Goal: Task Accomplishment & Management: Use online tool/utility

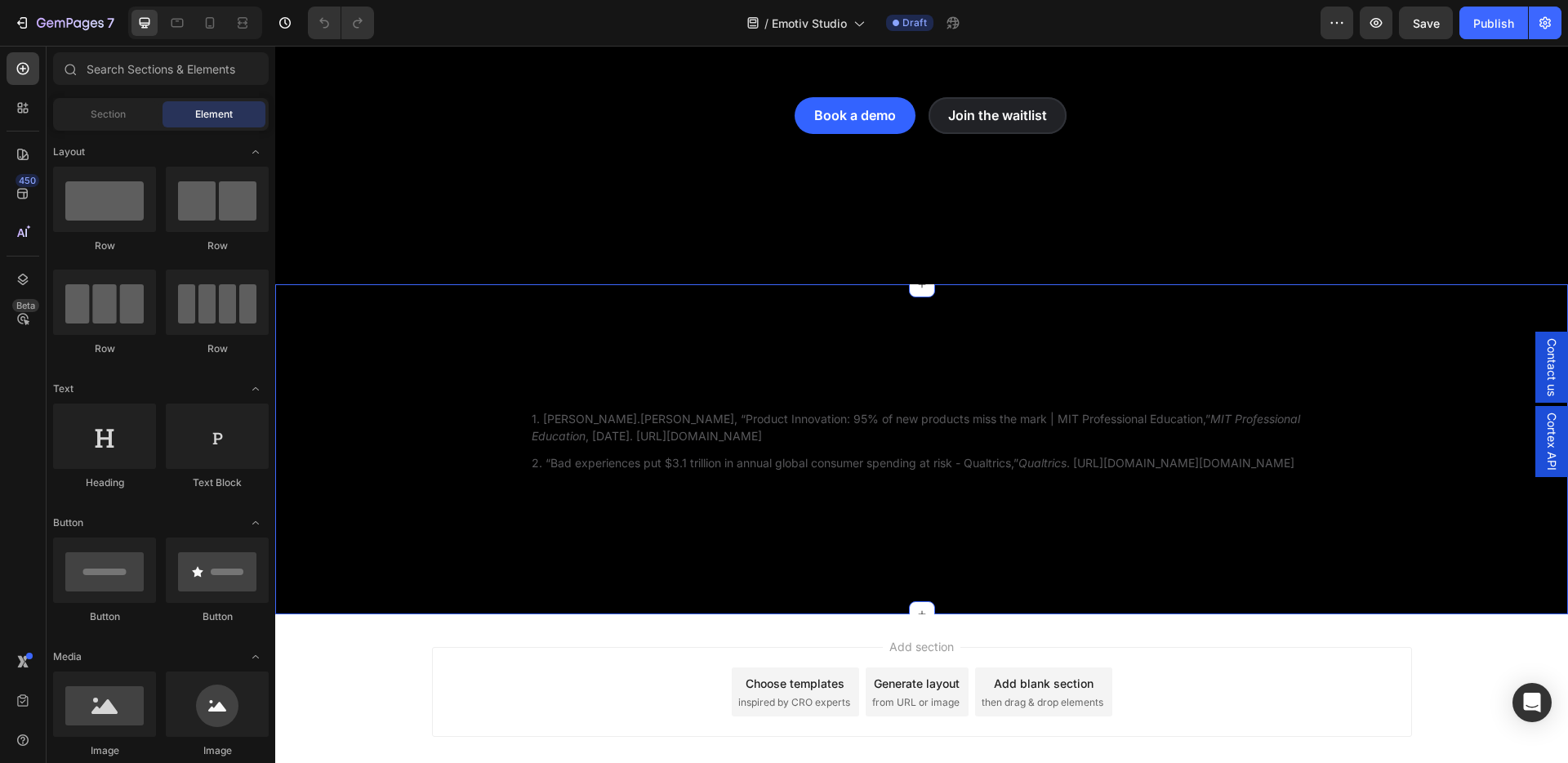
click at [391, 398] on div "1. [PERSON_NAME].[PERSON_NAME], “Product Innovation: 95% of new products miss t…" at bounding box center [922, 449] width 1293 height 330
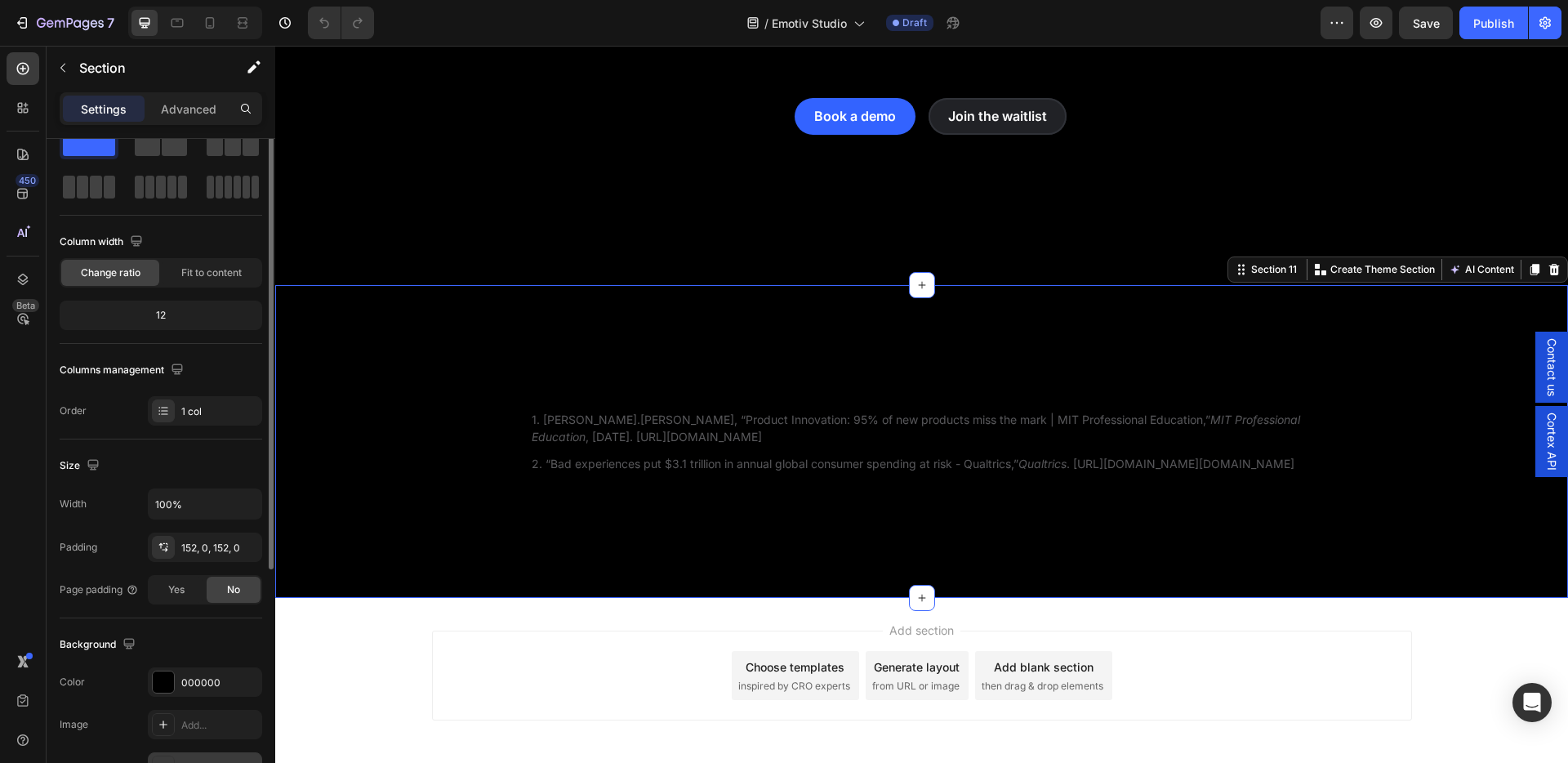
scroll to position [326, 0]
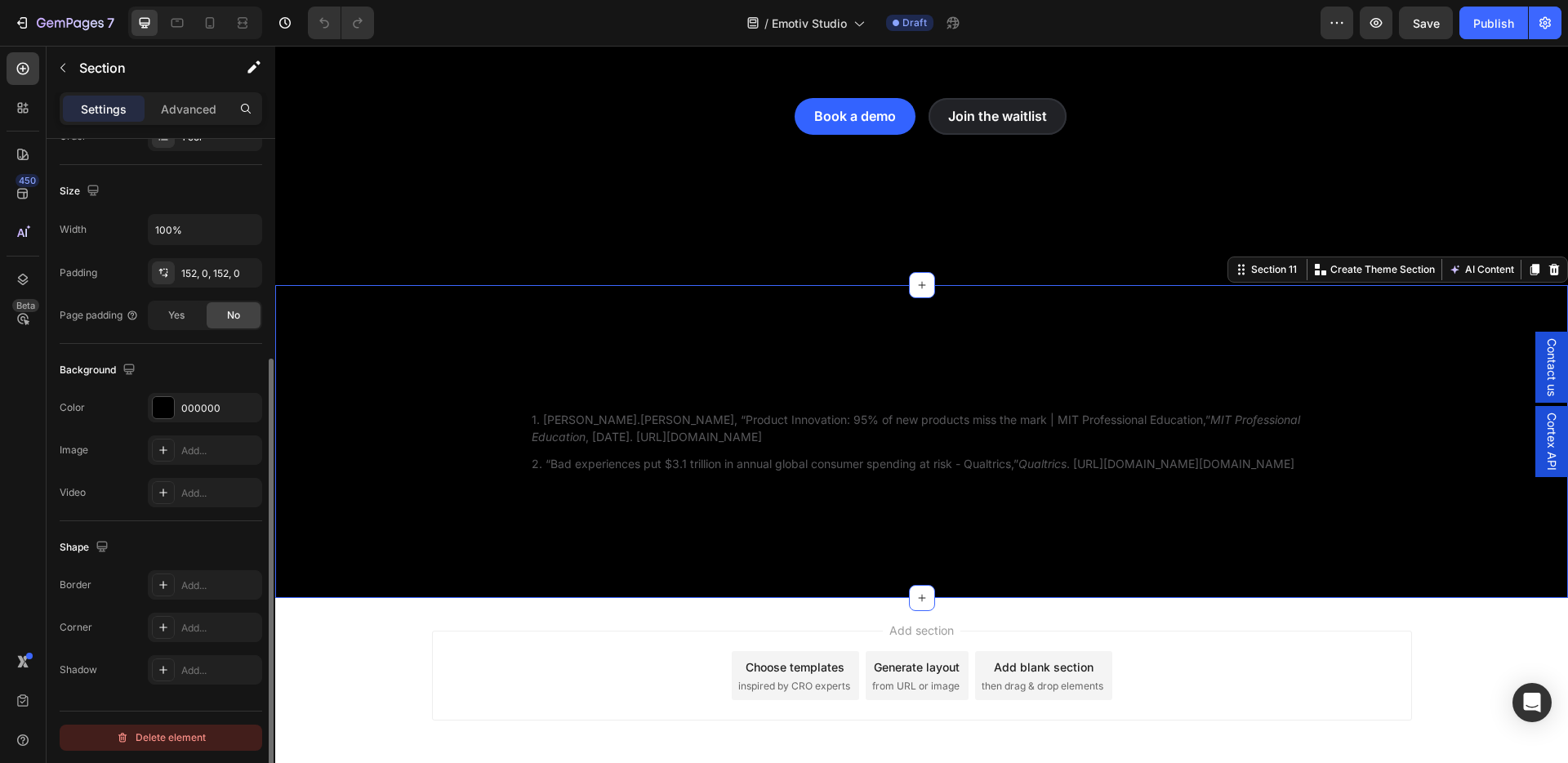
click at [187, 737] on div "Delete element" at bounding box center [161, 738] width 89 height 20
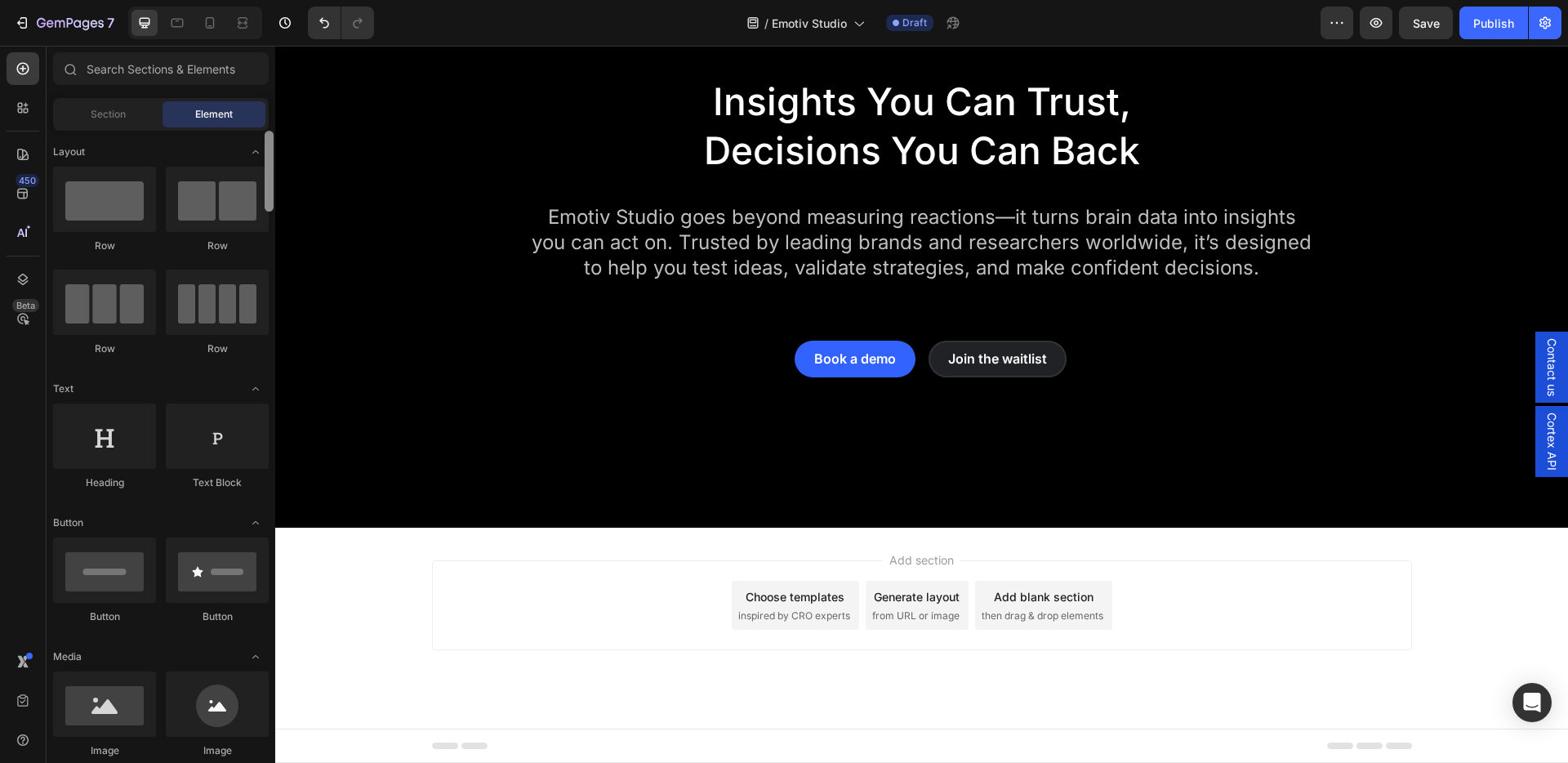
scroll to position [6974, 0]
click at [1420, 28] on span "Save" at bounding box center [1426, 23] width 27 height 14
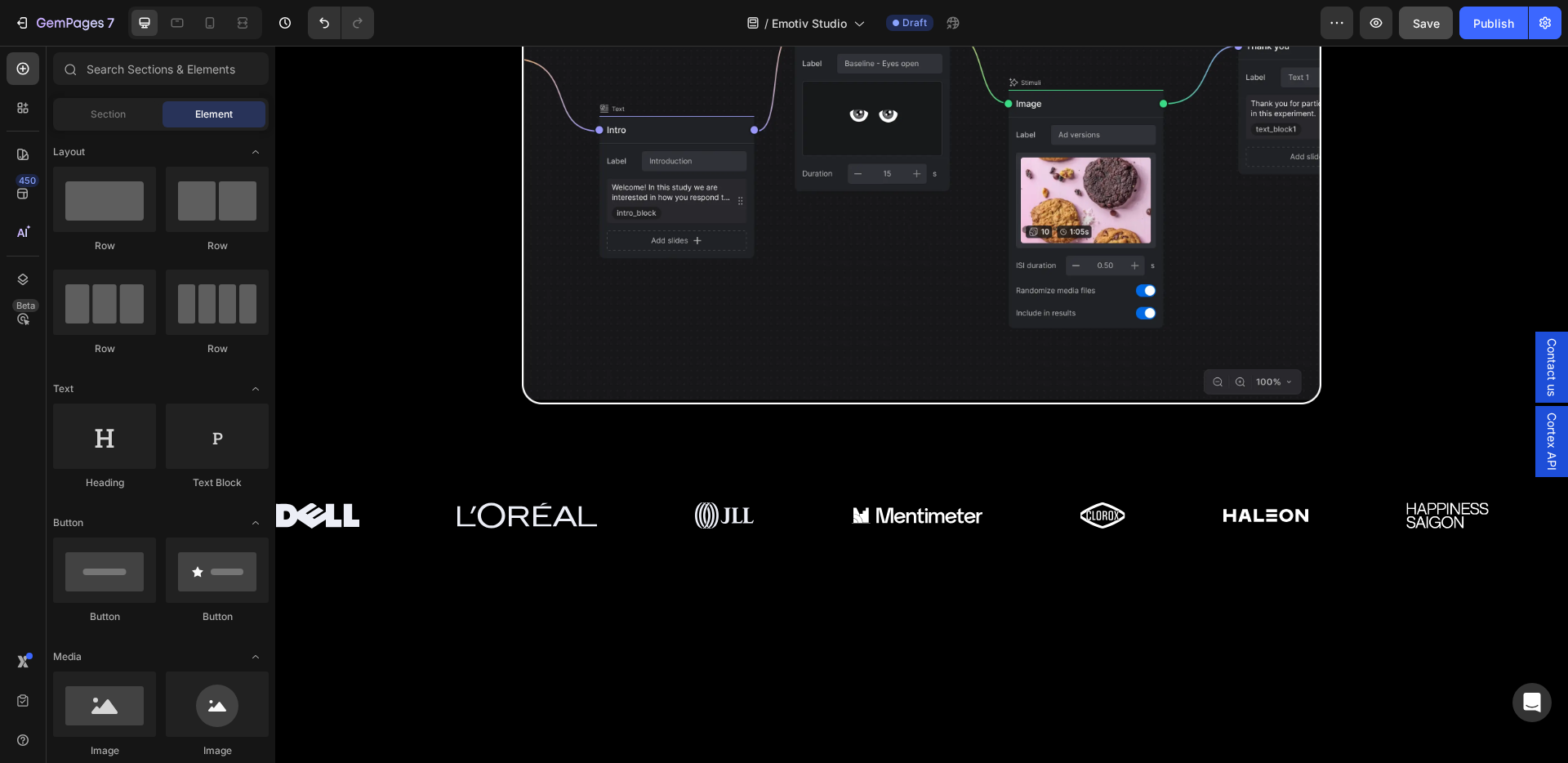
scroll to position [1340, 0]
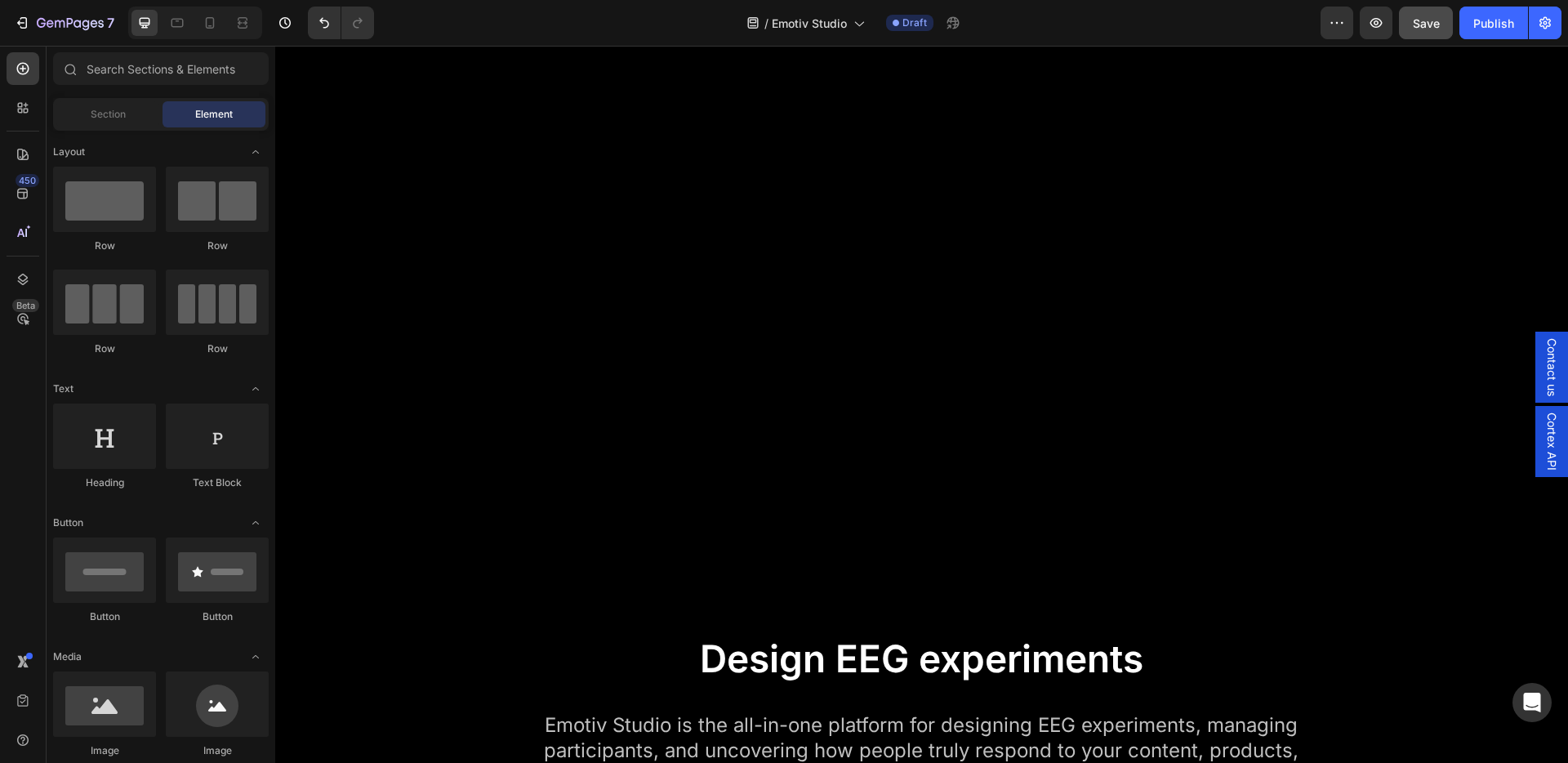
click at [684, 217] on video at bounding box center [922, 339] width 954 height 537
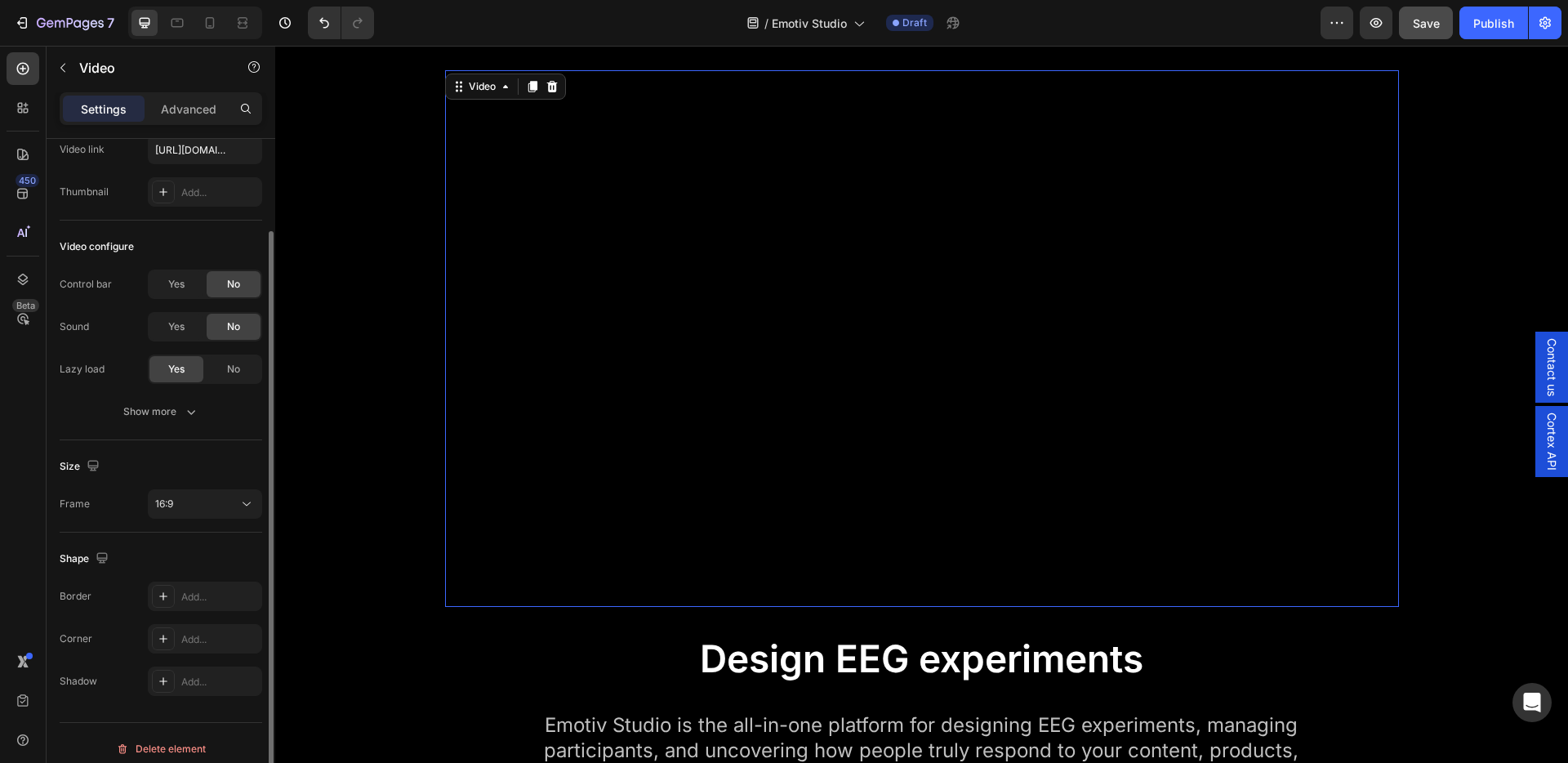
scroll to position [107, 0]
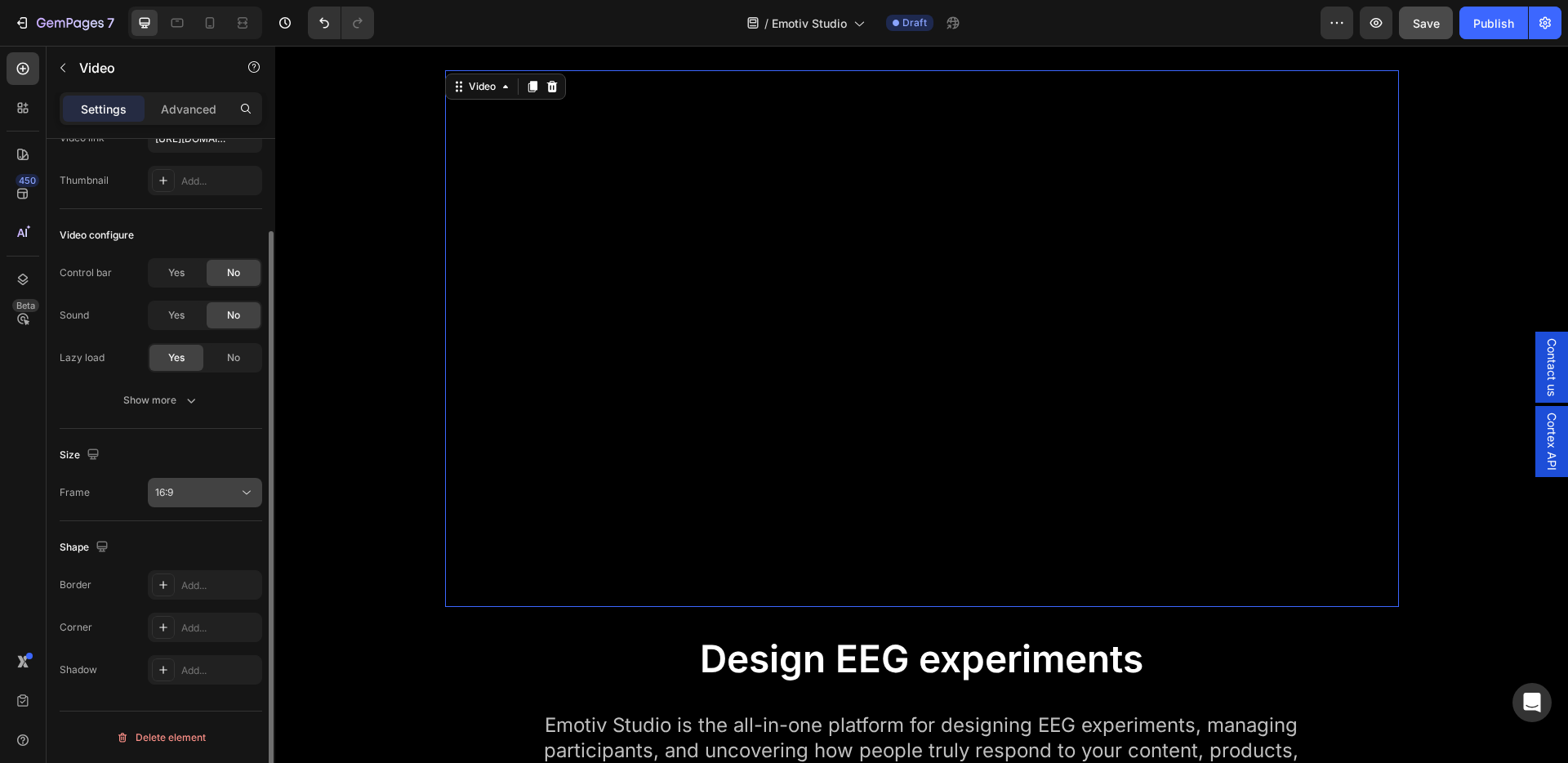
click at [199, 488] on div "16:9" at bounding box center [197, 493] width 83 height 14
click at [99, 501] on div "Frame 16:9" at bounding box center [161, 492] width 203 height 30
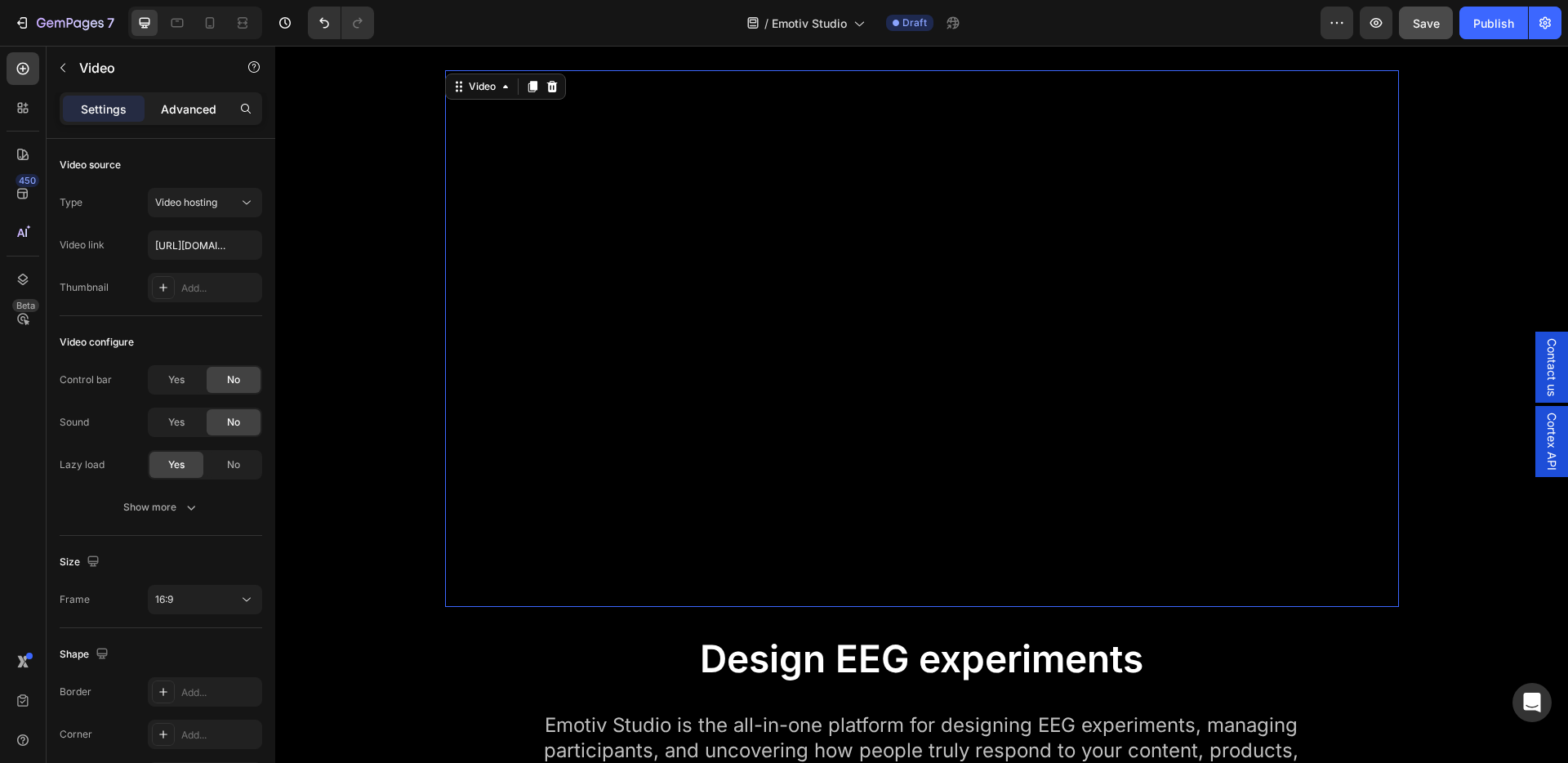
click at [203, 112] on p "Advanced" at bounding box center [189, 108] width 55 height 17
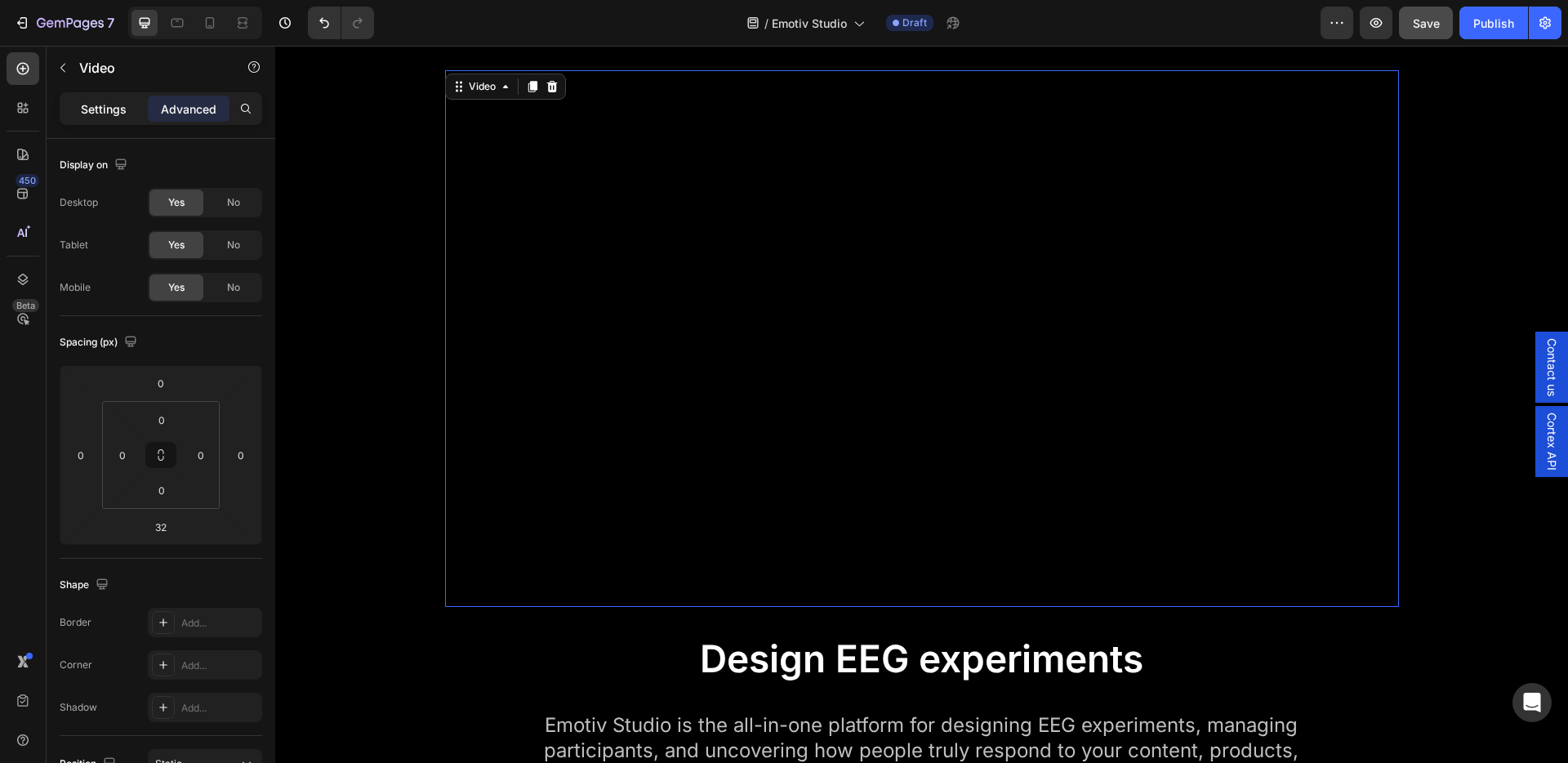
click at [105, 111] on p "Settings" at bounding box center [103, 108] width 46 height 17
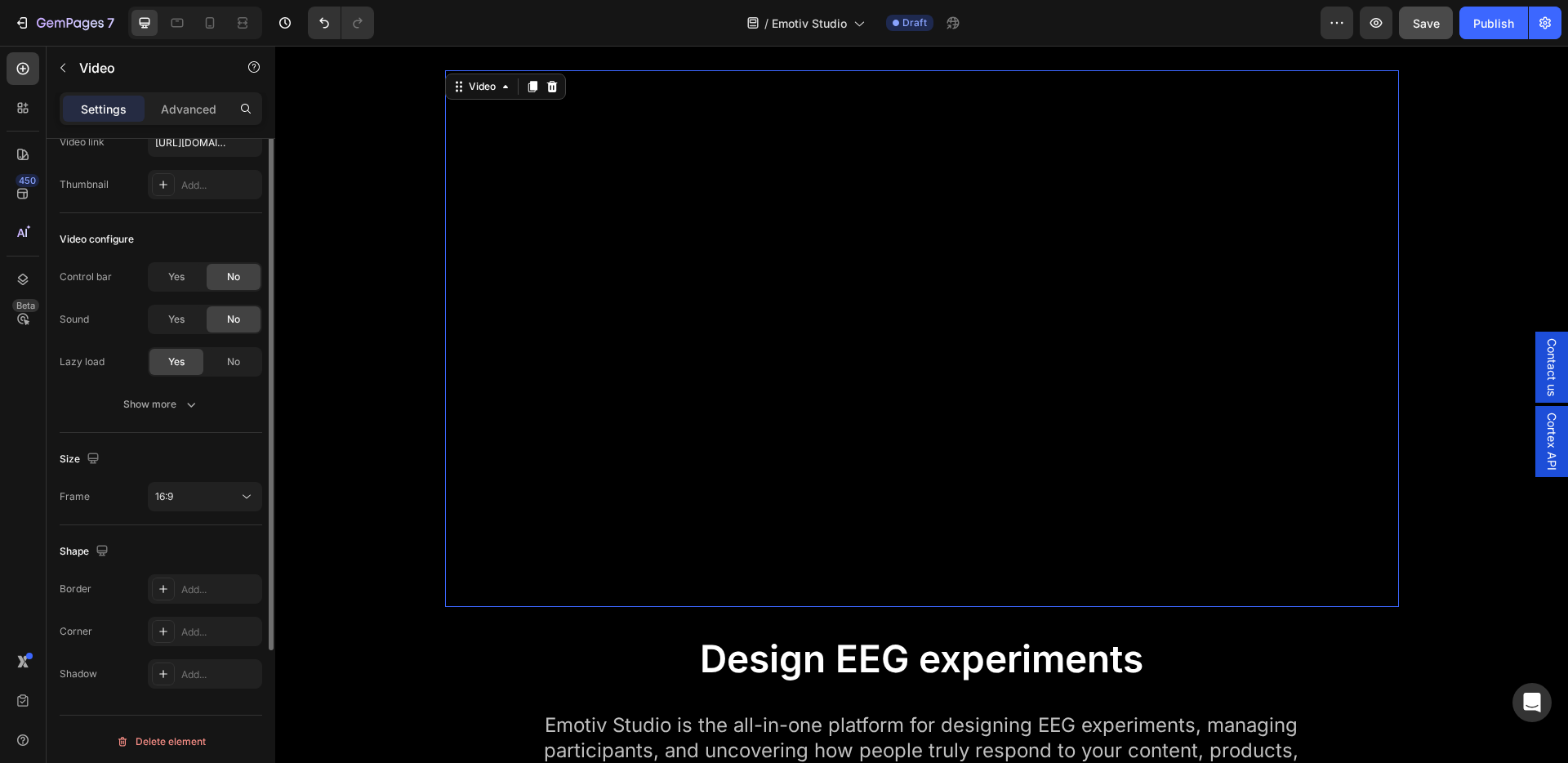
scroll to position [107, 0]
click at [193, 498] on div "16:9" at bounding box center [197, 493] width 83 height 14
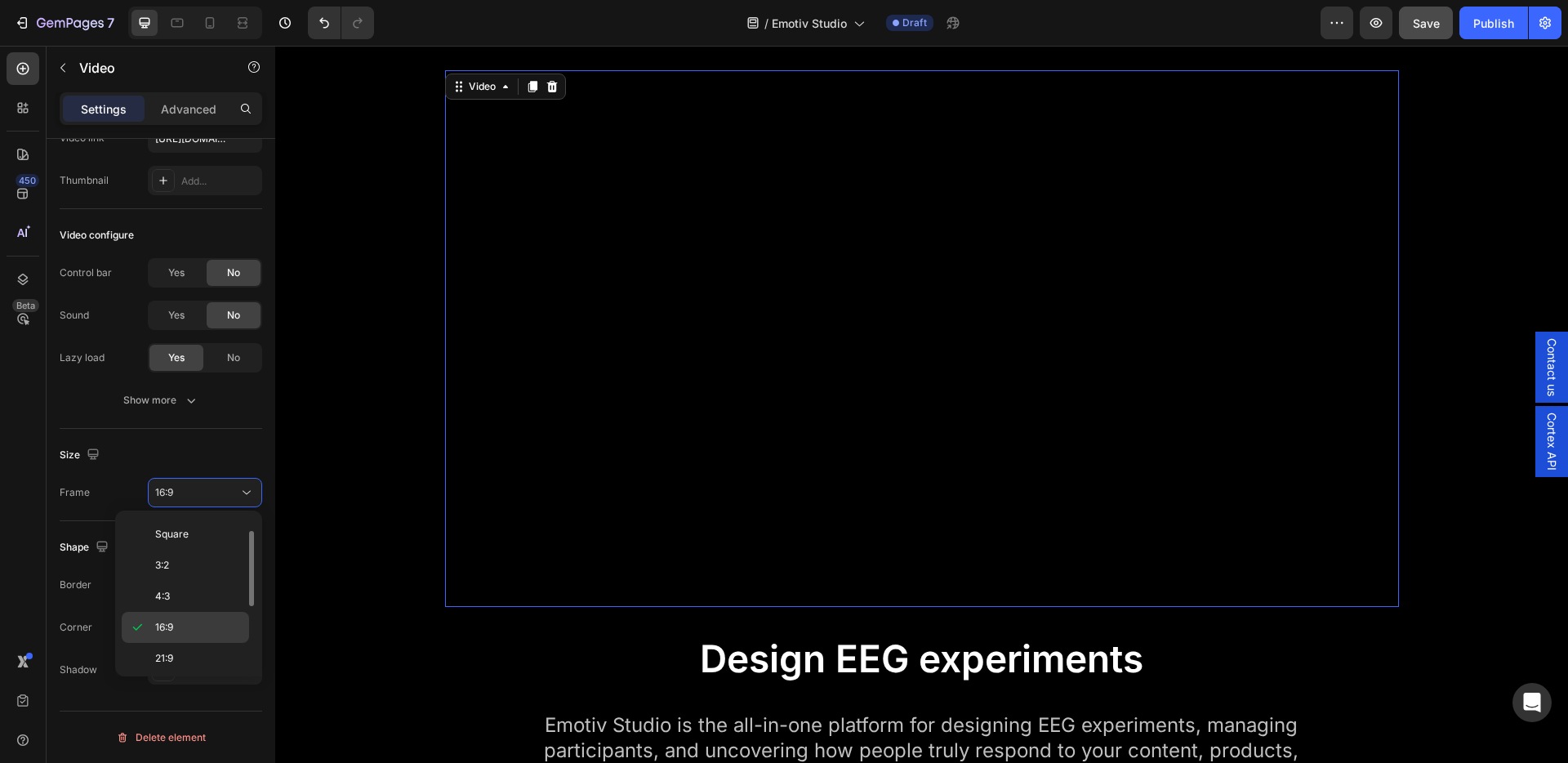
scroll to position [157, 0]
click at [204, 665] on div "Custom" at bounding box center [185, 654] width 127 height 31
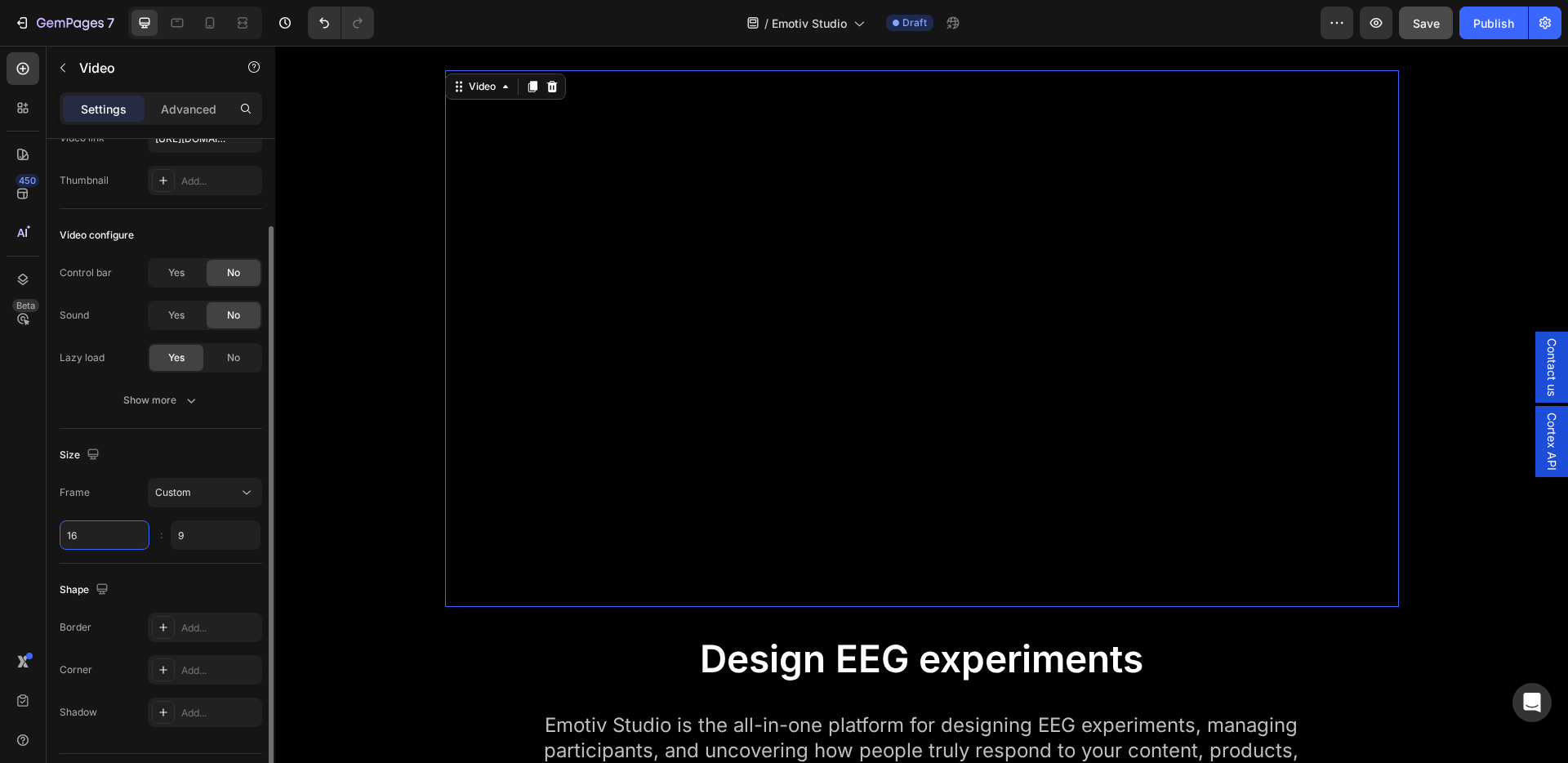
click at [122, 530] on input "16" at bounding box center [105, 535] width 89 height 30
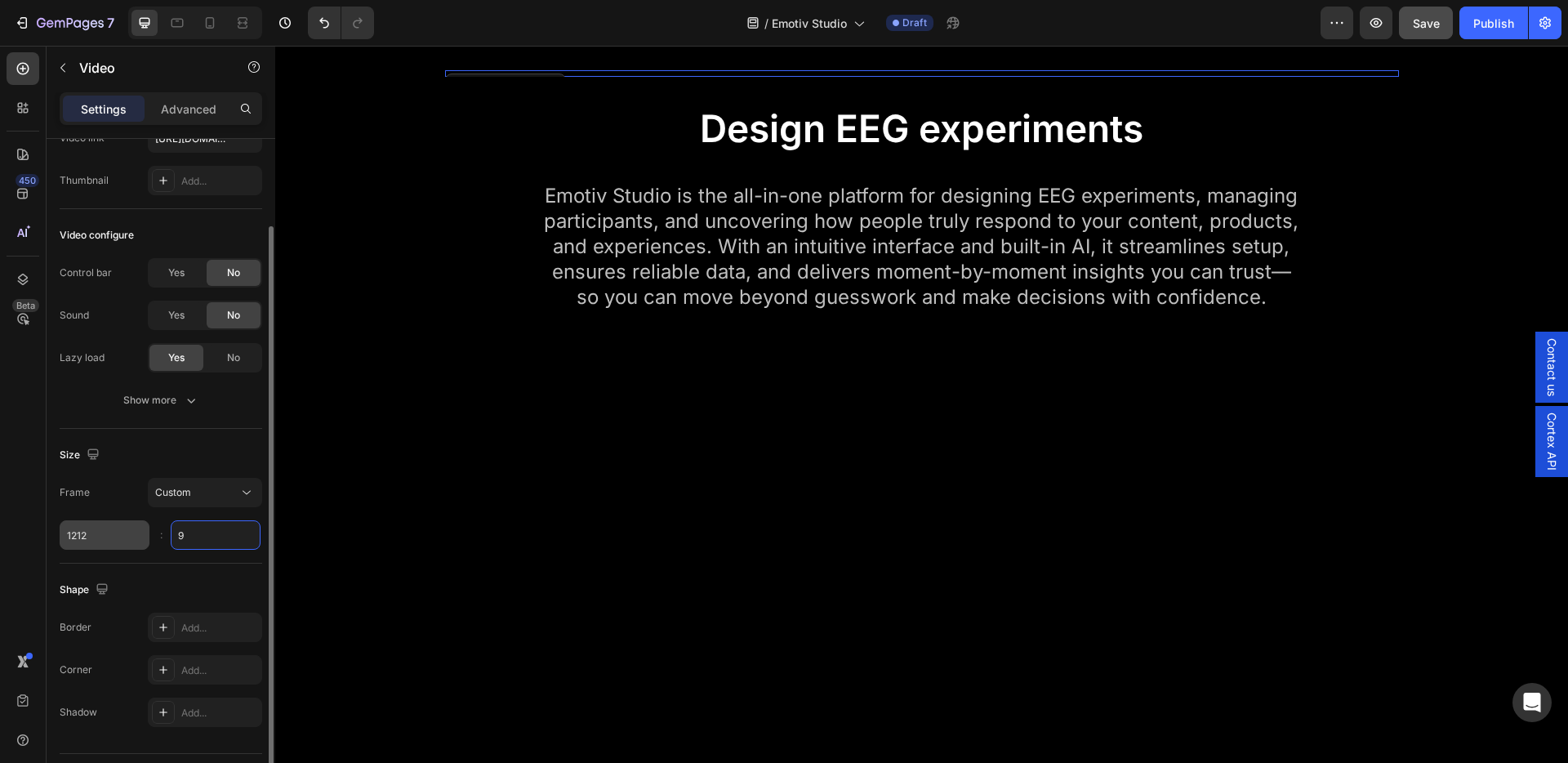
type input "1212"
type input "720"
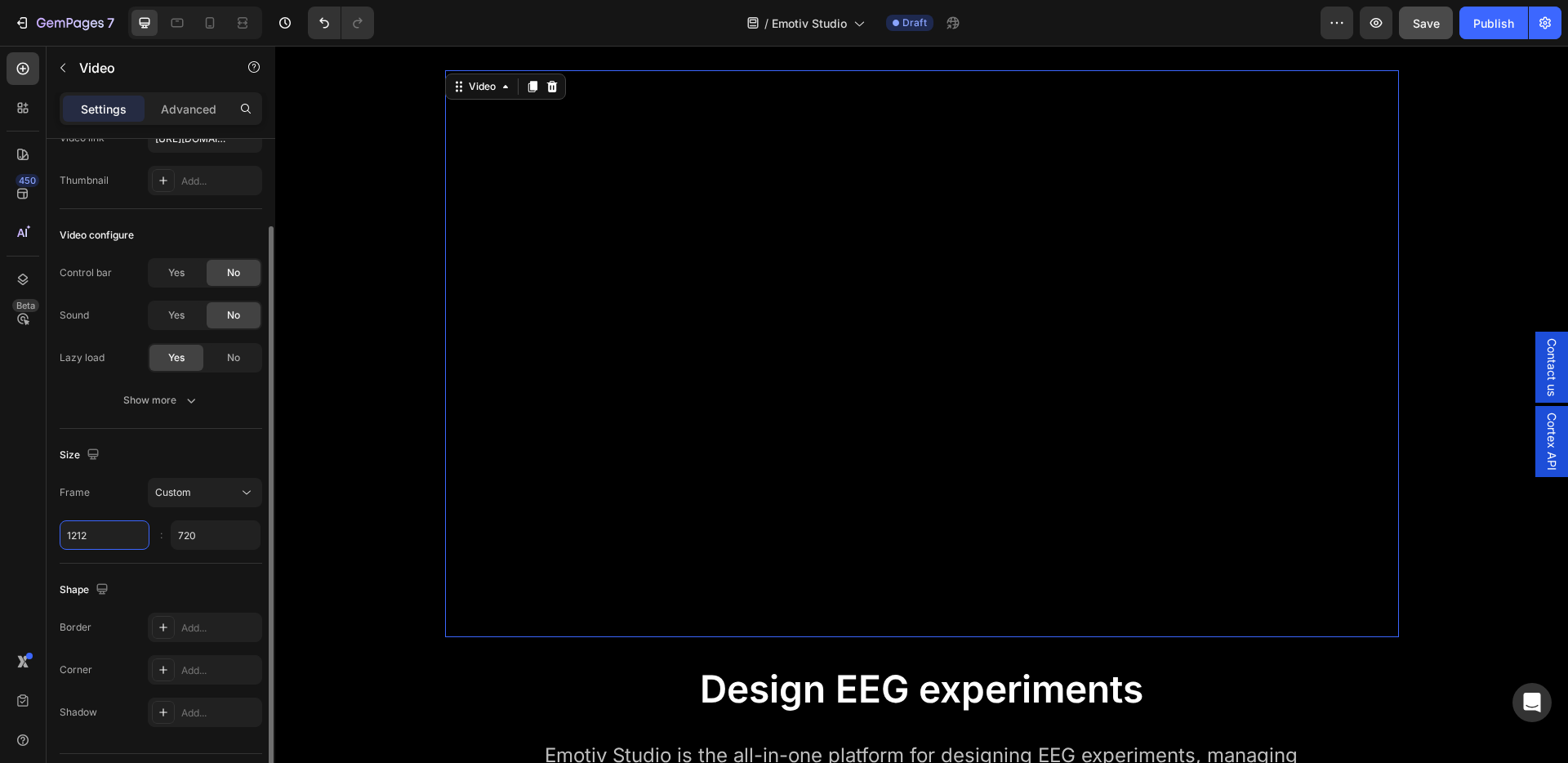
click at [80, 538] on input "1212" at bounding box center [105, 535] width 89 height 30
click at [122, 513] on div "Frame Custom 1212 720 :" at bounding box center [161, 513] width 203 height 72
click at [122, 533] on input "1212" at bounding box center [105, 535] width 89 height 30
click at [124, 496] on div "Frame Custom" at bounding box center [161, 492] width 203 height 30
click at [1383, 24] on icon "button" at bounding box center [1376, 22] width 16 height 16
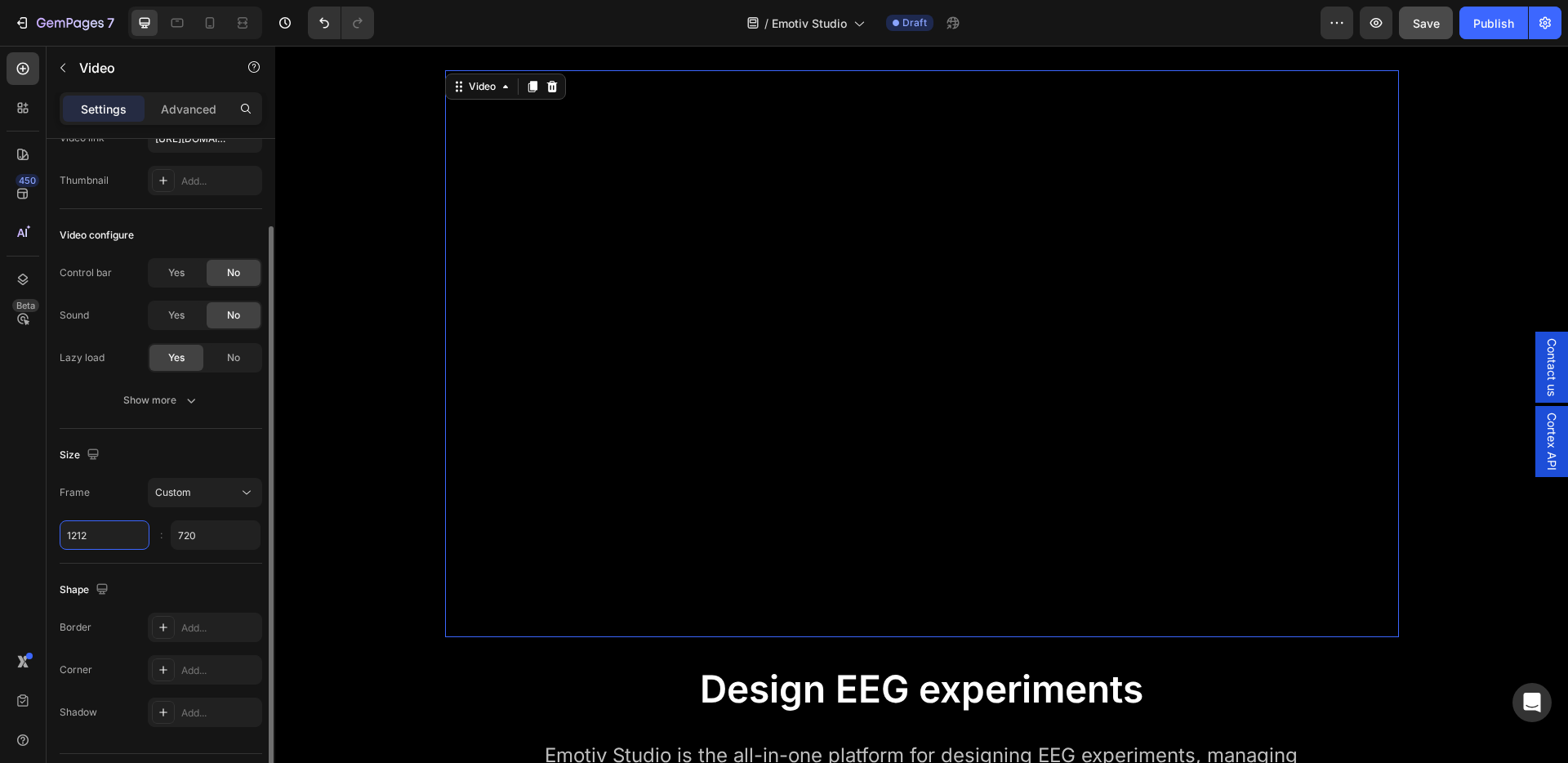
click at [100, 539] on input "1212" at bounding box center [105, 535] width 89 height 30
click at [122, 536] on input "1212" at bounding box center [105, 535] width 89 height 30
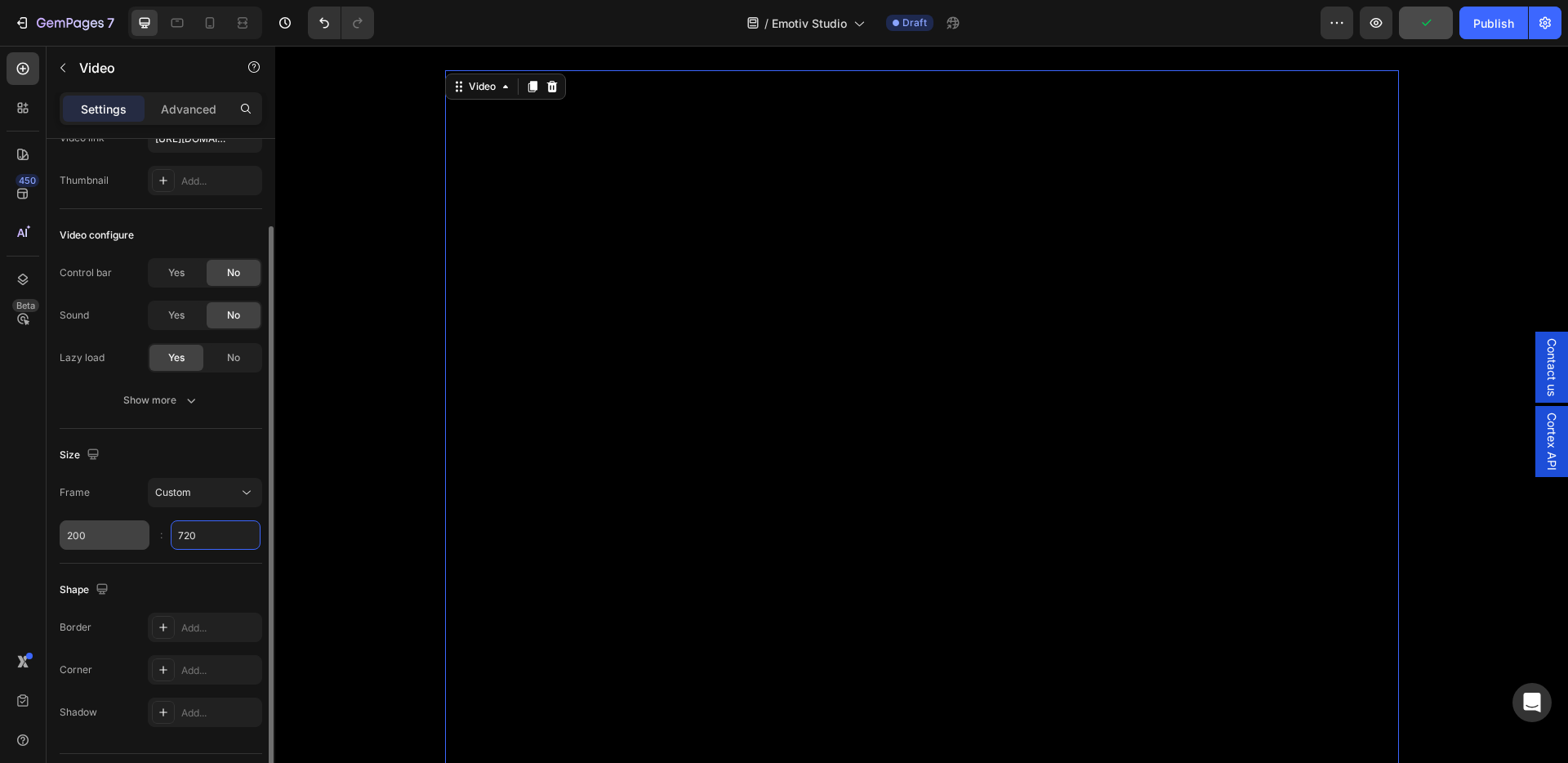
type input "200"
click at [68, 532] on input "200" at bounding box center [105, 535] width 89 height 30
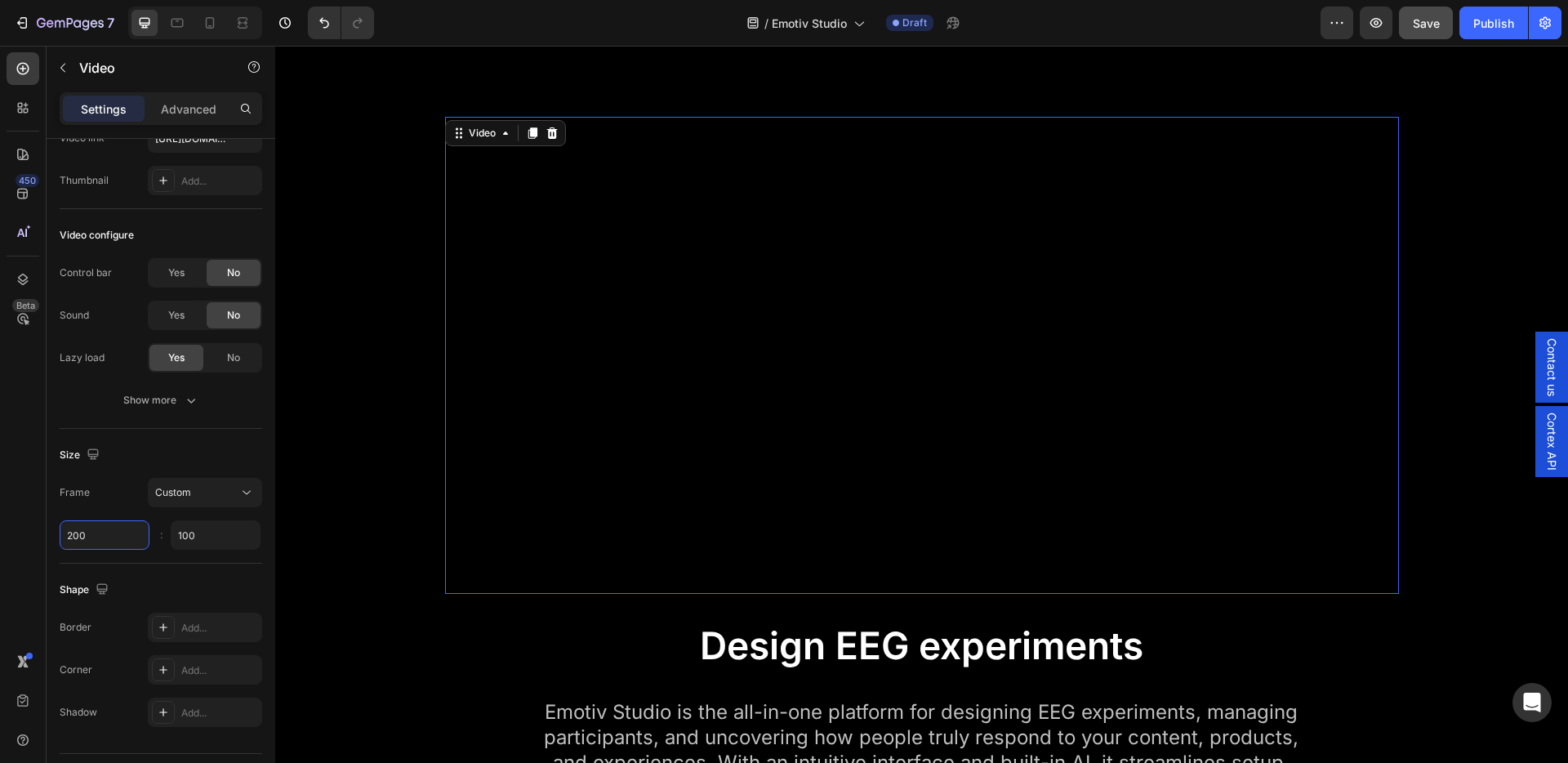
scroll to position [1289, 0]
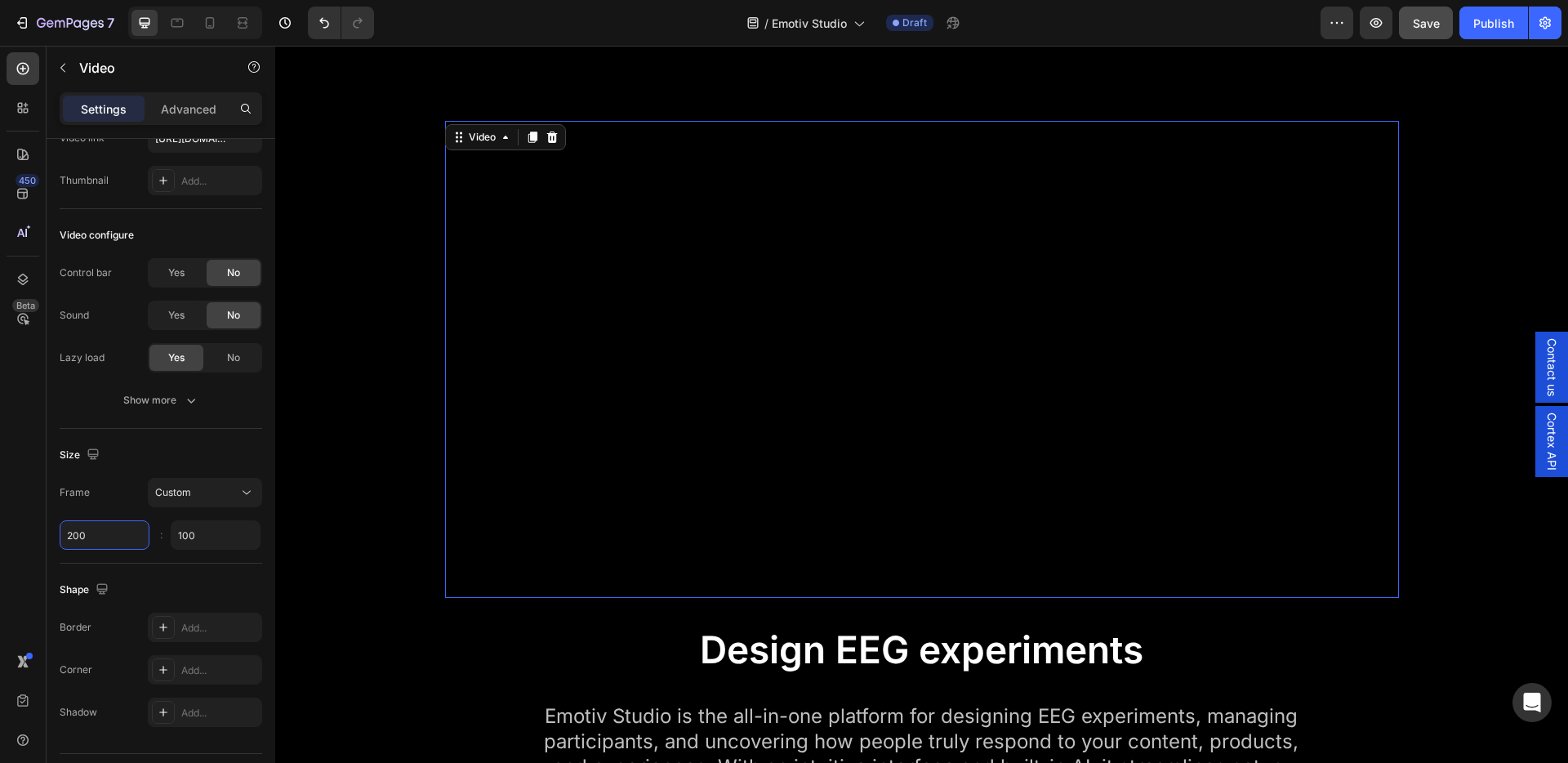
type input "720"
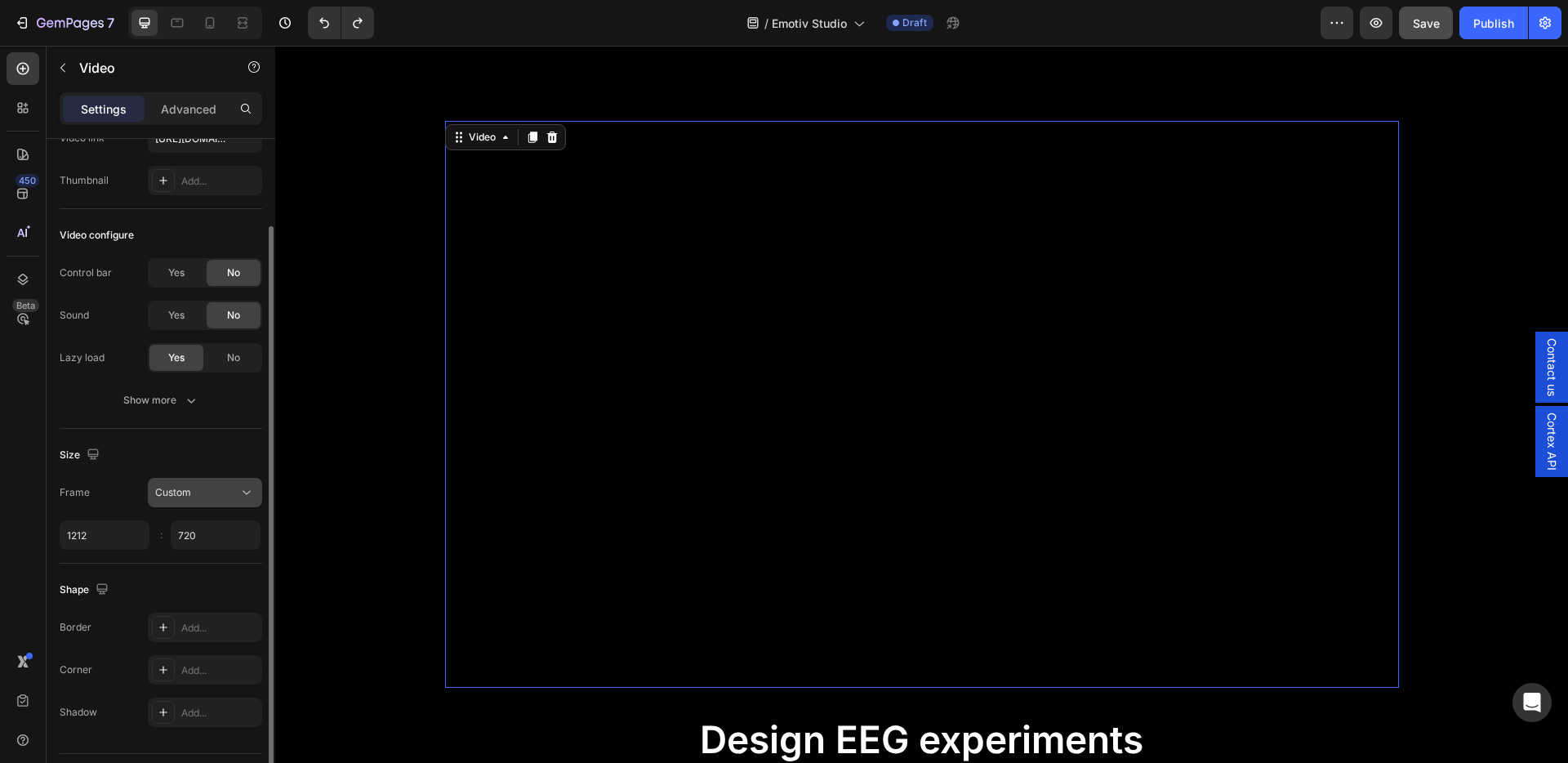
type input "1212"
click at [240, 494] on icon at bounding box center [247, 493] width 16 height 16
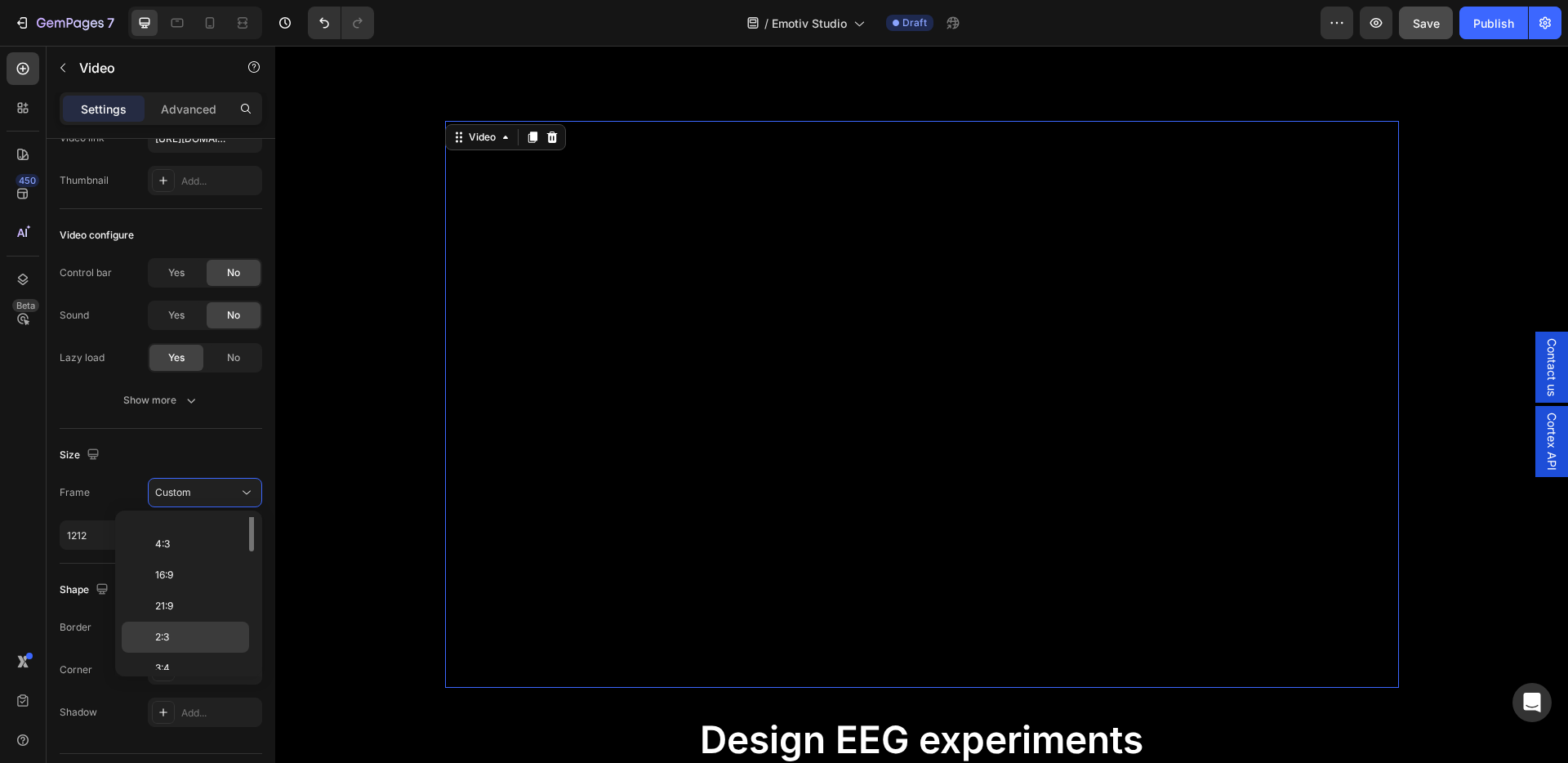
scroll to position [0, 0]
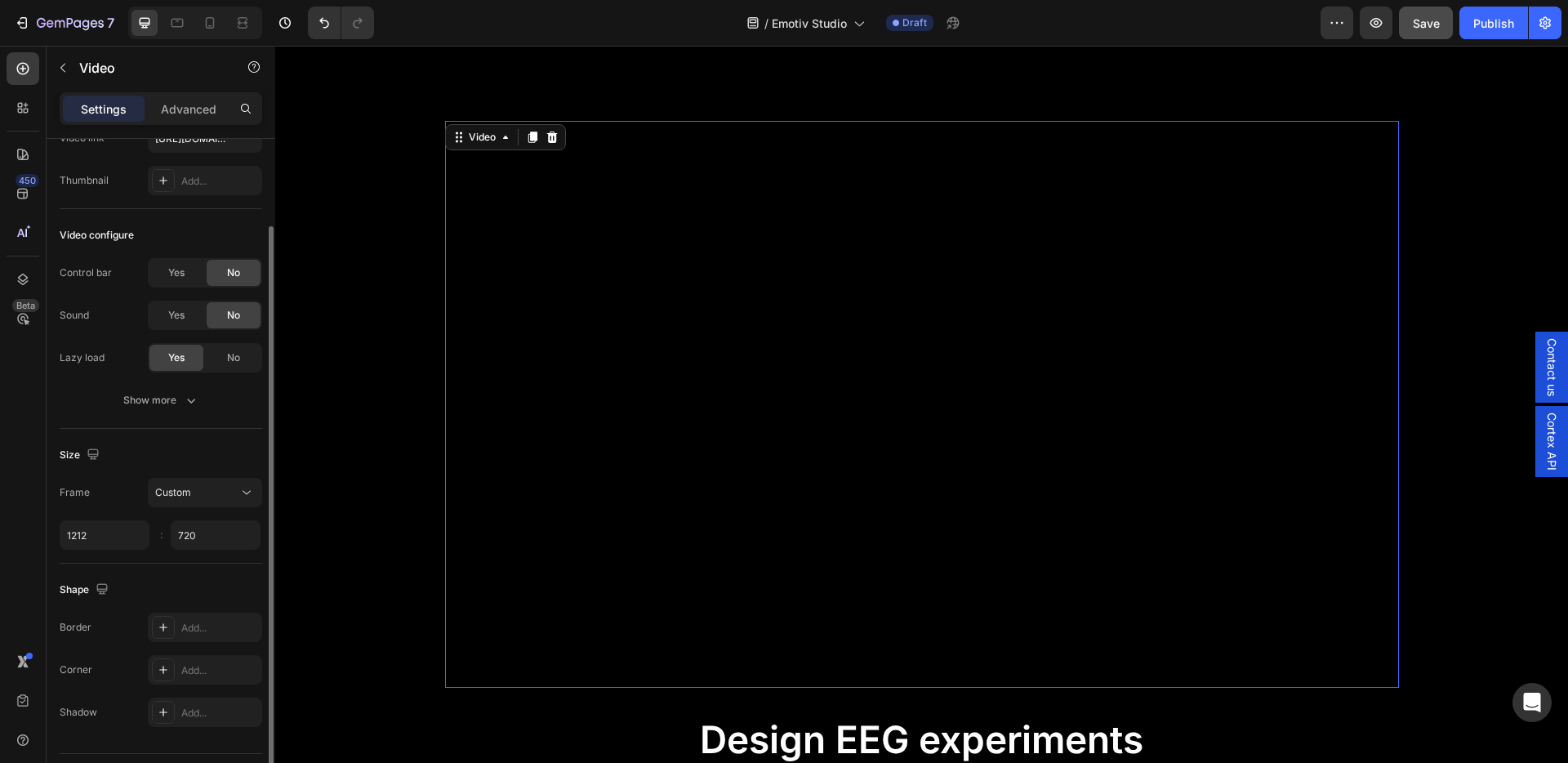
click at [106, 487] on div "Frame Custom" at bounding box center [161, 492] width 203 height 30
click at [239, 496] on icon at bounding box center [247, 493] width 16 height 16
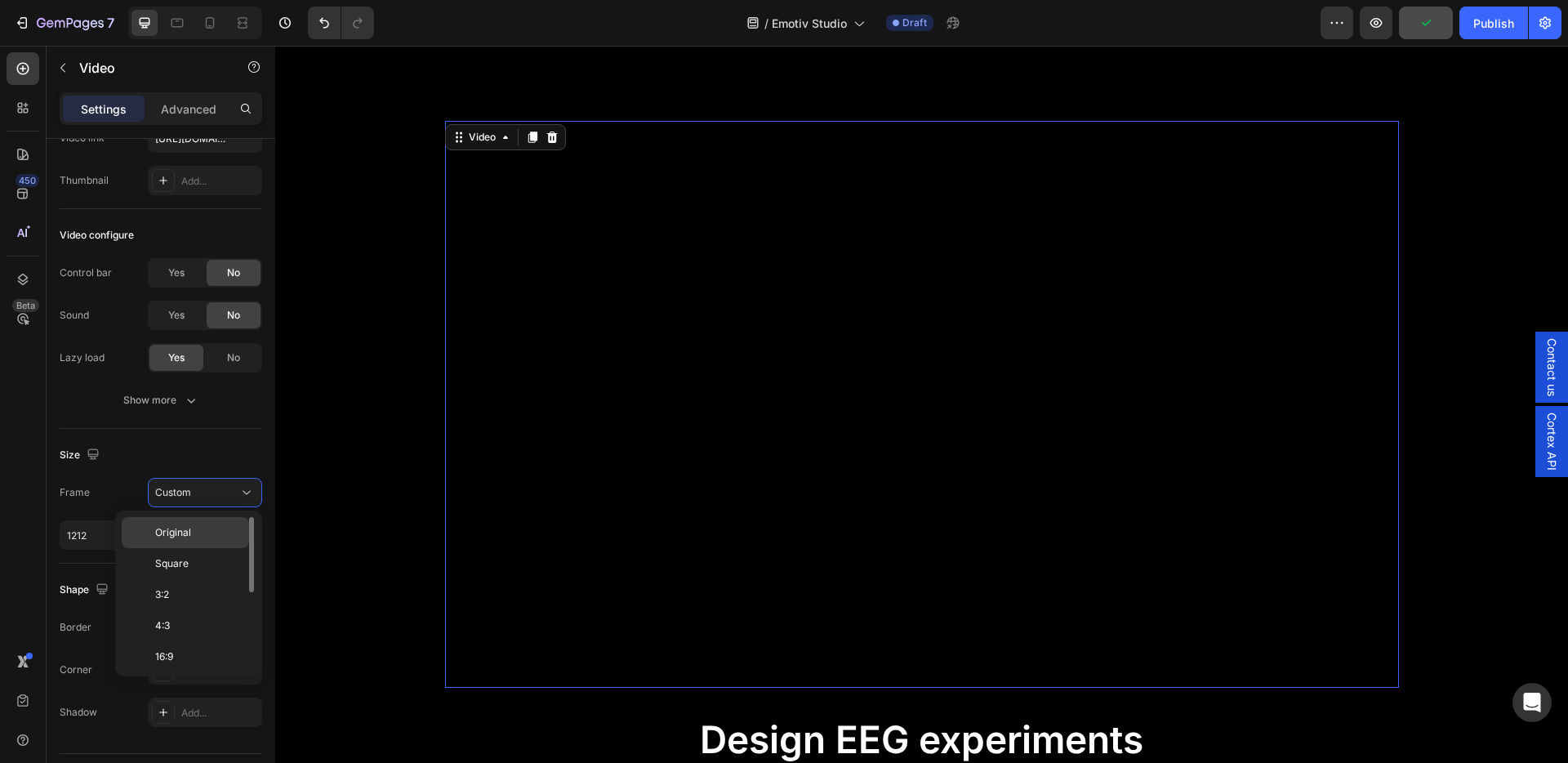
click at [197, 541] on div "Original" at bounding box center [185, 532] width 127 height 31
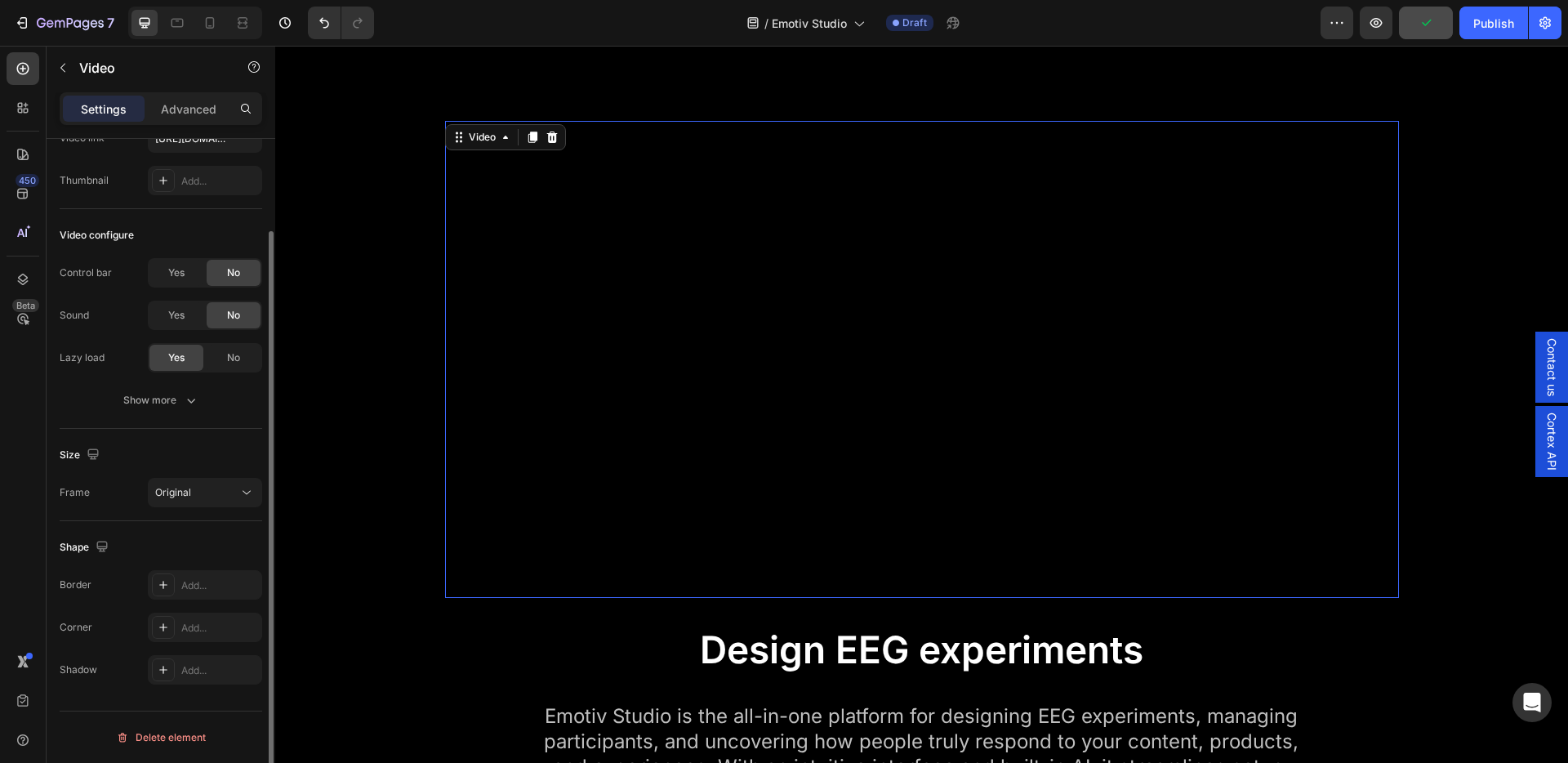
click at [122, 485] on div "Frame Original" at bounding box center [161, 492] width 203 height 30
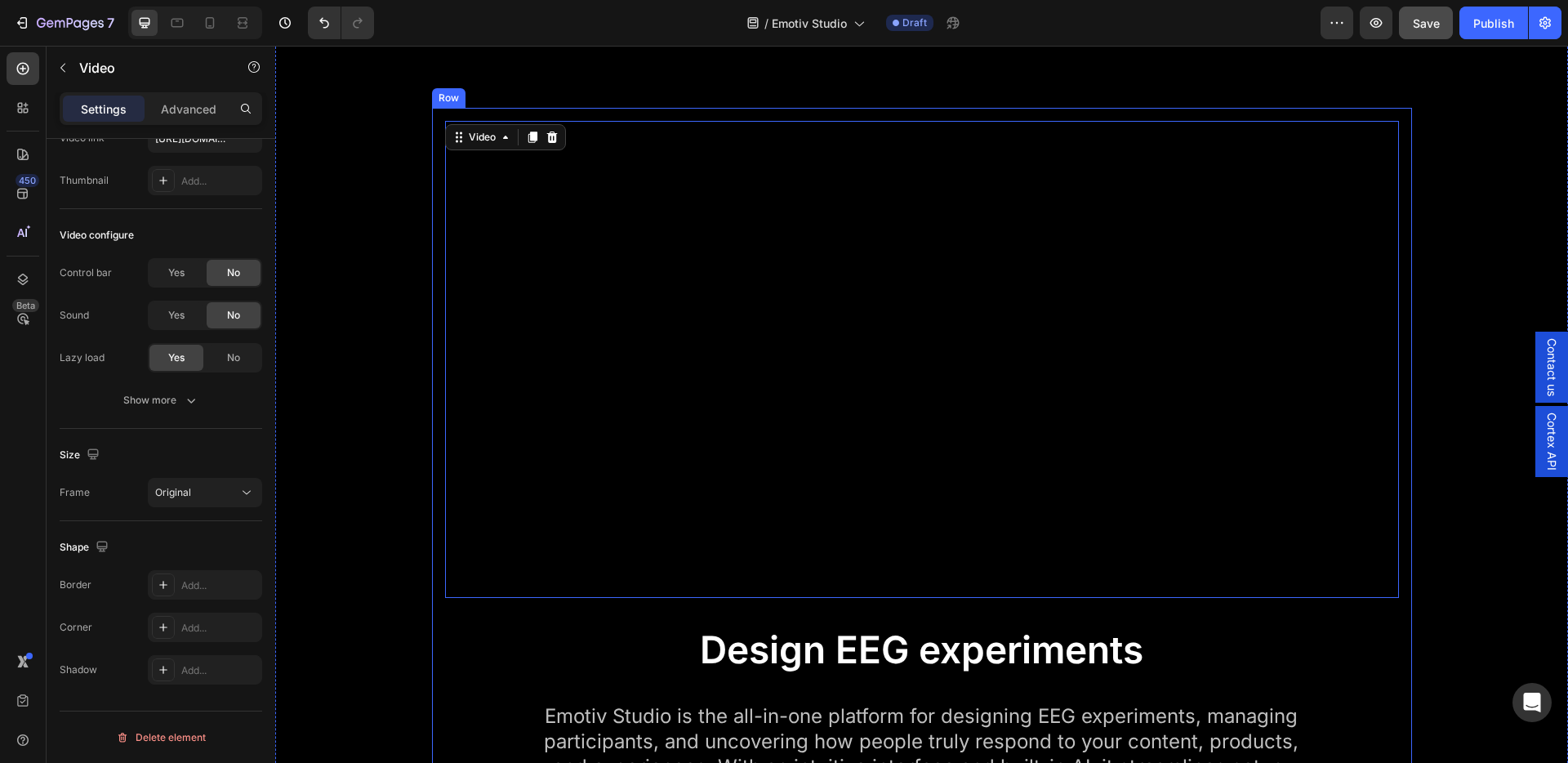
scroll to position [1028, 0]
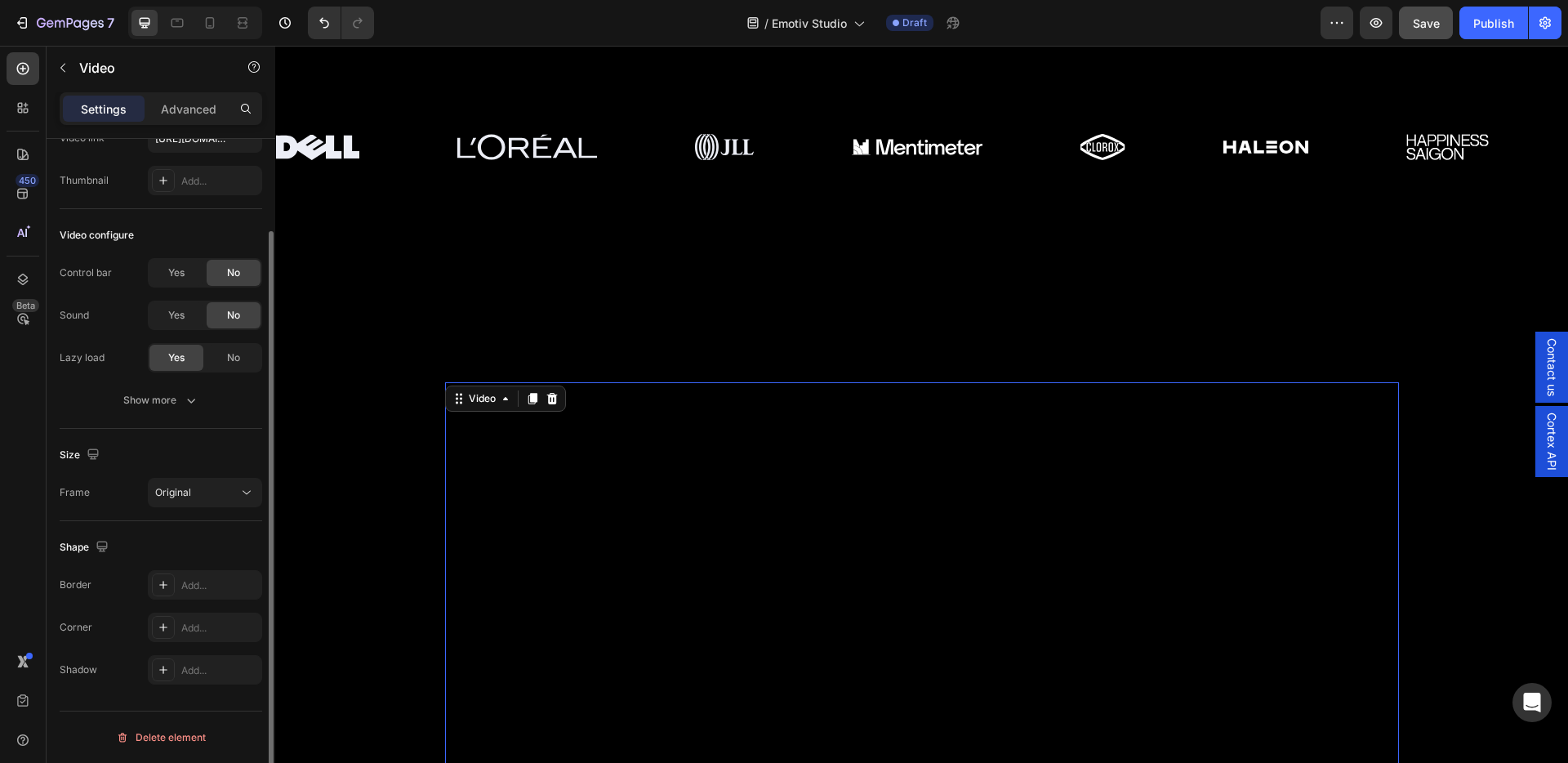
click at [142, 473] on div "Size Frame Original" at bounding box center [161, 475] width 203 height 92
click at [172, 409] on button "Show more" at bounding box center [161, 400] width 203 height 30
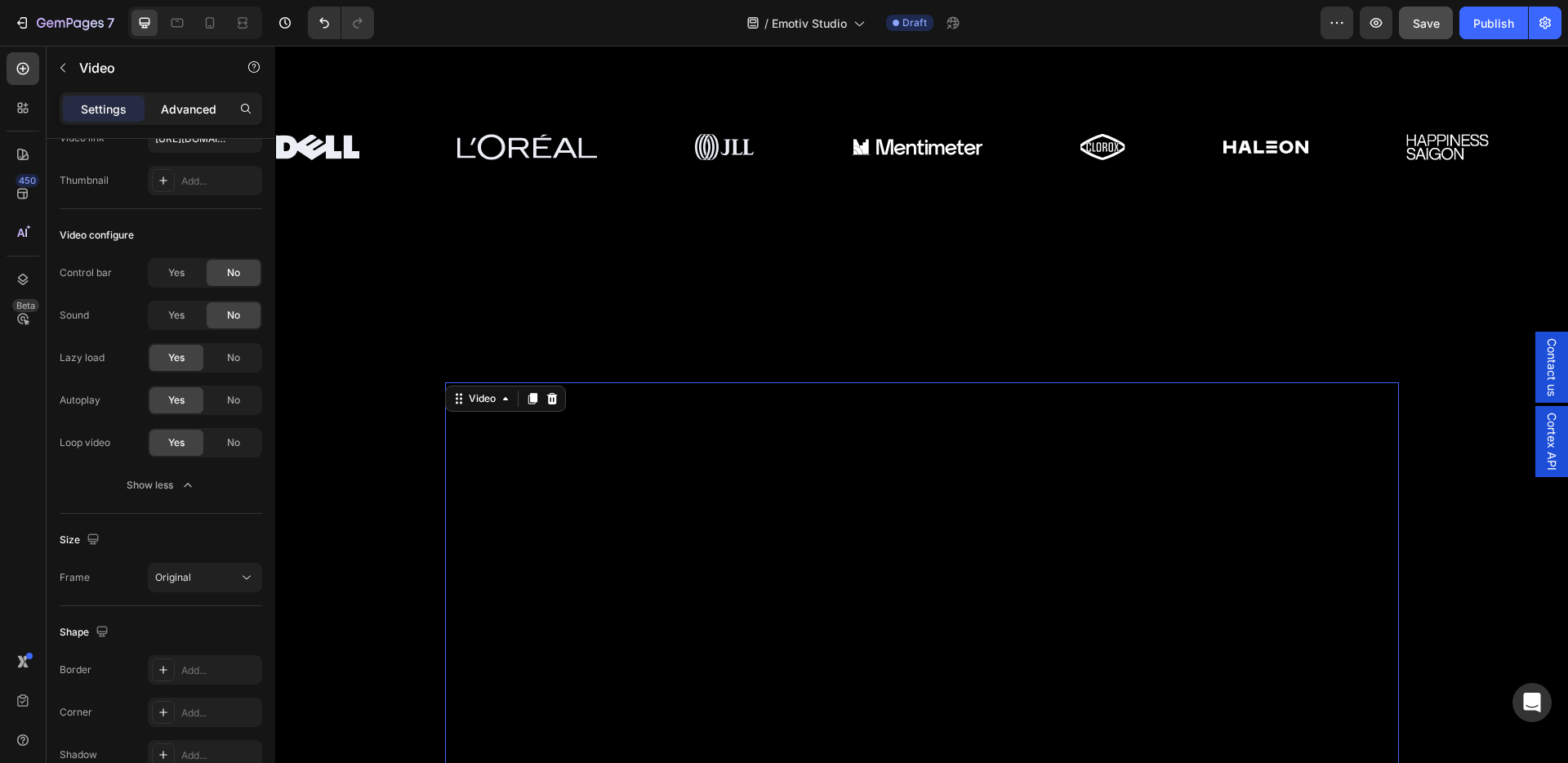
click at [197, 100] on p "Advanced" at bounding box center [189, 108] width 55 height 17
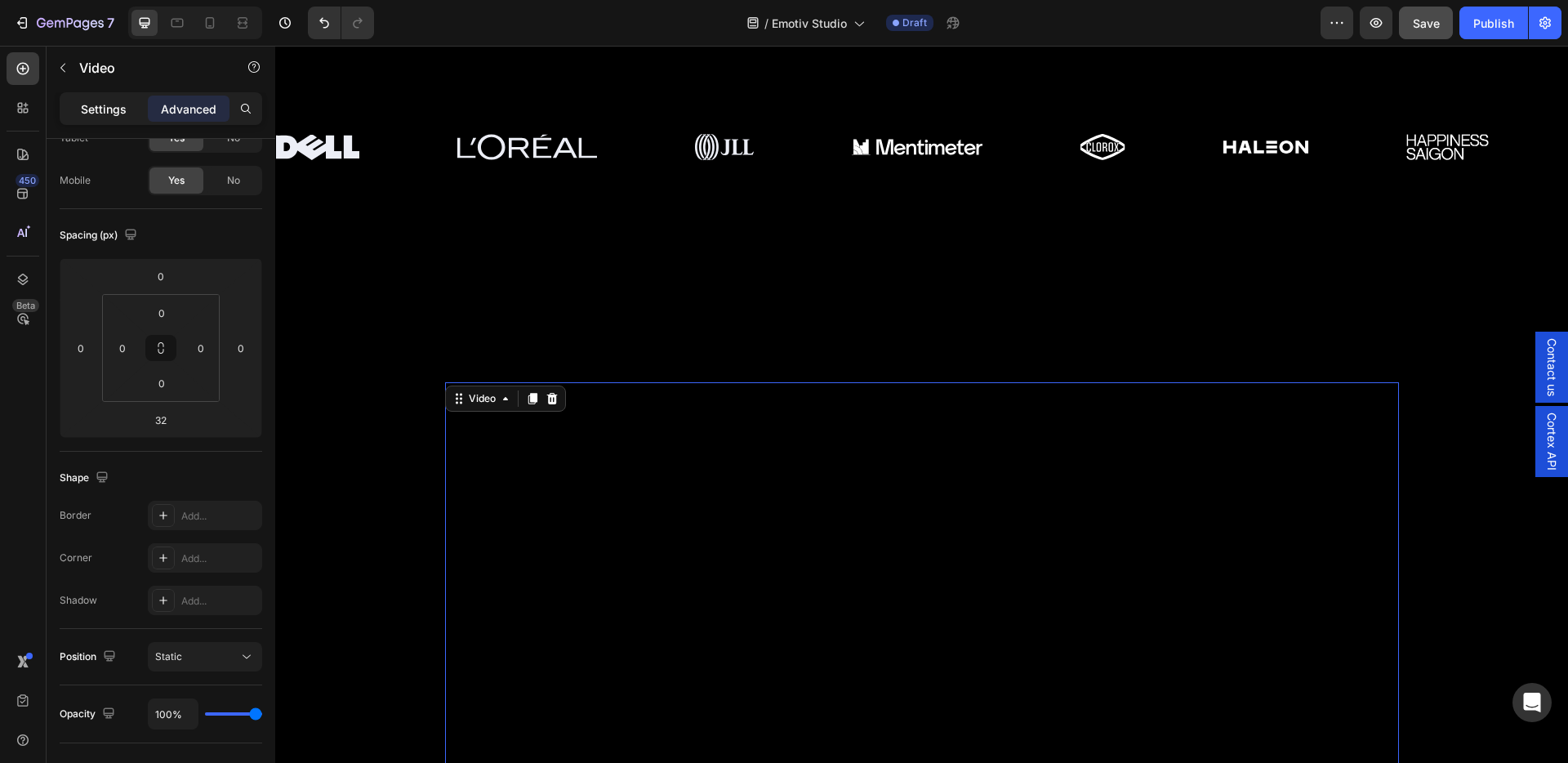
click at [97, 118] on div "Settings" at bounding box center [103, 108] width 81 height 26
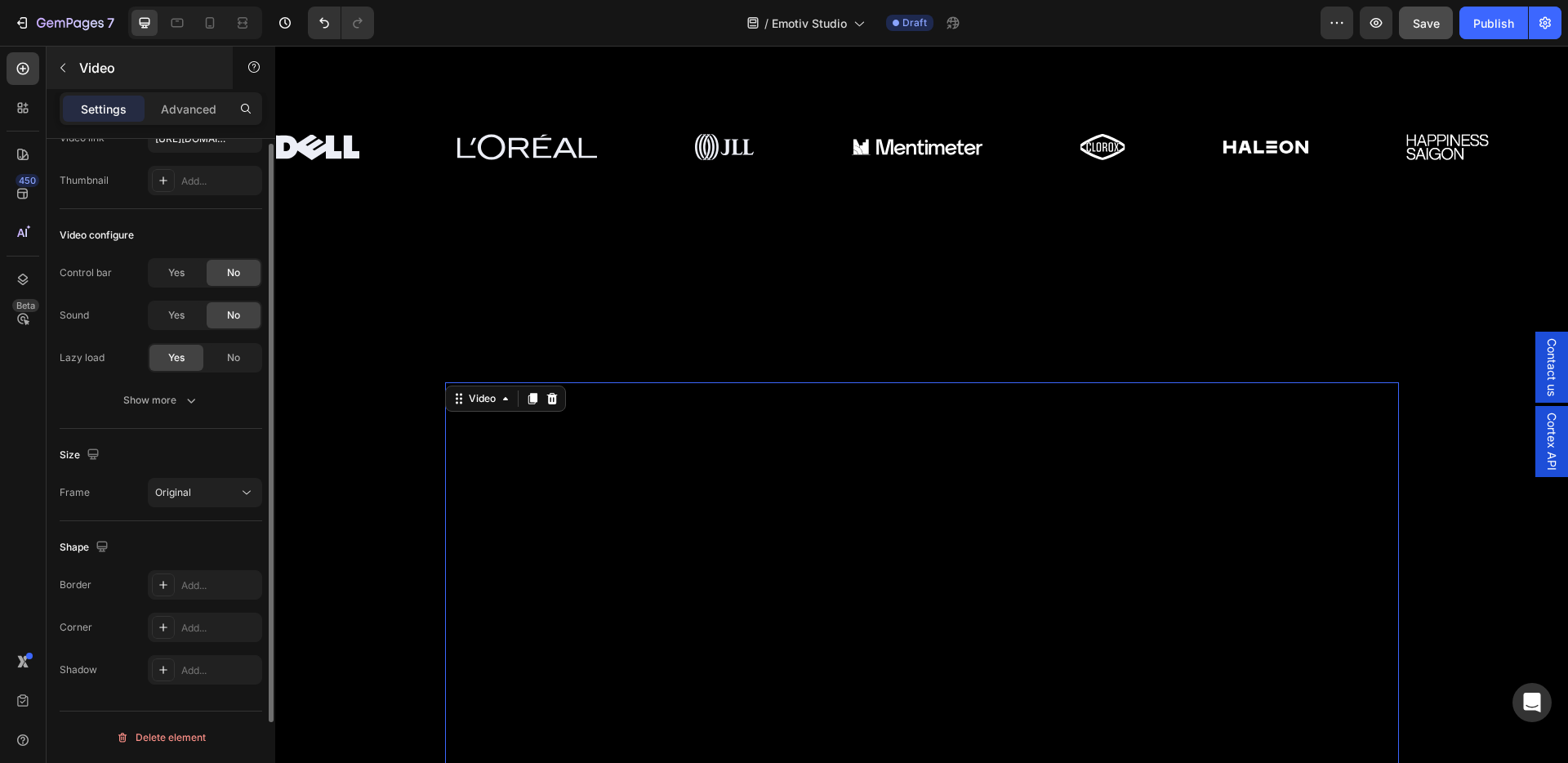
scroll to position [4, 0]
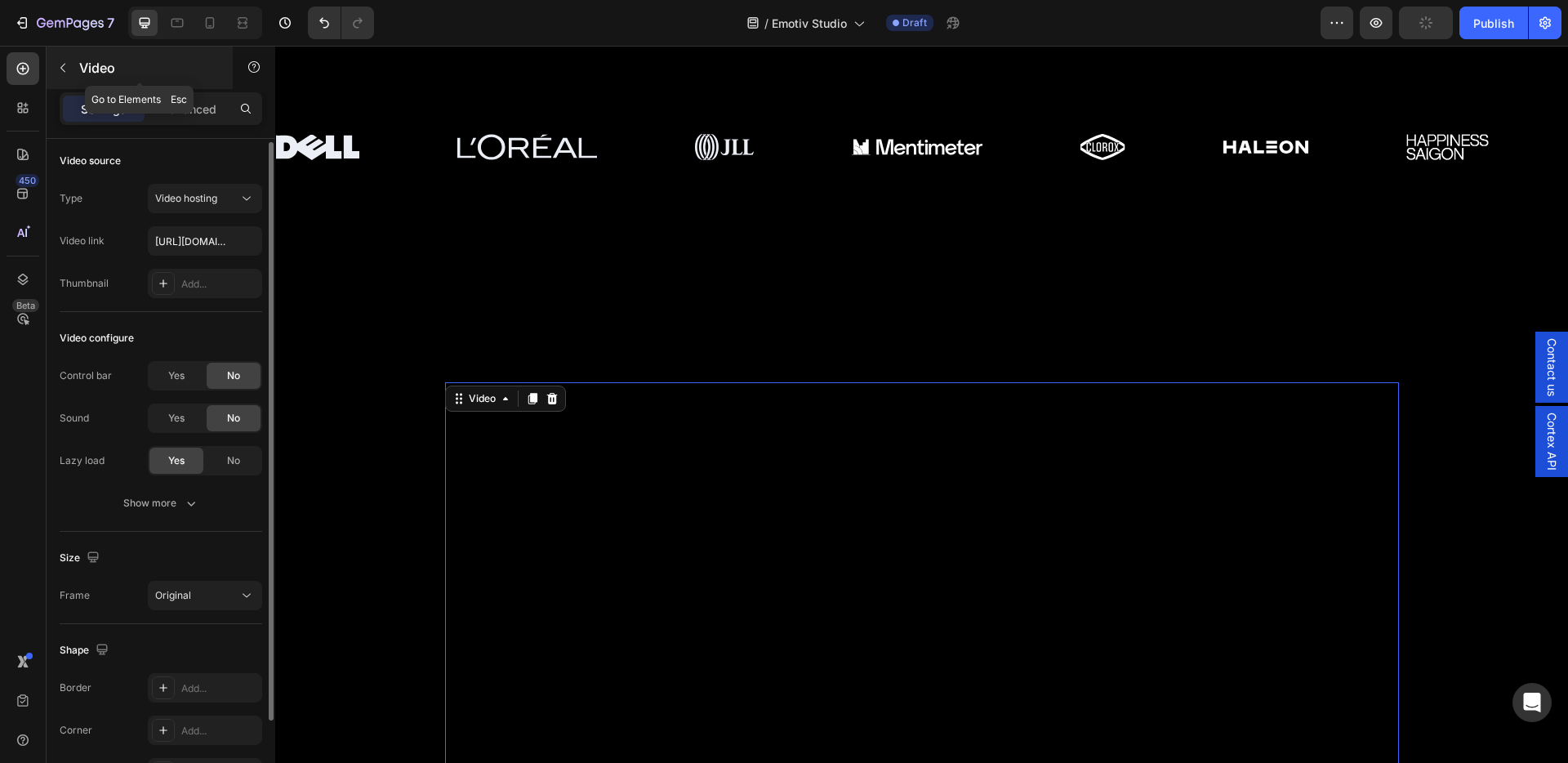
click at [68, 71] on icon "button" at bounding box center [63, 68] width 13 height 13
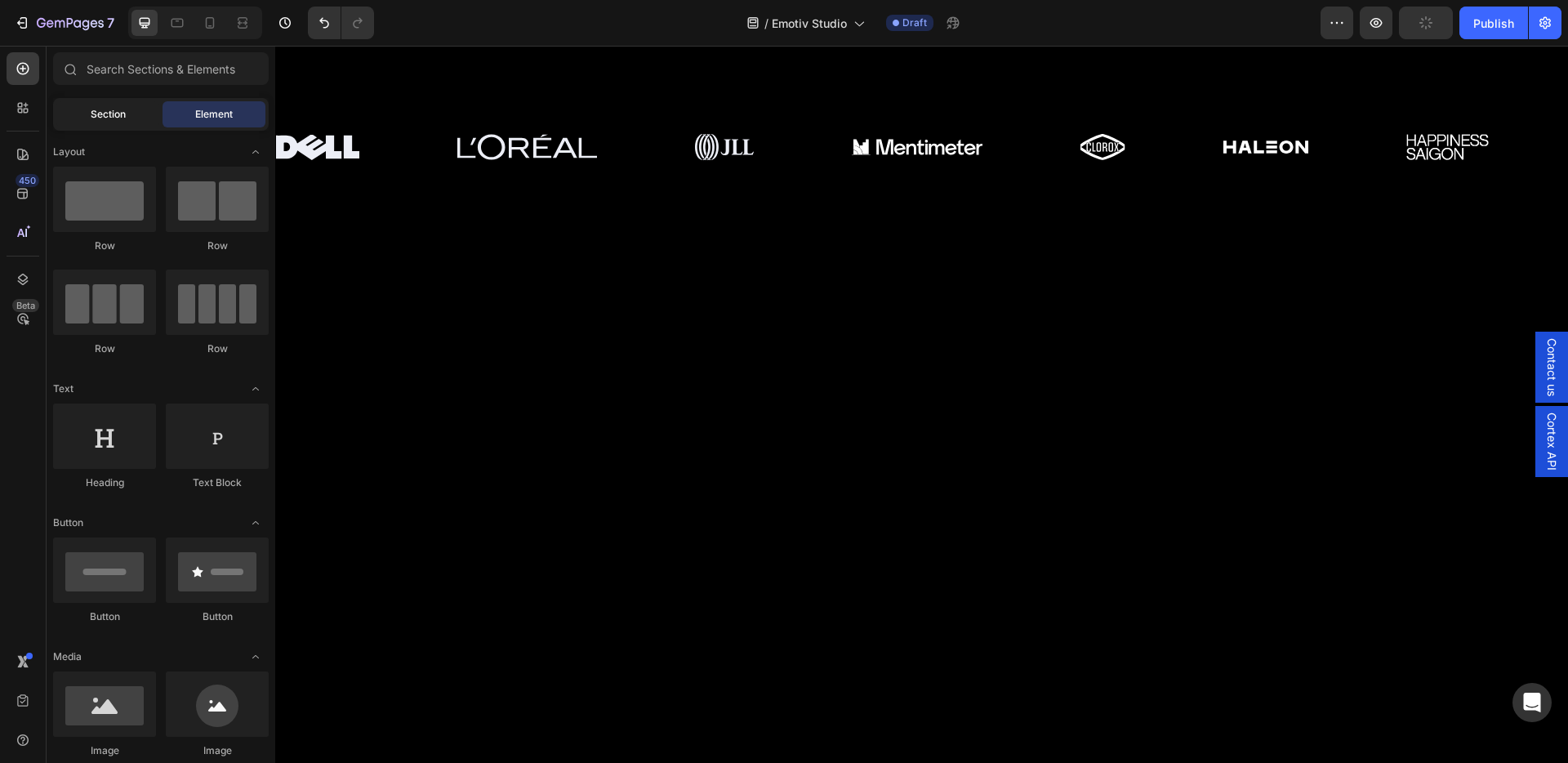
click at [97, 112] on span "Section" at bounding box center [107, 114] width 35 height 14
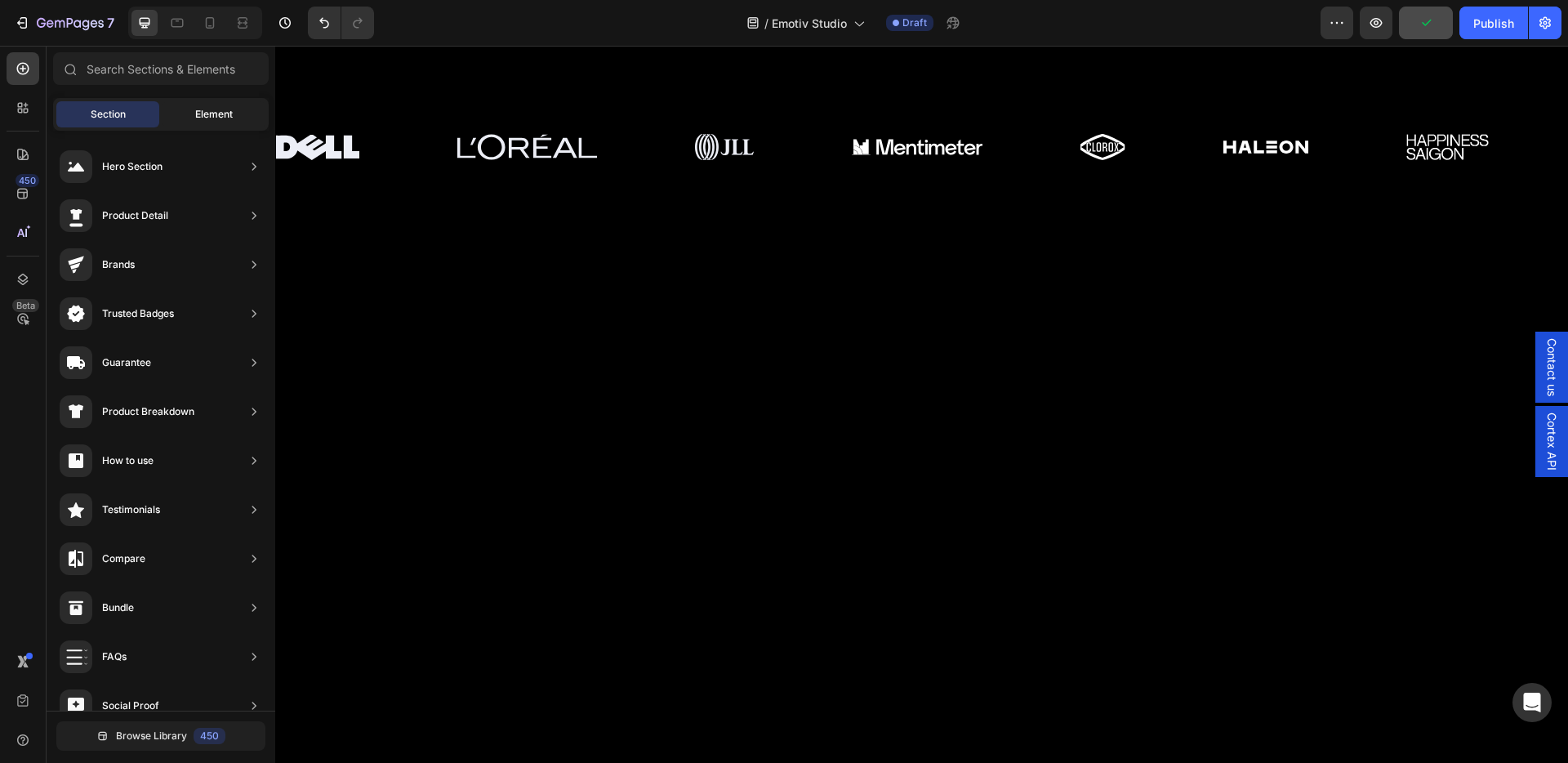
click at [190, 118] on div "Element" at bounding box center [214, 114] width 103 height 26
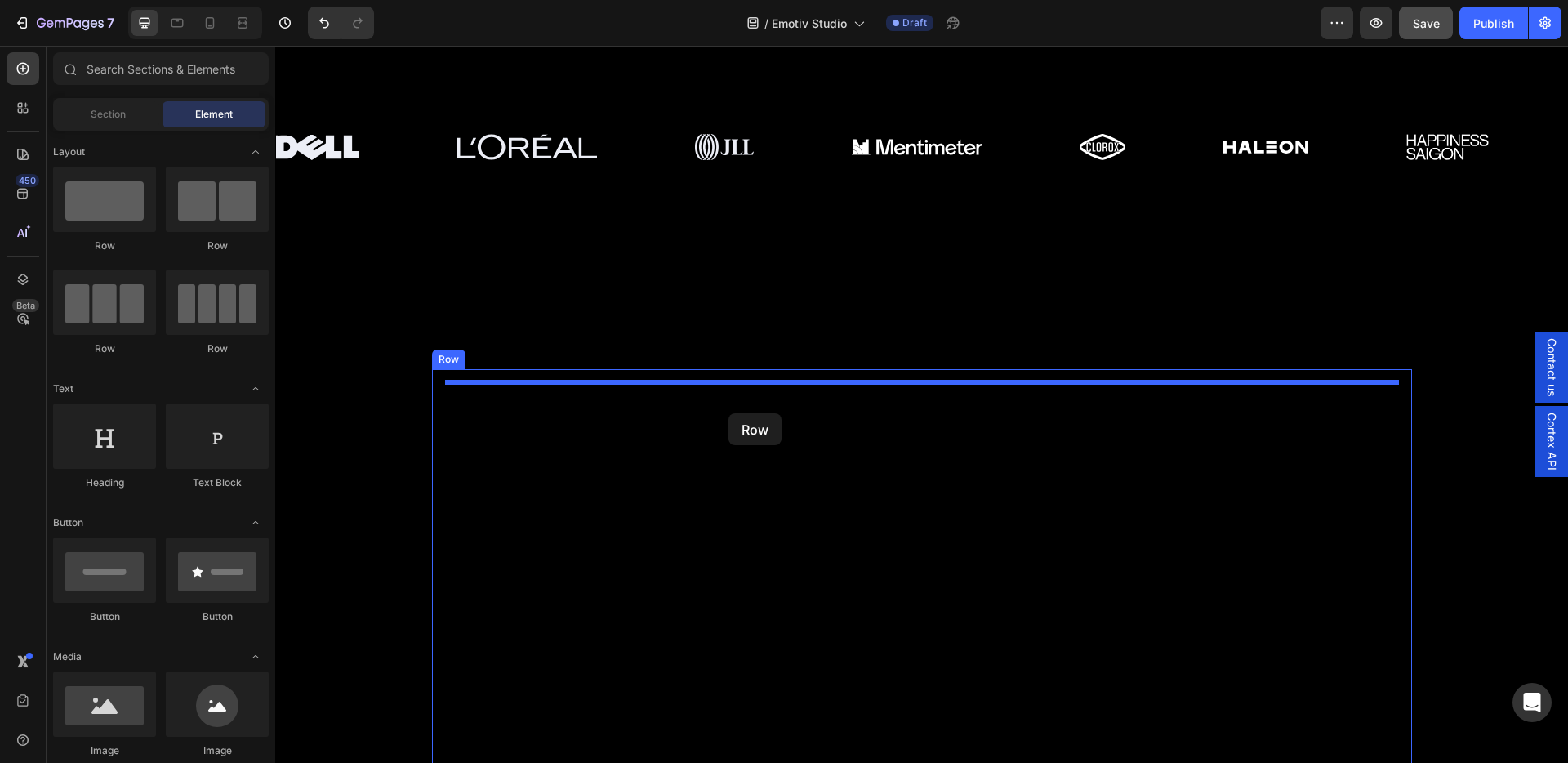
drag, startPoint x: 383, startPoint y: 259, endPoint x: 729, endPoint y: 413, distance: 378.7
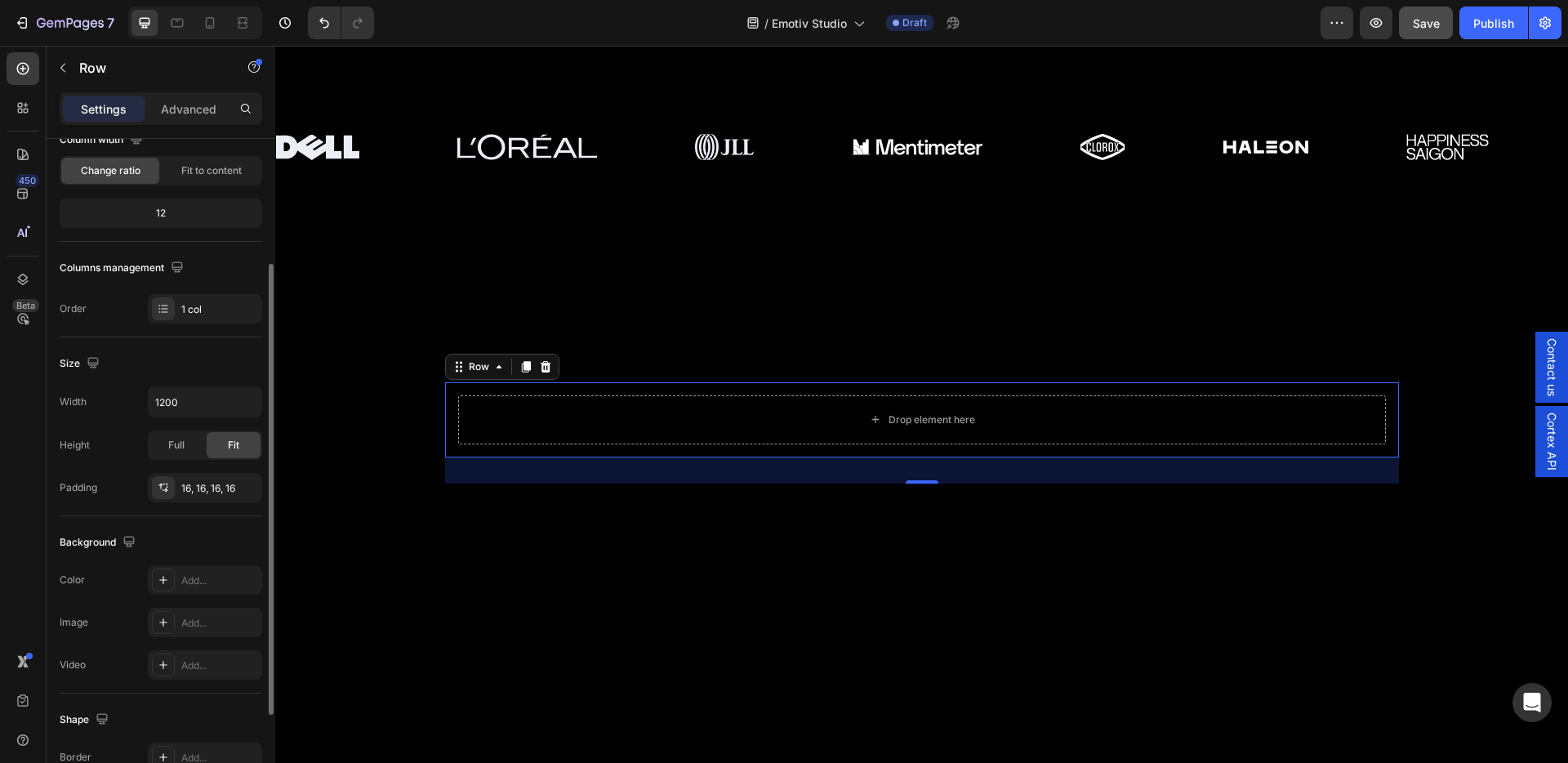
scroll to position [111, 0]
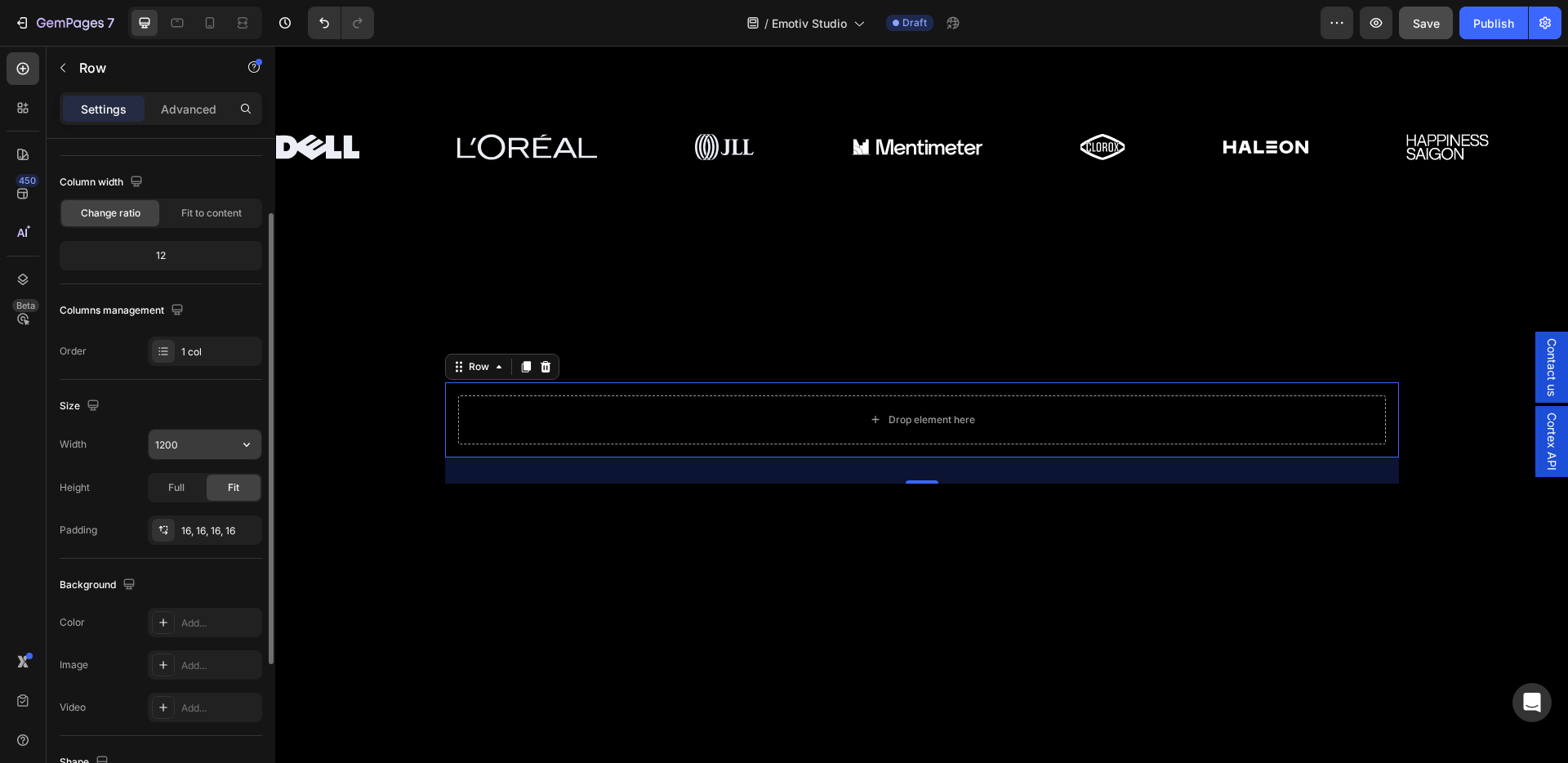
click at [184, 445] on input "1200" at bounding box center [205, 444] width 113 height 30
click at [236, 445] on button "button" at bounding box center [246, 444] width 30 height 30
drag, startPoint x: 184, startPoint y: 519, endPoint x: 182, endPoint y: 467, distance: 52.0
click at [184, 519] on p "Full 100%" at bounding box center [201, 517] width 93 height 14
click at [178, 444] on input "100%" at bounding box center [205, 444] width 113 height 30
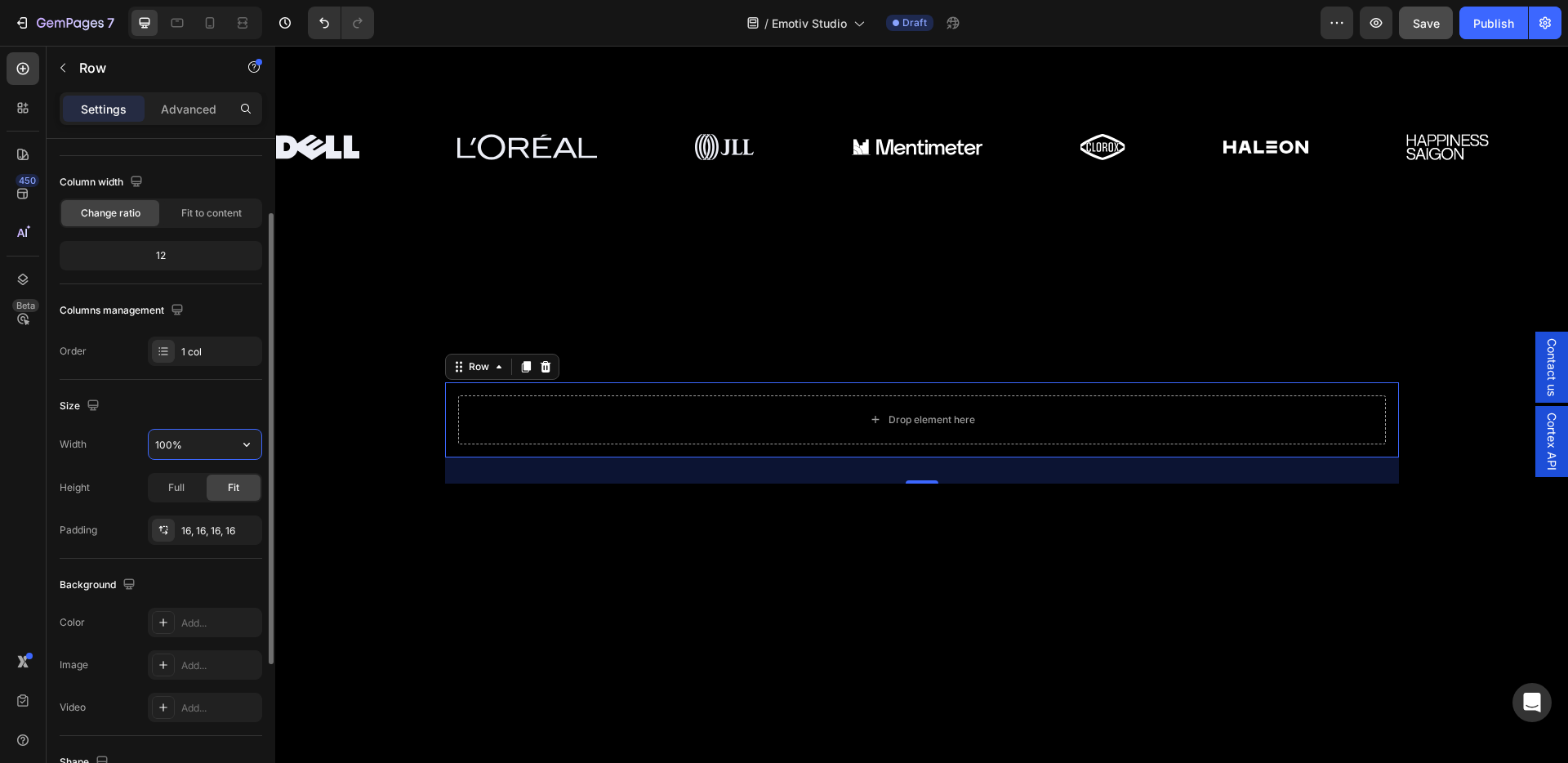
click at [178, 444] on input "100%" at bounding box center [205, 444] width 113 height 30
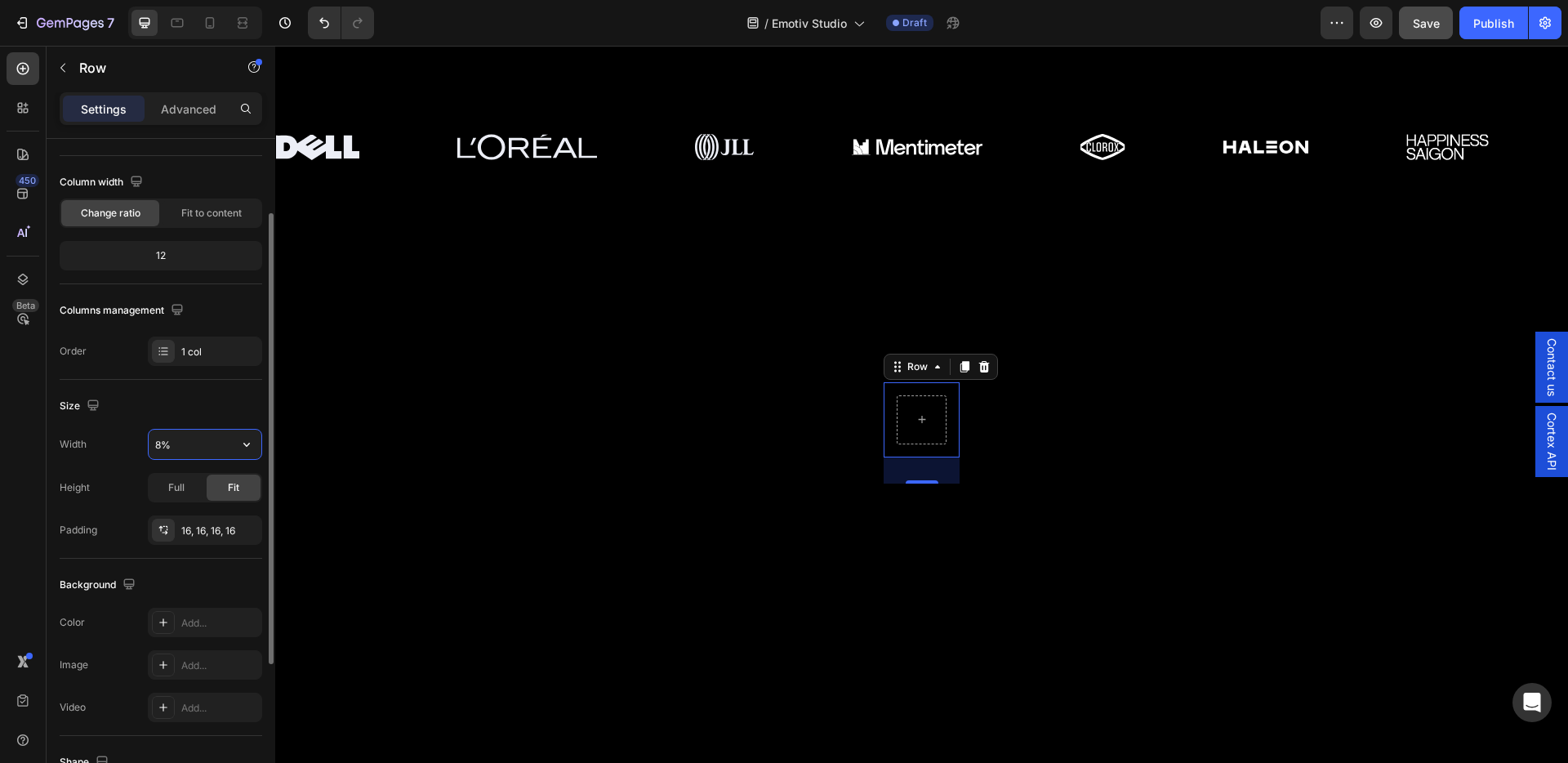
type input "80%"
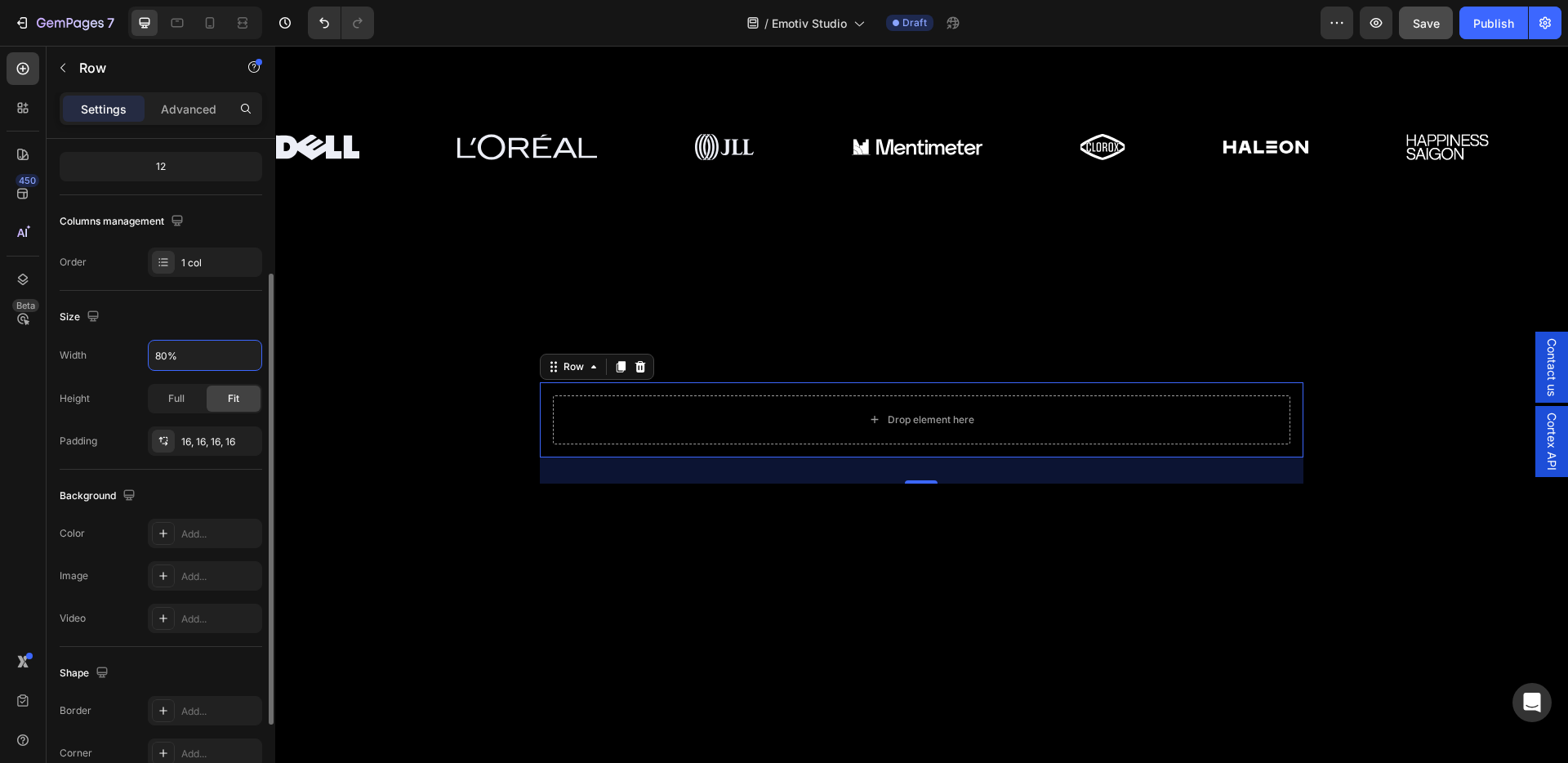
scroll to position [326, 0]
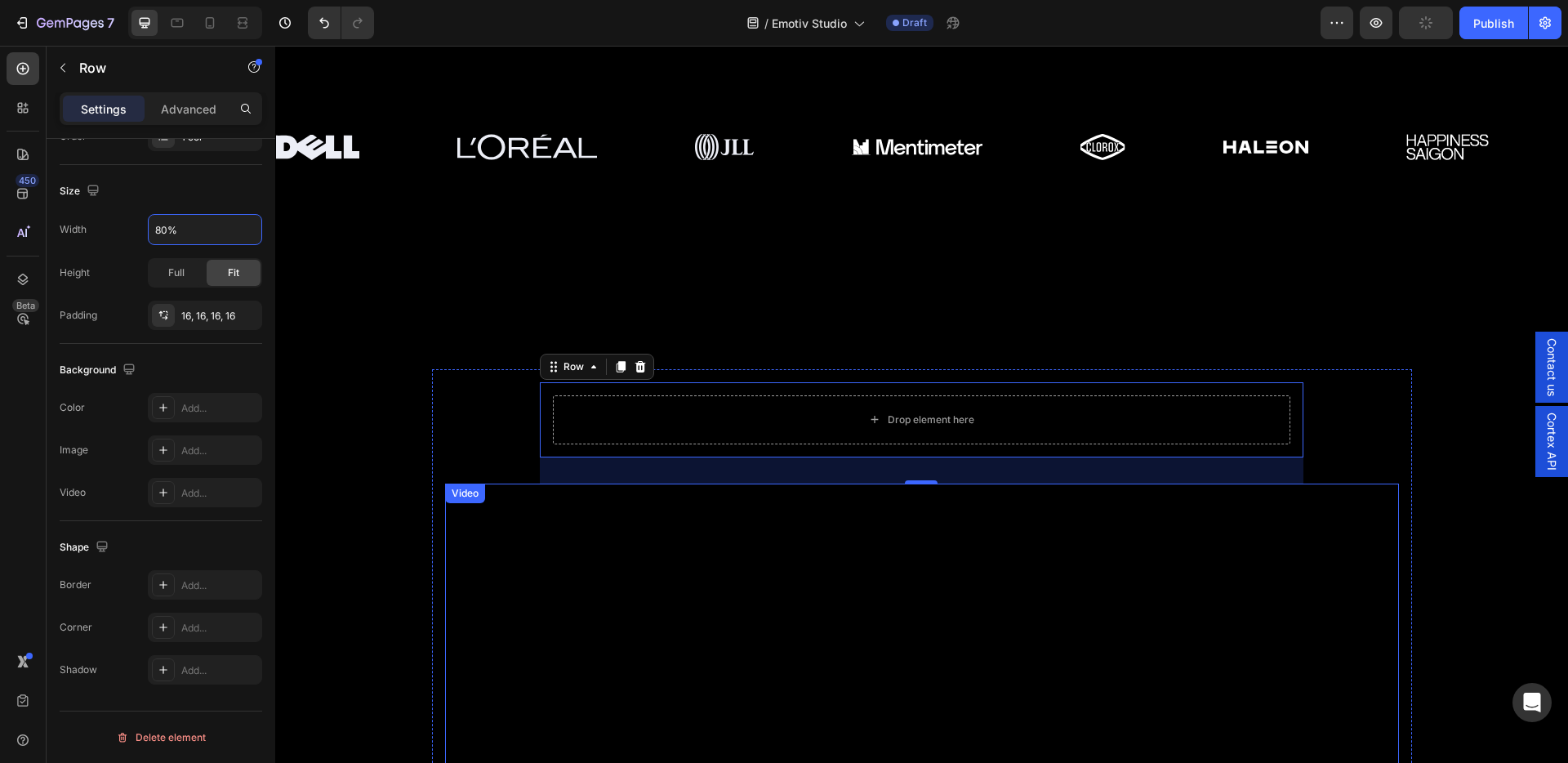
click at [724, 523] on video at bounding box center [922, 722] width 954 height 477
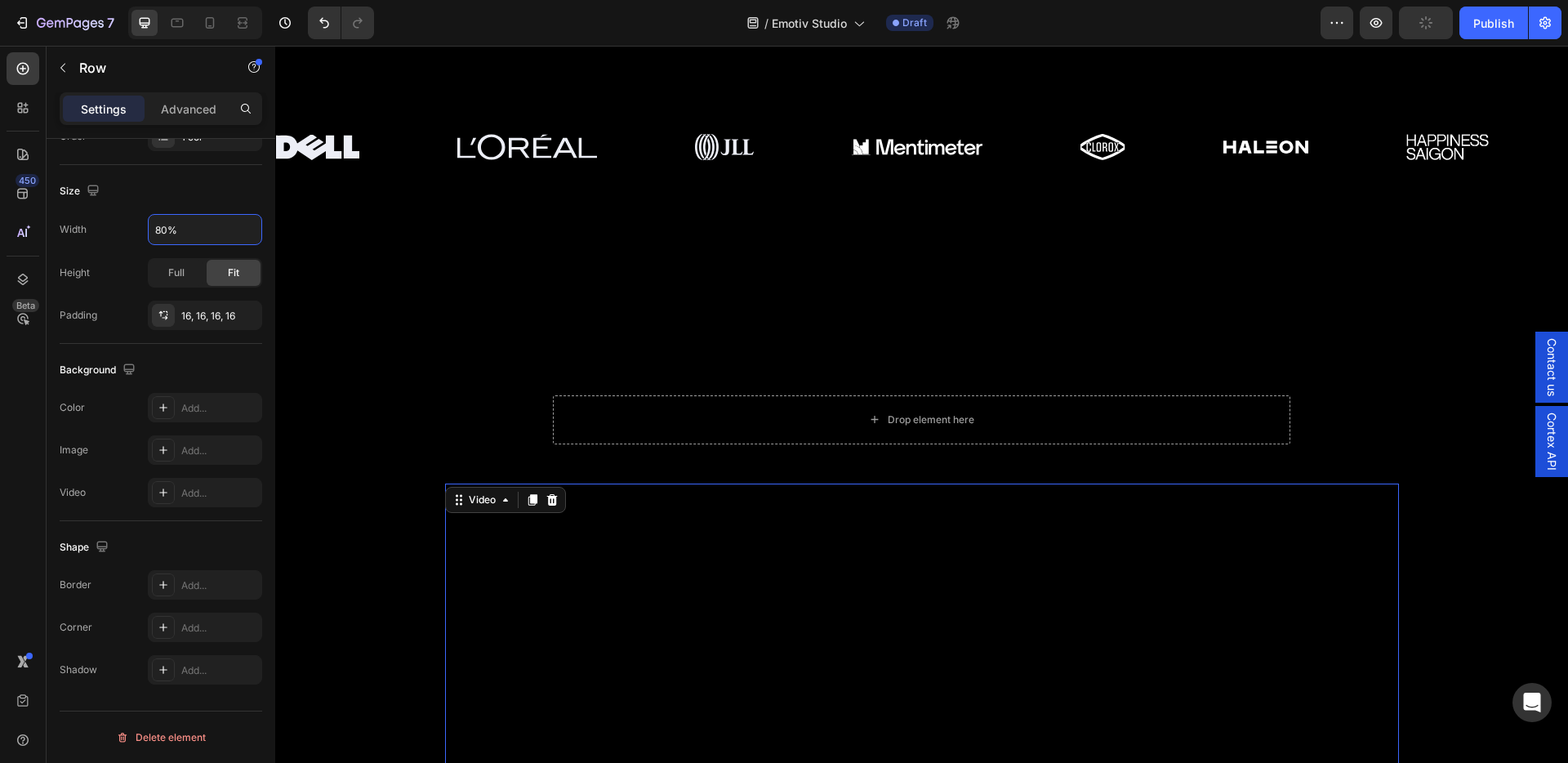
scroll to position [0, 0]
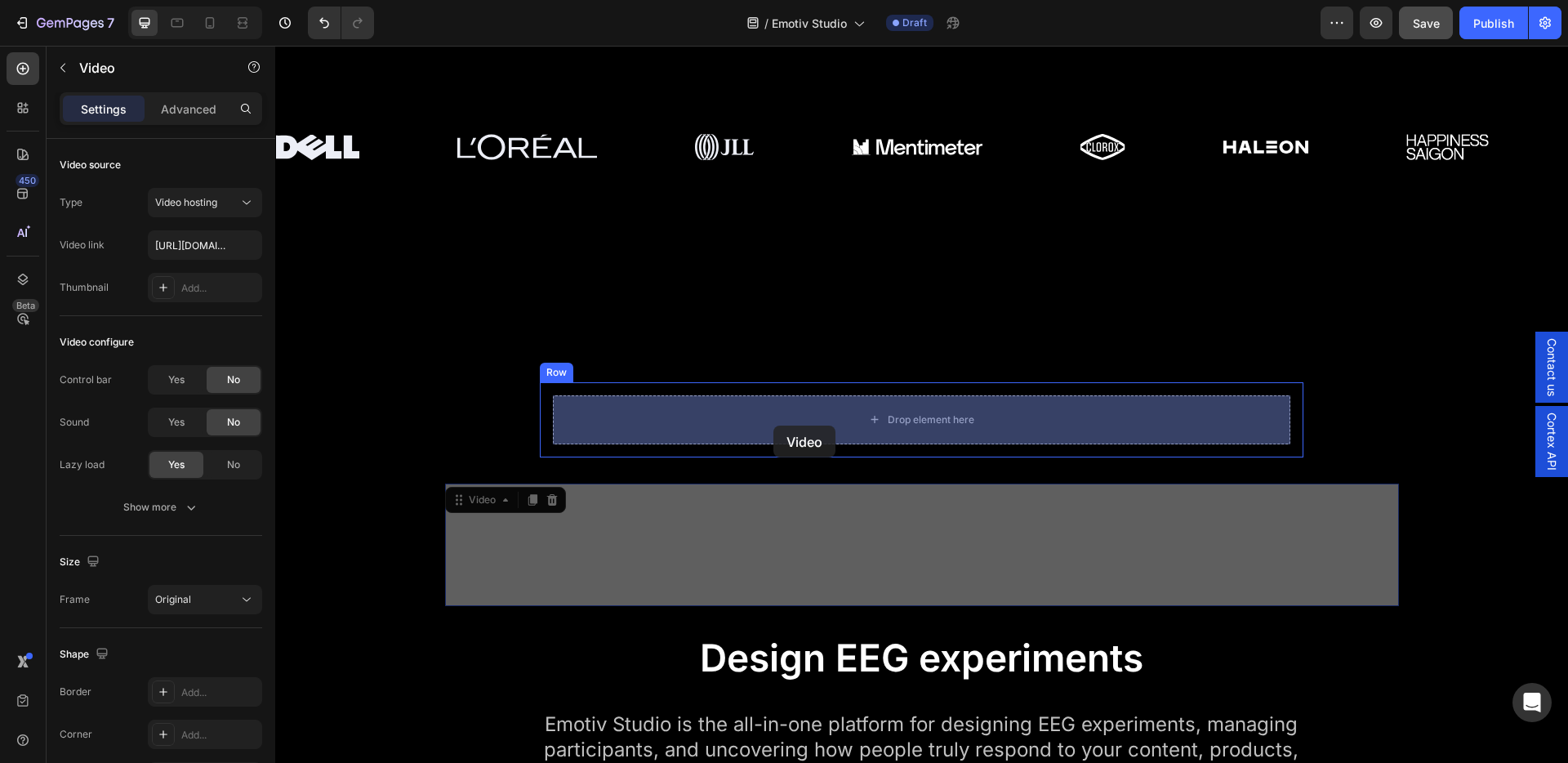
drag, startPoint x: 663, startPoint y: 523, endPoint x: 773, endPoint y: 426, distance: 146.7
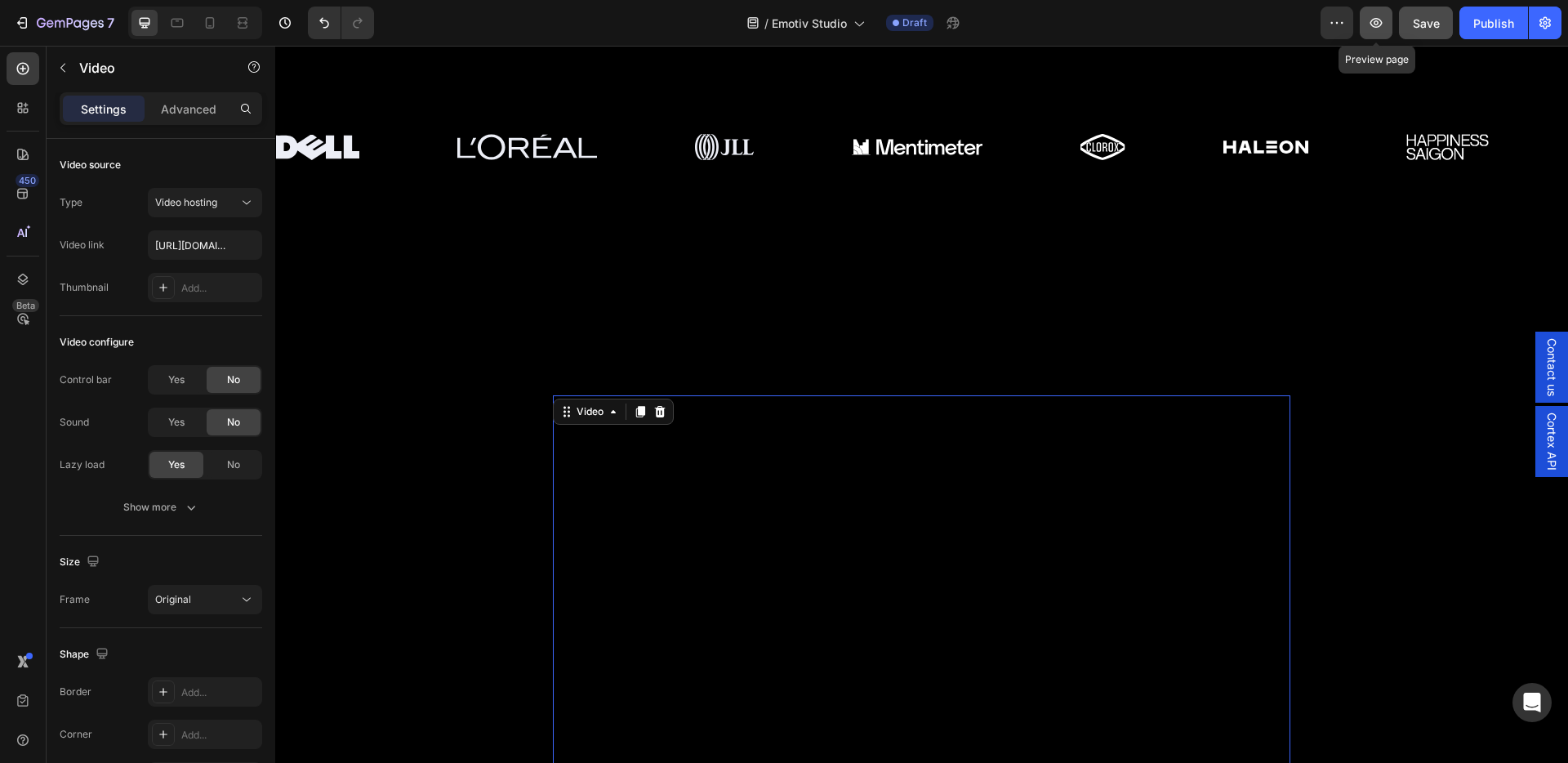
click at [1383, 26] on icon "button" at bounding box center [1376, 22] width 16 height 16
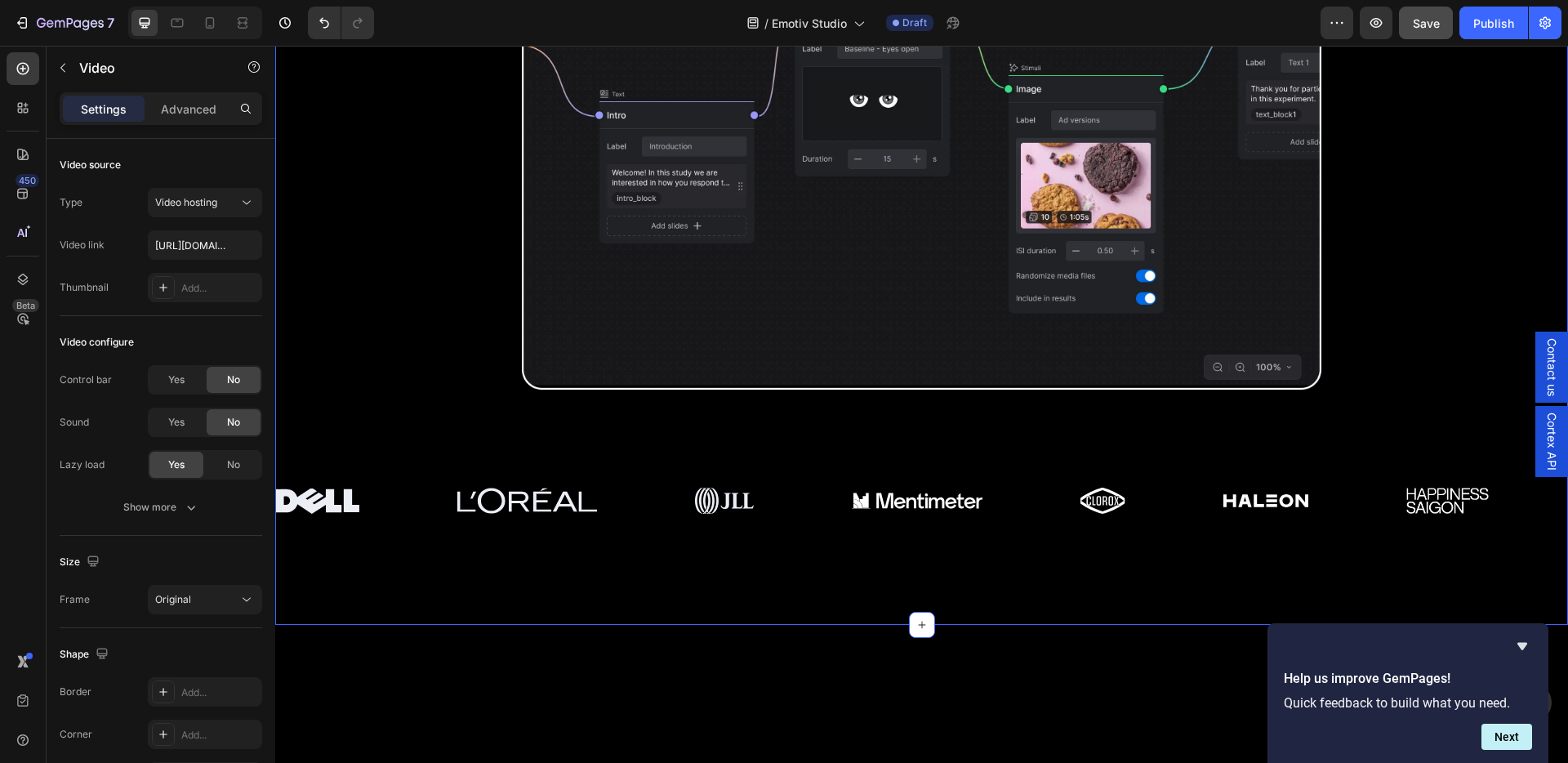
scroll to position [1119, 0]
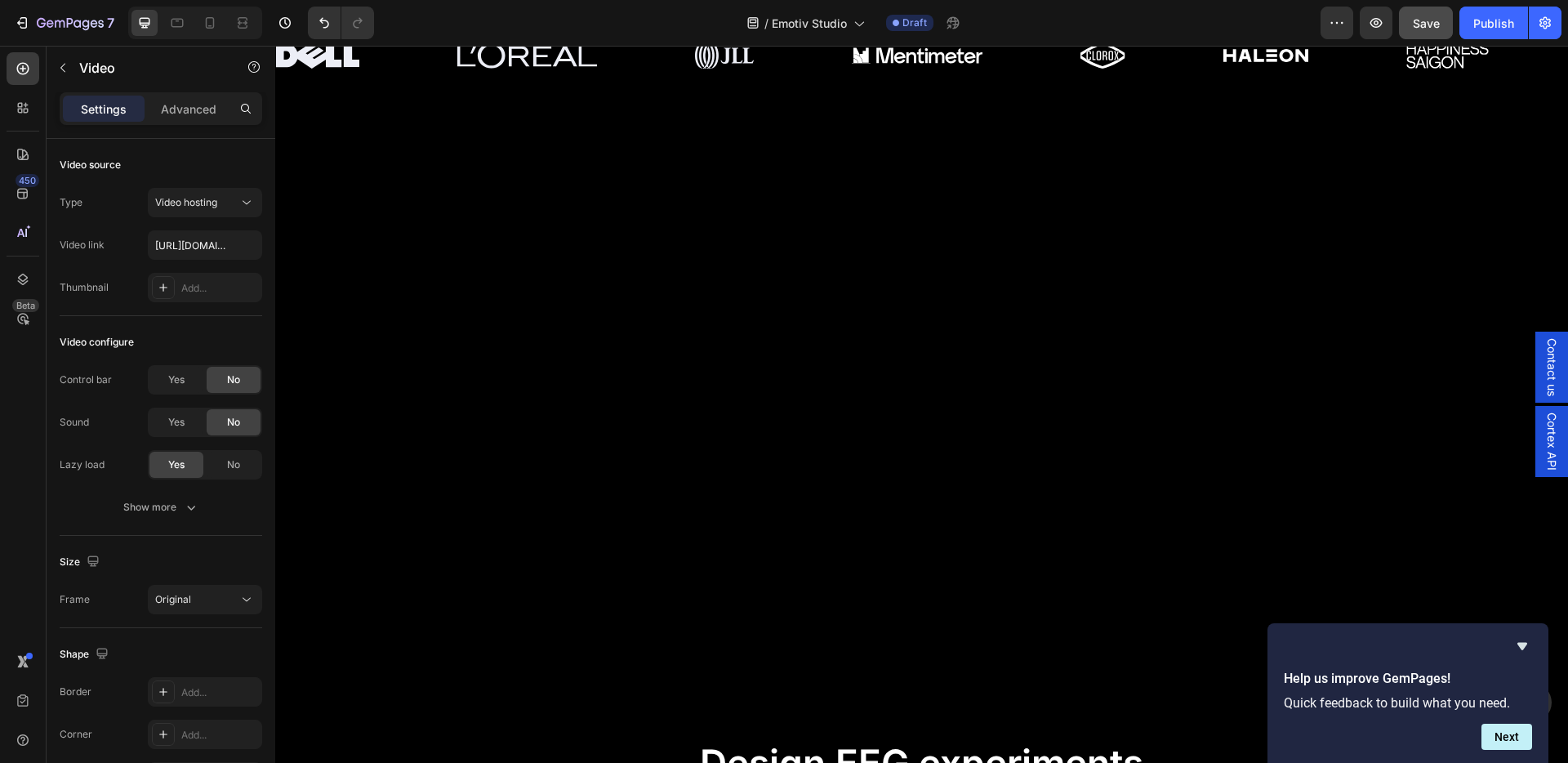
click at [806, 420] on video at bounding box center [921, 488] width 737 height 369
click at [565, 483] on video at bounding box center [921, 488] width 737 height 369
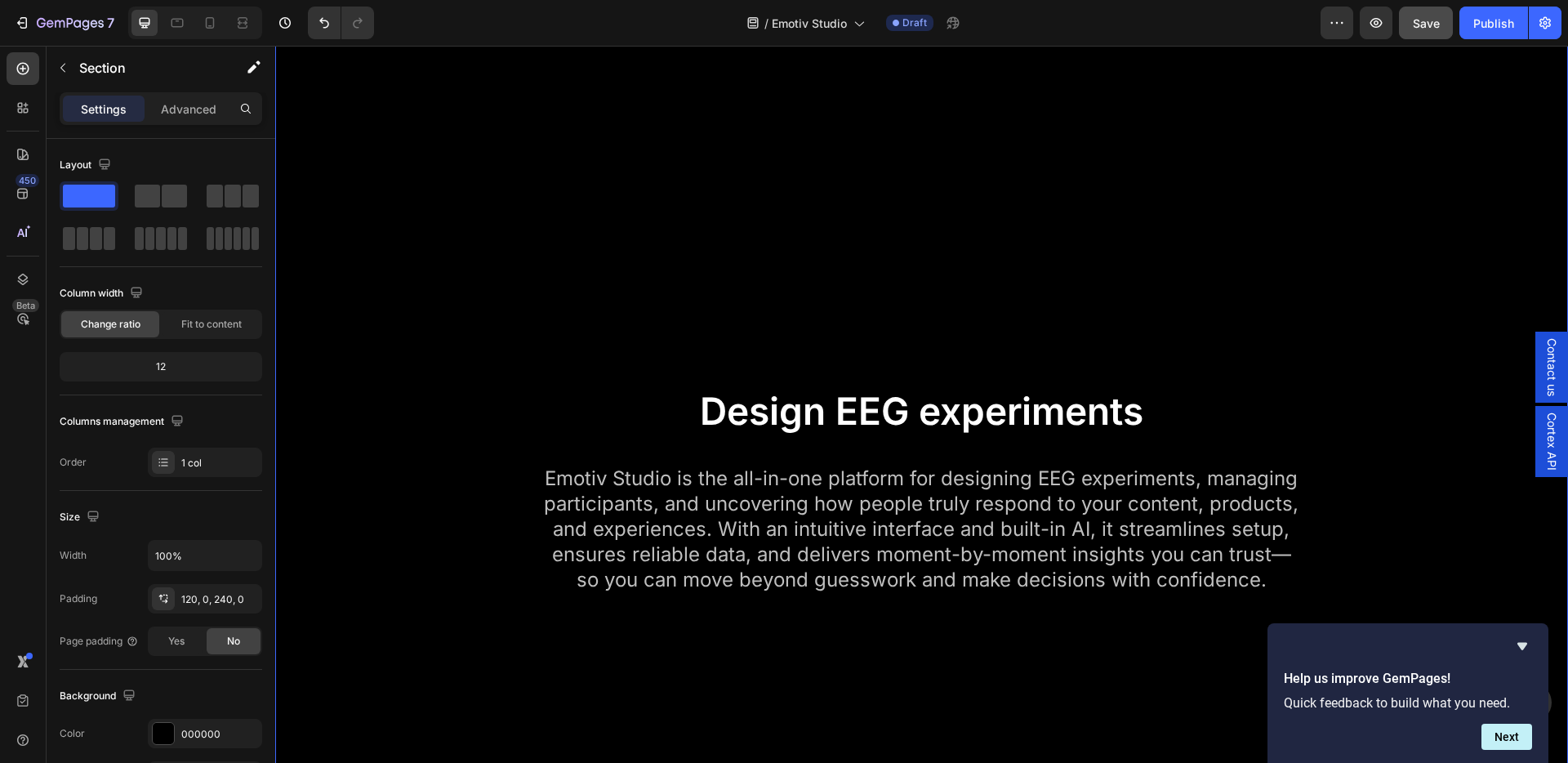
click at [533, 491] on div "Video Row Design EEG experiments Heading Emotiv Studio is the all-in-one platfo…" at bounding box center [922, 348] width 1293 height 1041
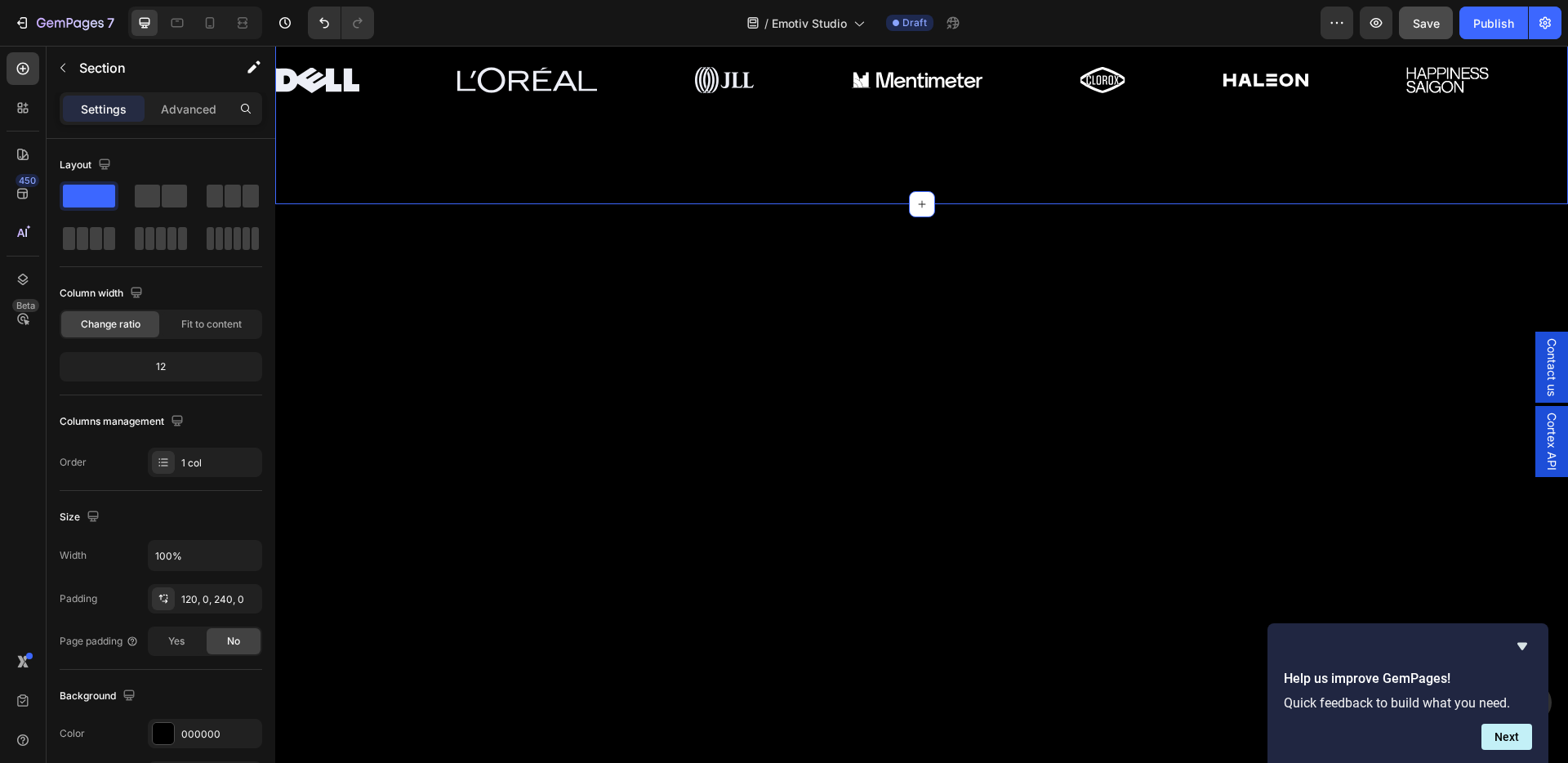
scroll to position [1166, 0]
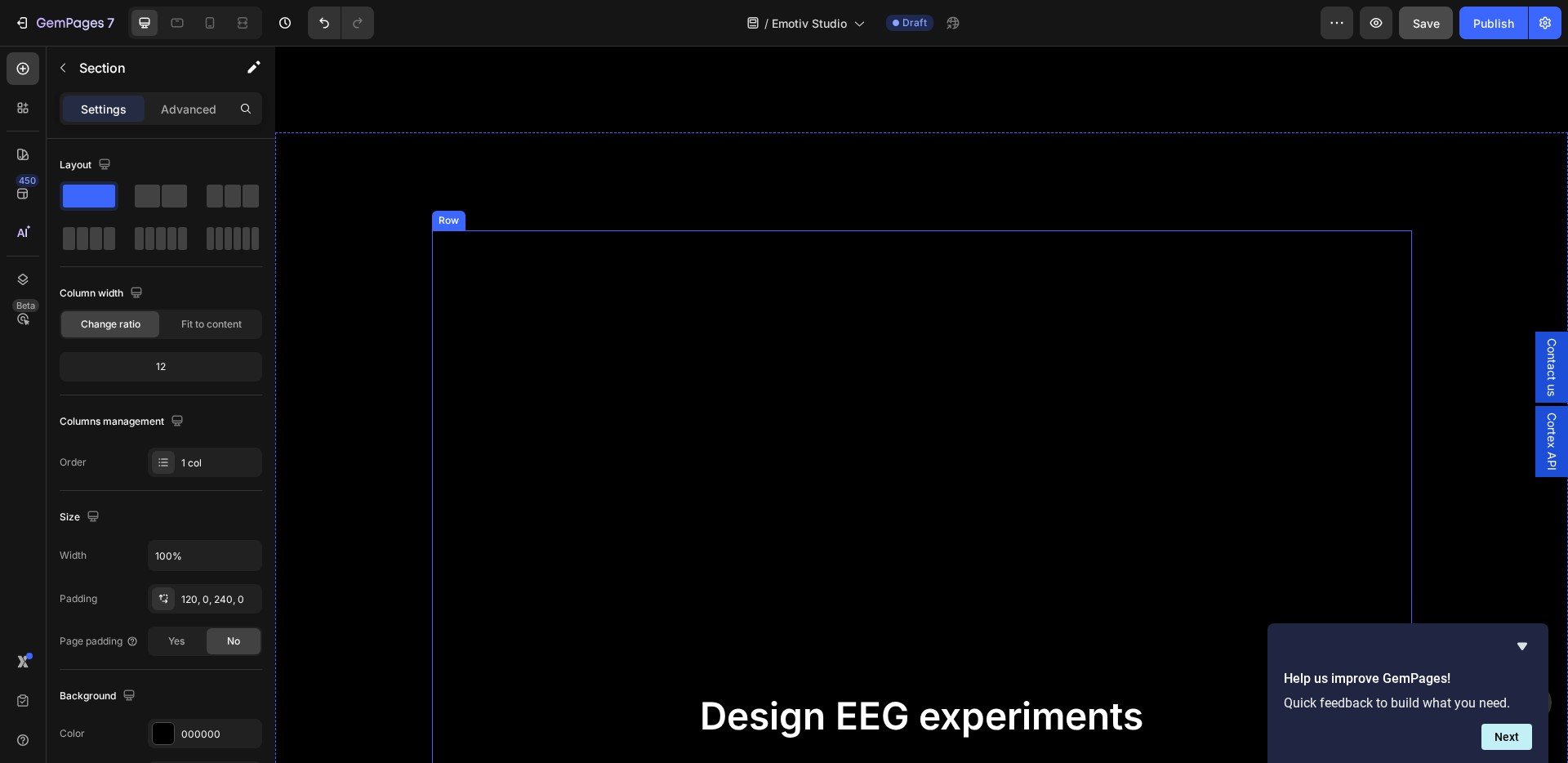
click at [476, 391] on div "Video Row Design EEG experiments Heading Emotiv Studio is the all-in-one platfo…" at bounding box center [922, 587] width 954 height 688
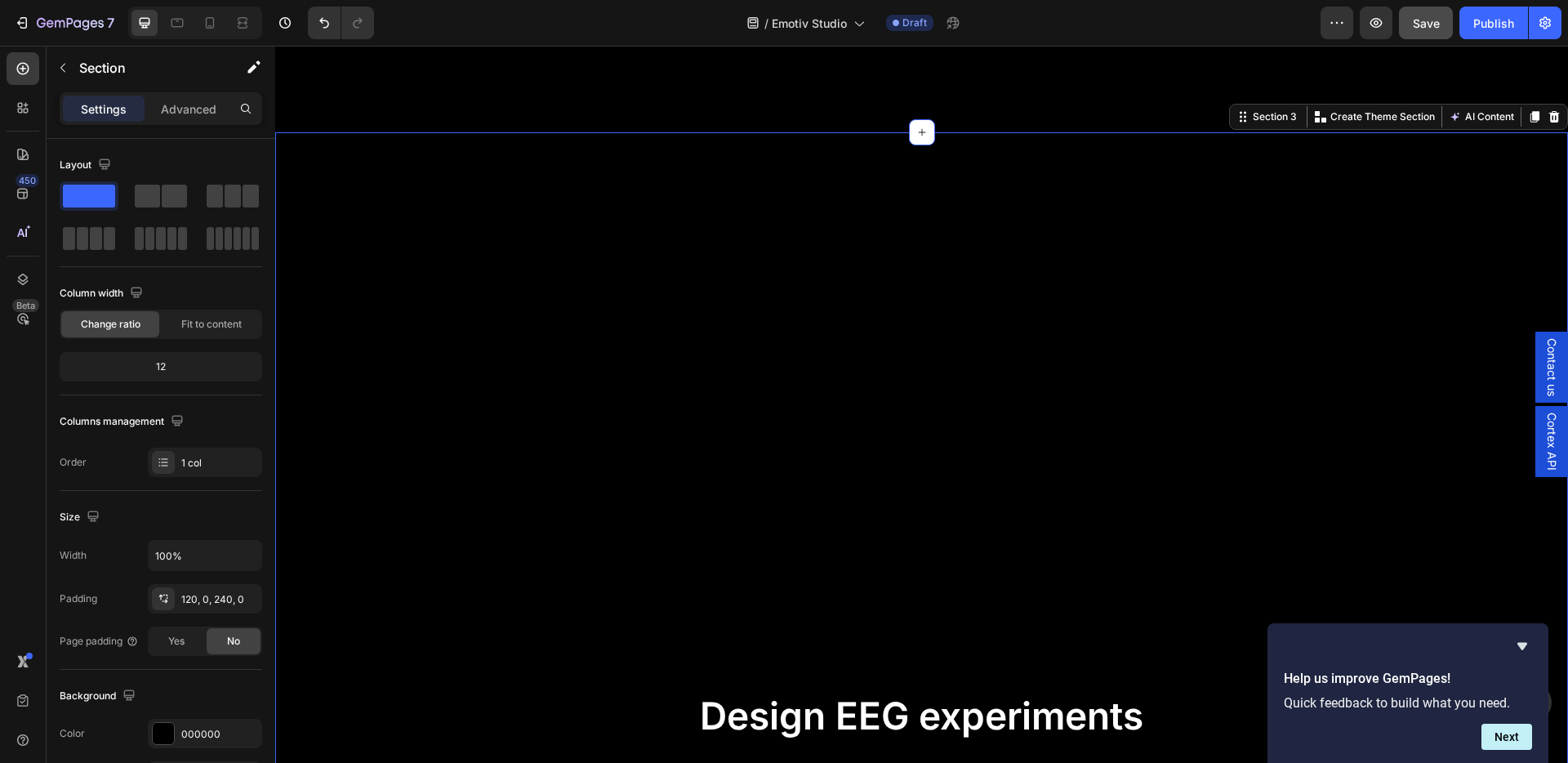
click at [382, 407] on div "Video Row Design EEG experiments Heading Emotiv Studio is the all-in-one platfo…" at bounding box center [922, 604] width 1293 height 747
click at [209, 592] on div "120, 0, 240, 0" at bounding box center [205, 599] width 47 height 14
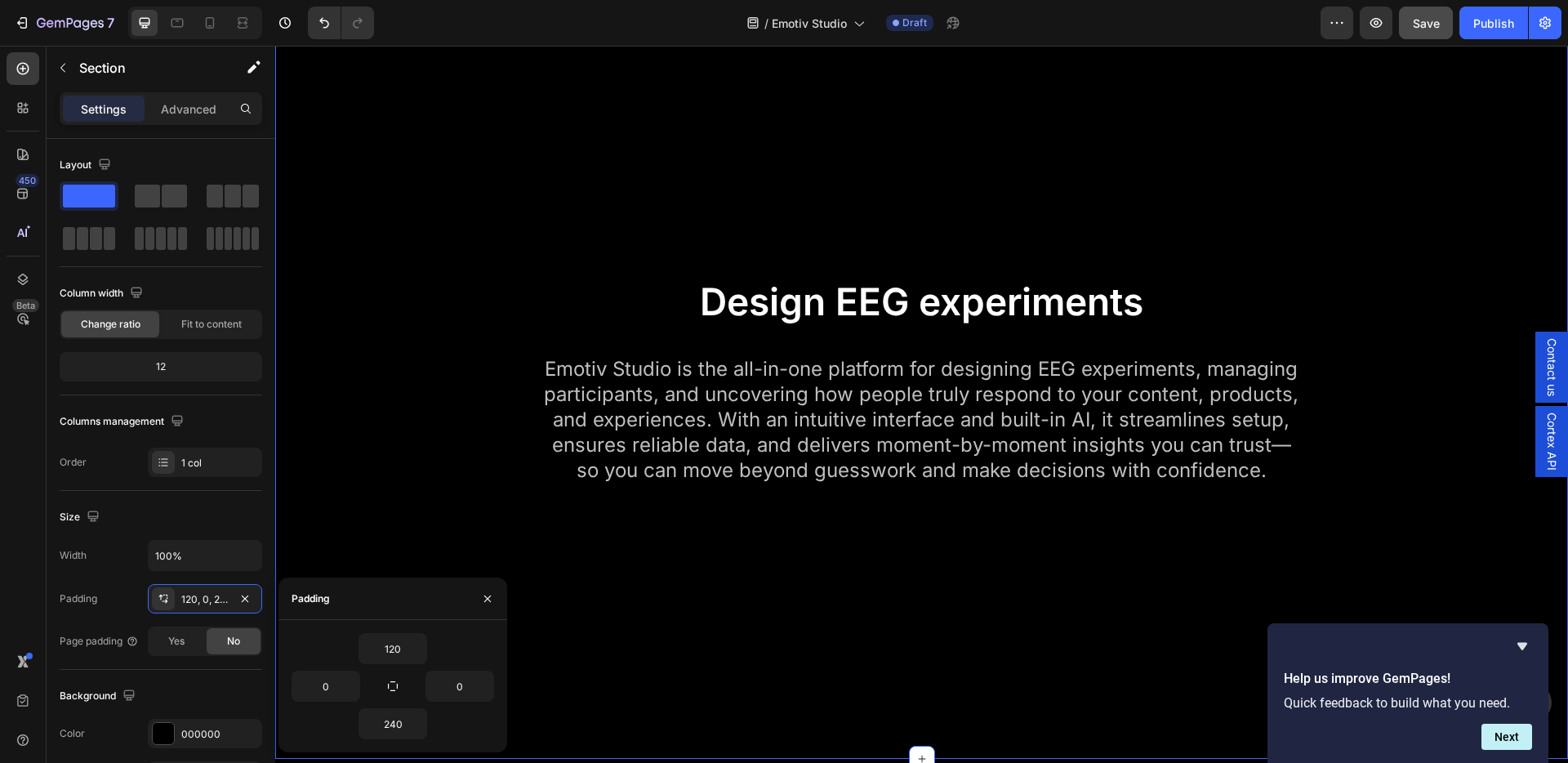
scroll to position [1957, 0]
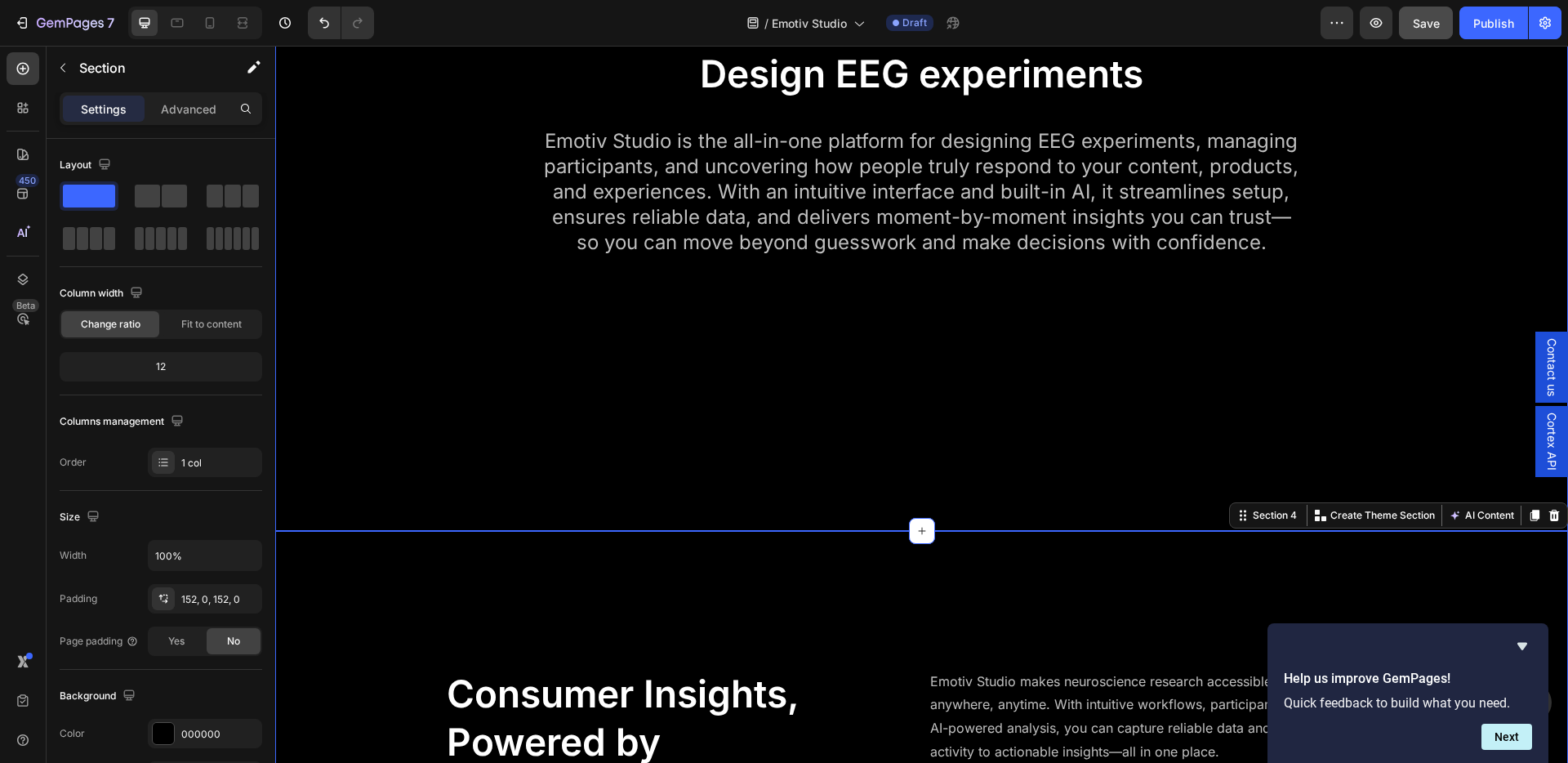
scroll to position [1706, 0]
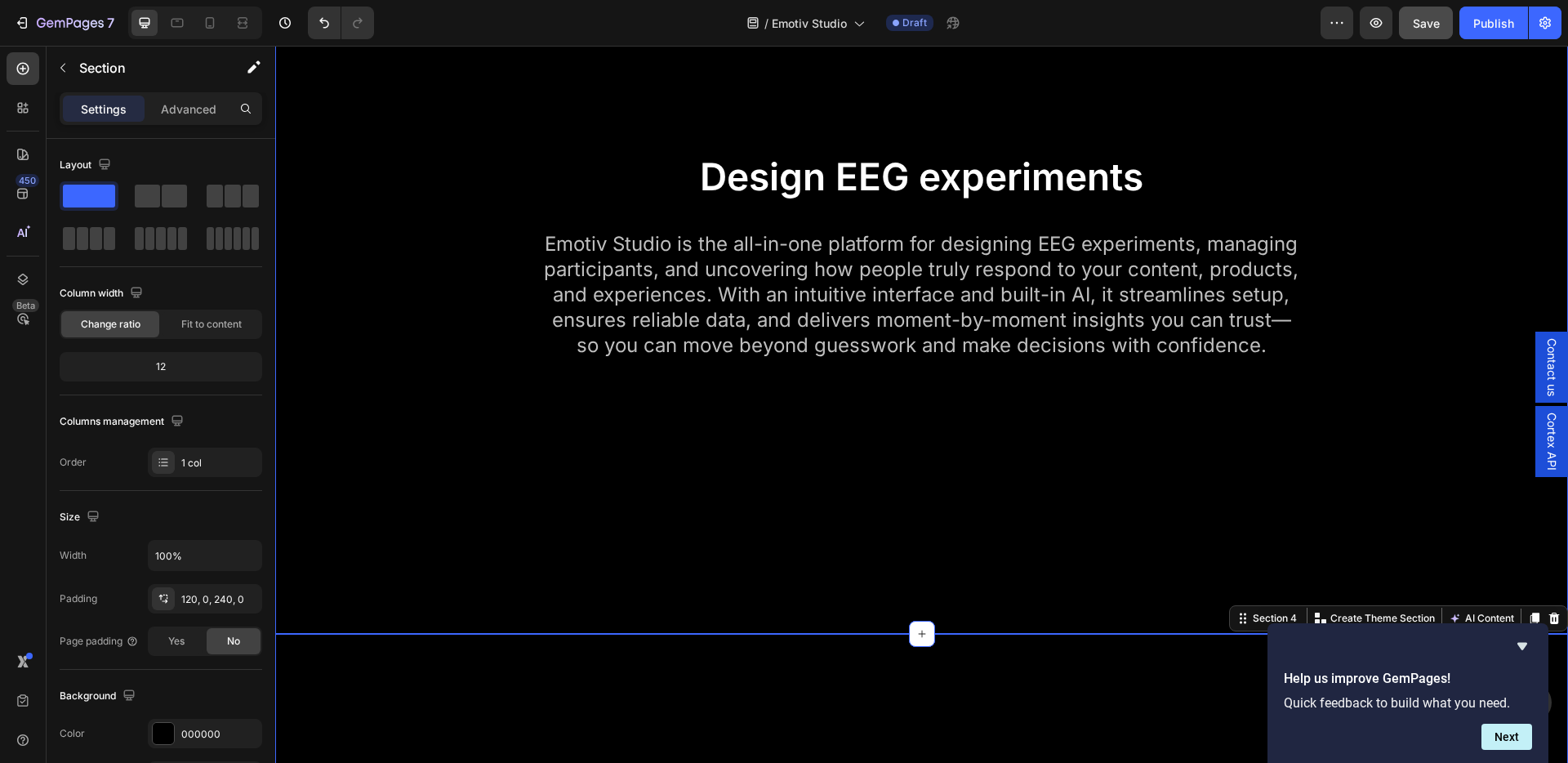
click at [361, 314] on div "Video Row Design EEG experiments Heading Emotiv Studio is the all-in-one platfo…" at bounding box center [922, 114] width 1293 height 1041
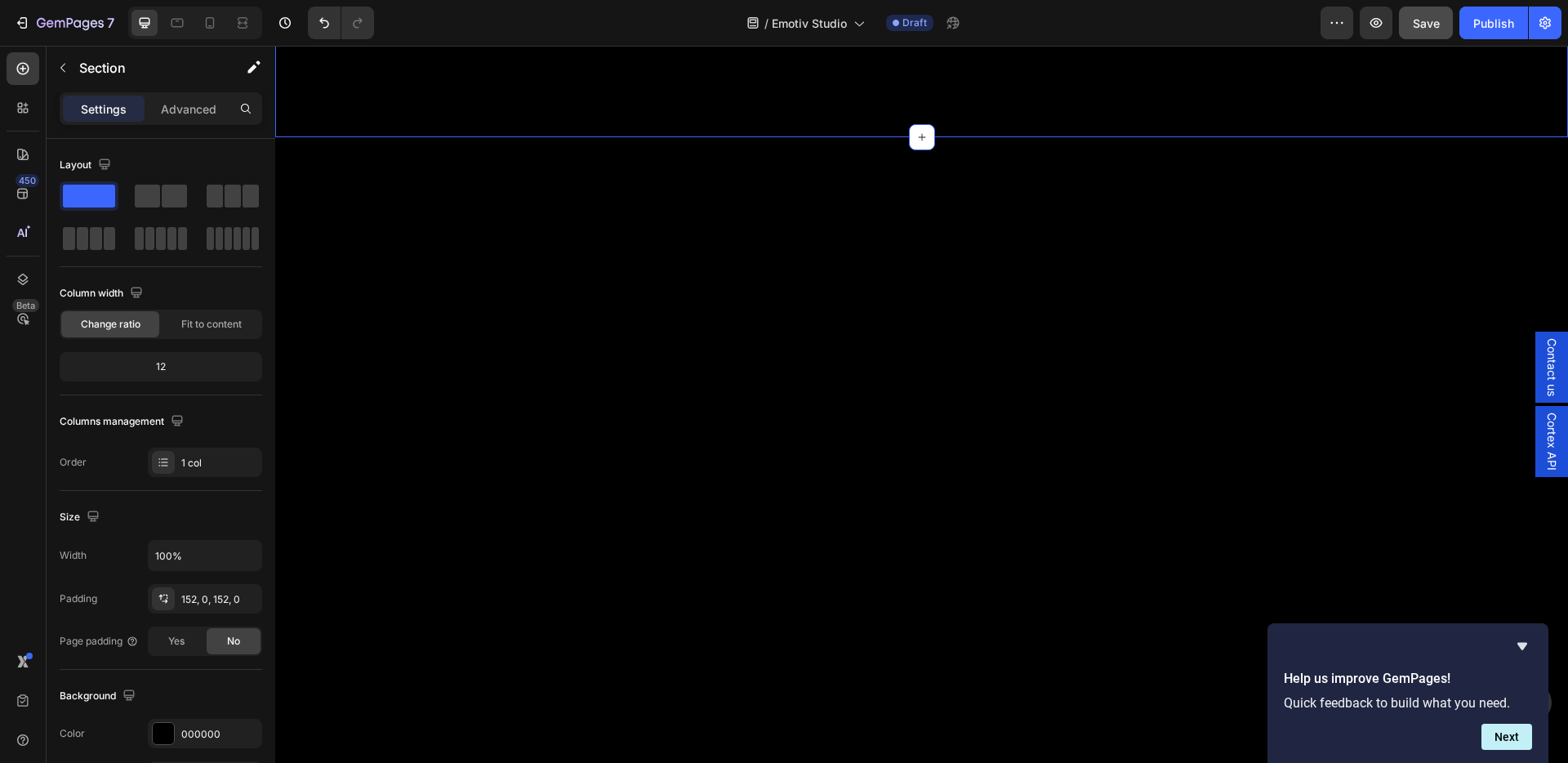
scroll to position [2886, 0]
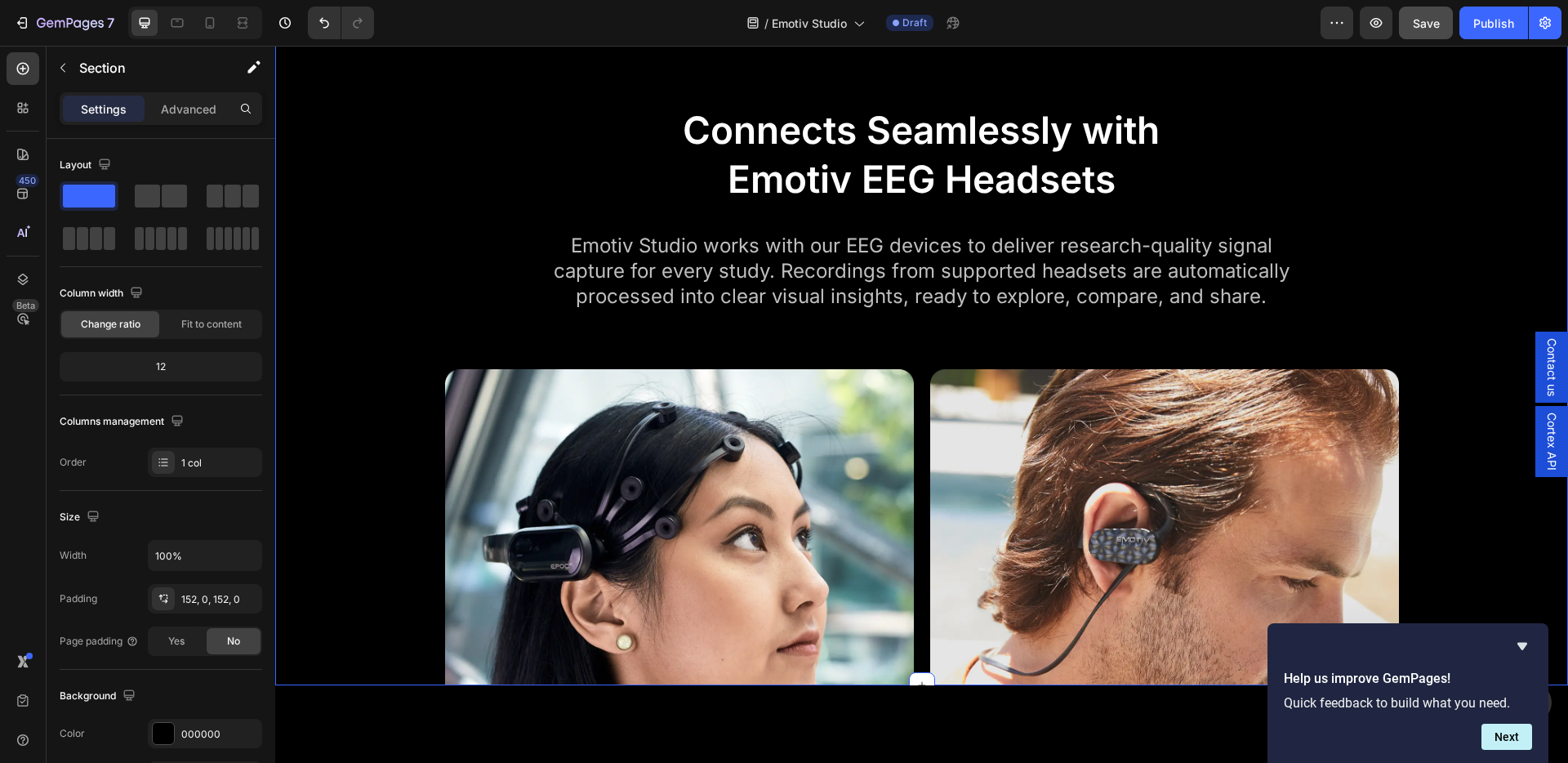
click at [349, 399] on div "Connects Seamlessly with Emotiv EEG Headsets Heading Emotiv Studio works with o…" at bounding box center [922, 326] width 1293 height 718
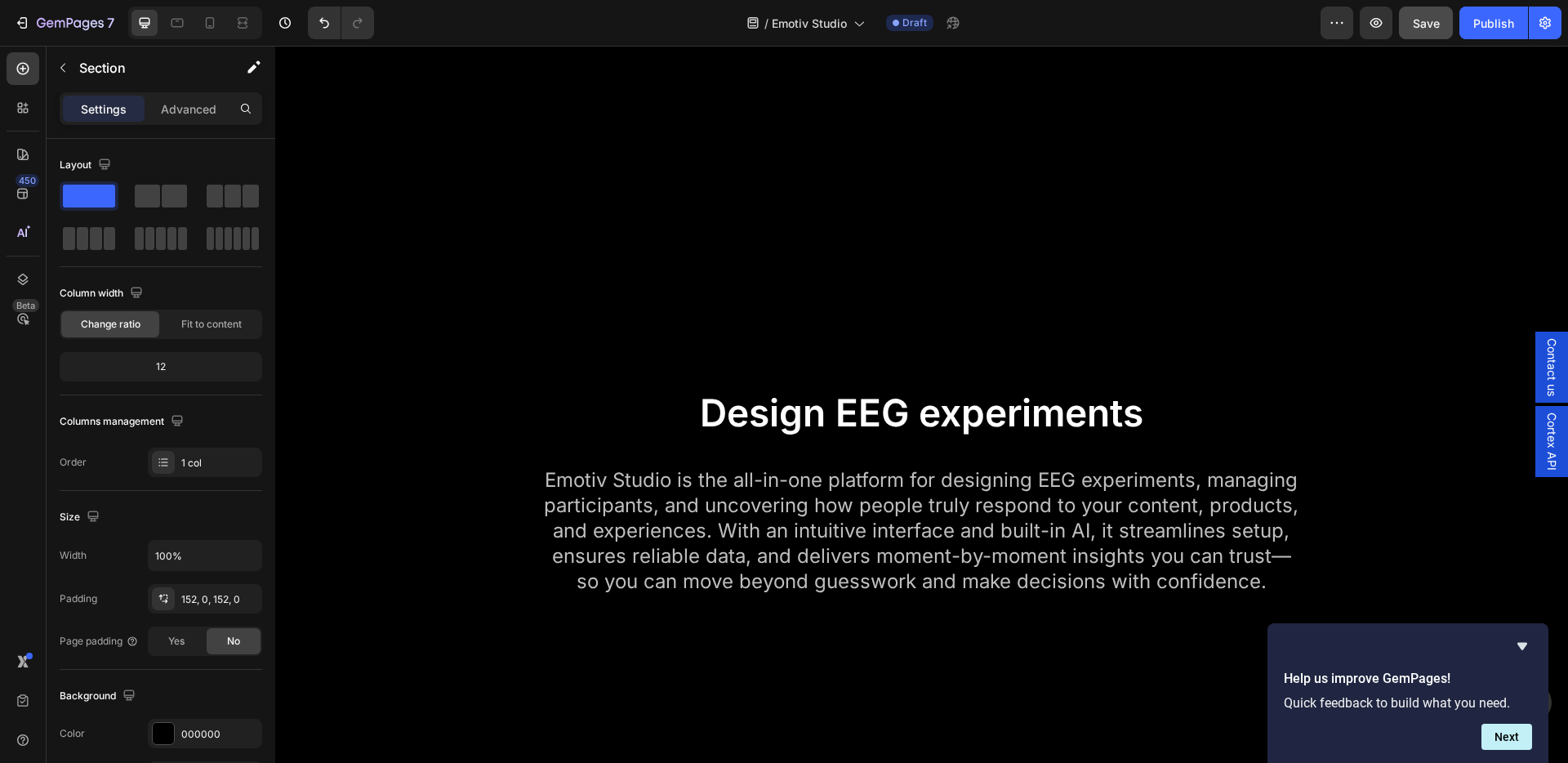
scroll to position [1202, 0]
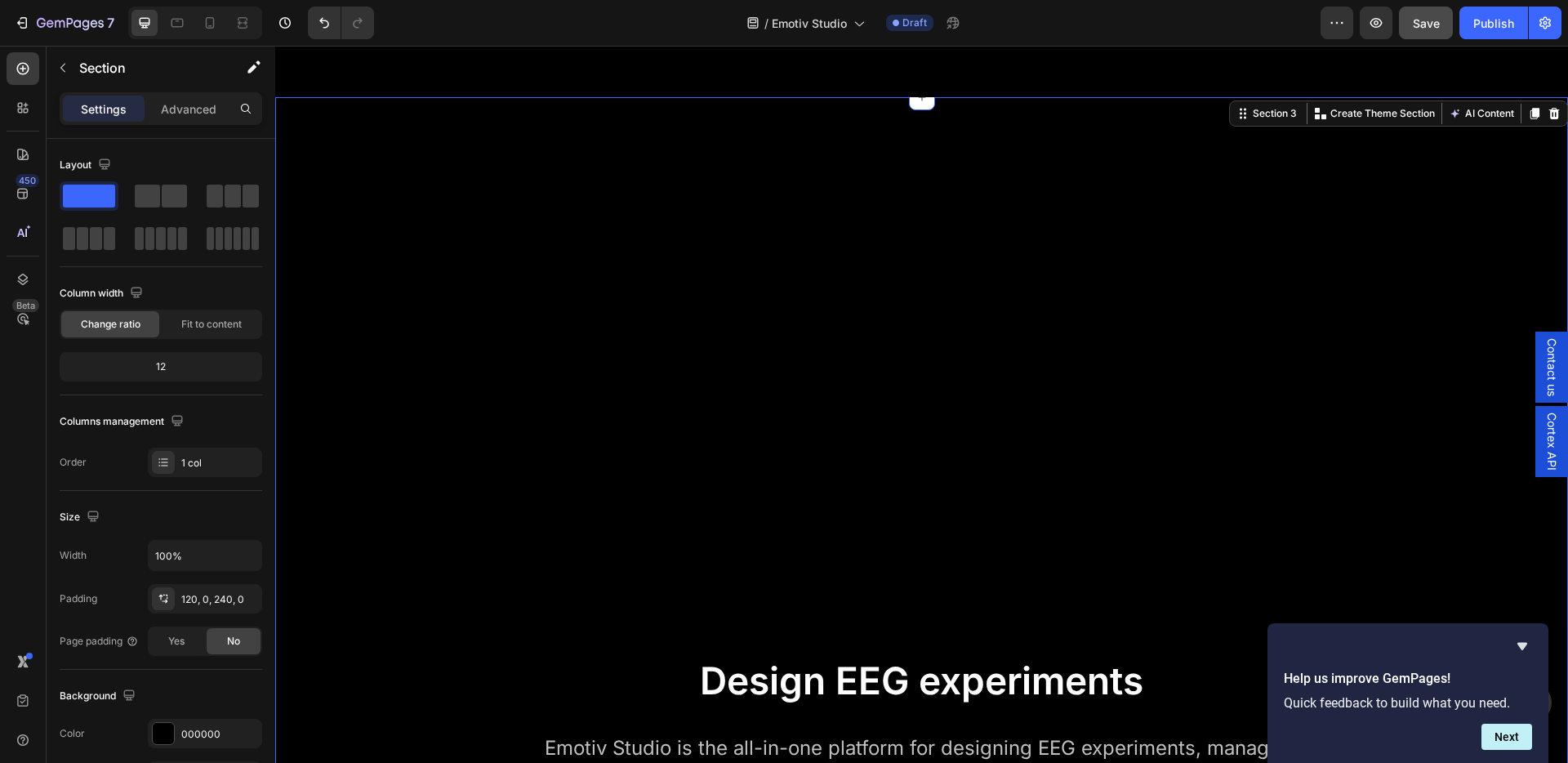
click at [338, 392] on div "Video Row Design EEG experiments Heading Emotiv Studio is the all-in-one platfo…" at bounding box center [922, 568] width 1293 height 747
click at [222, 600] on div "120, 0, 240, 0" at bounding box center [205, 599] width 47 height 14
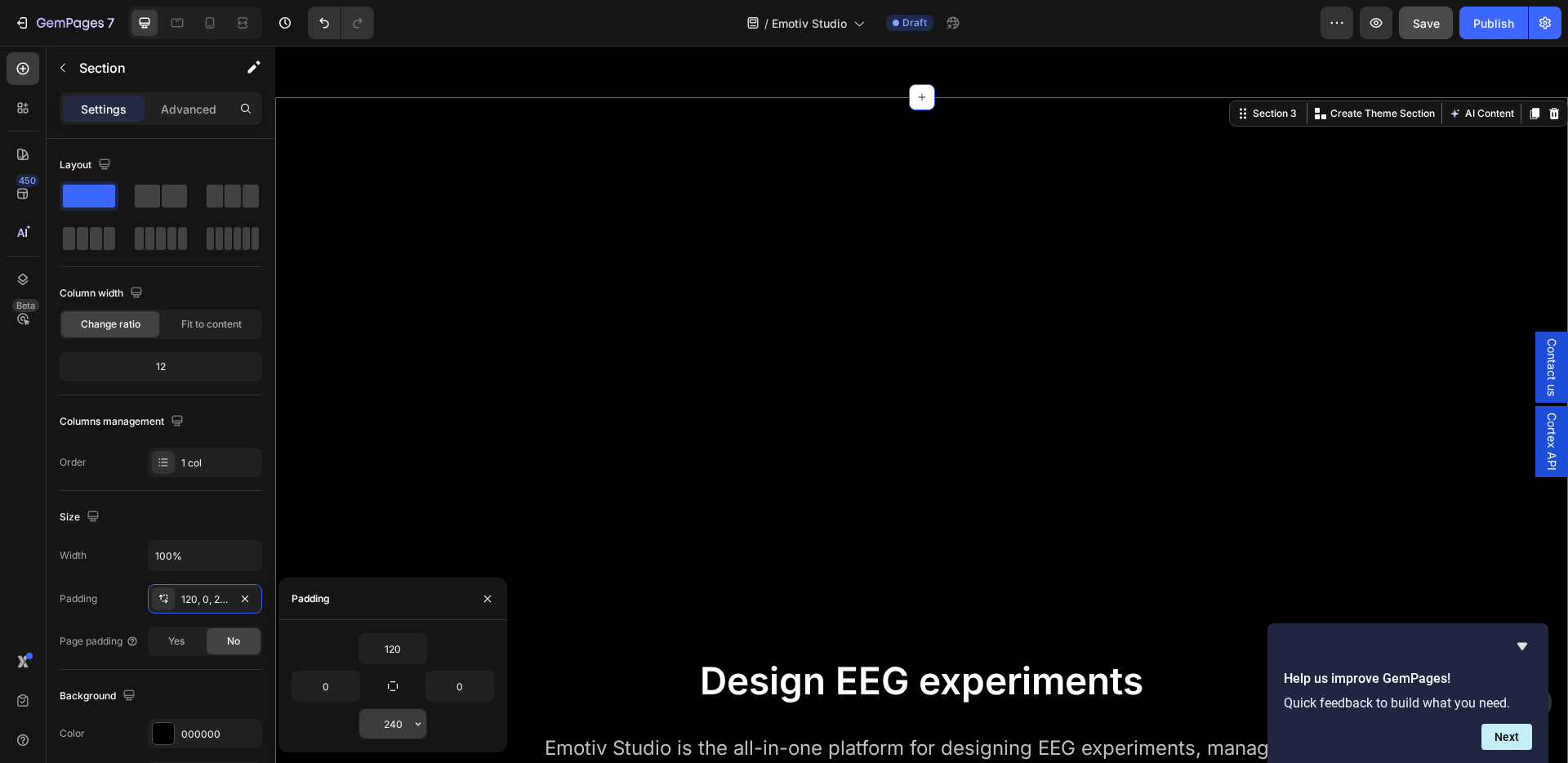
click at [394, 727] on input "240" at bounding box center [392, 724] width 67 height 30
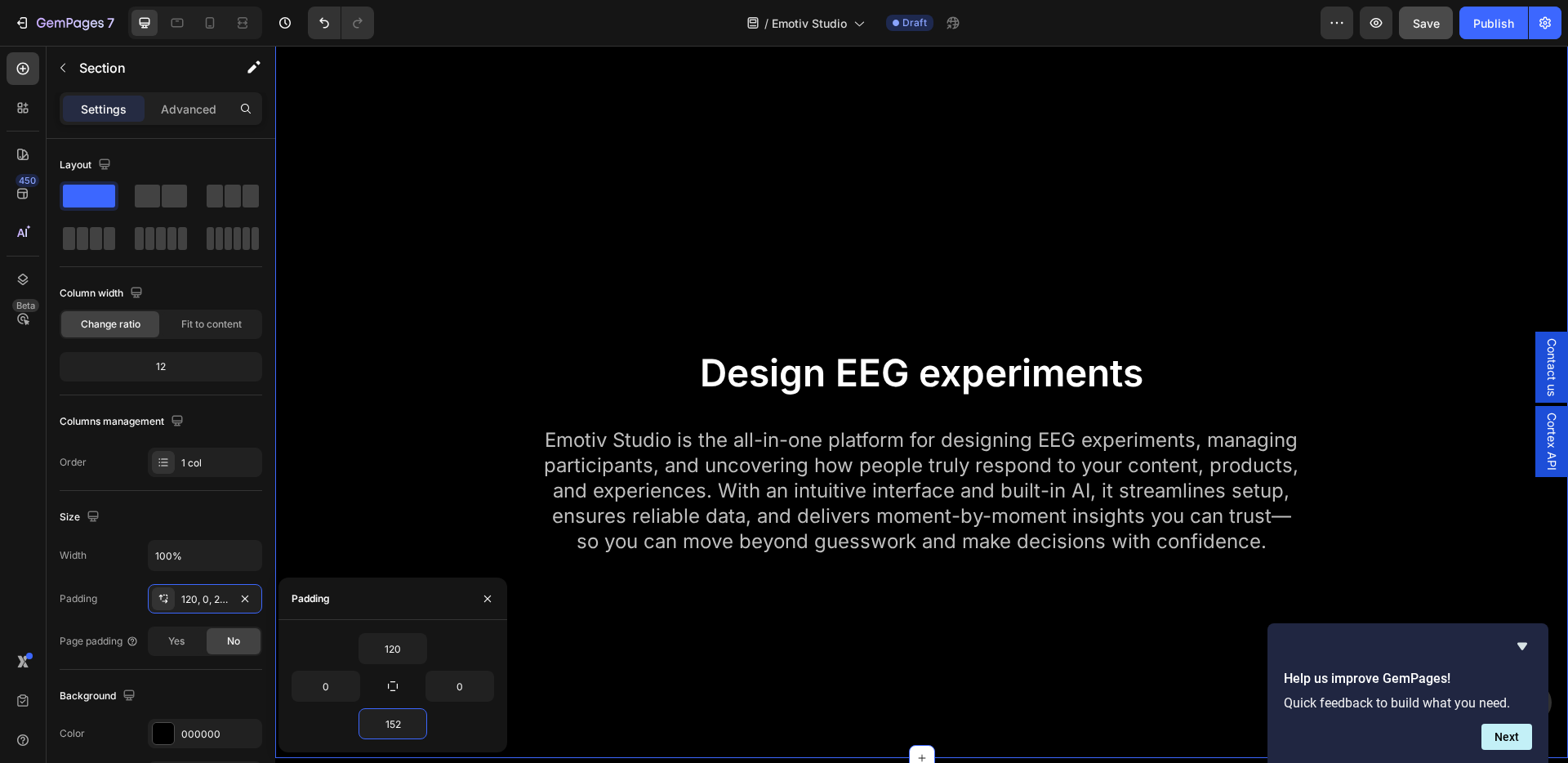
scroll to position [1456, 0]
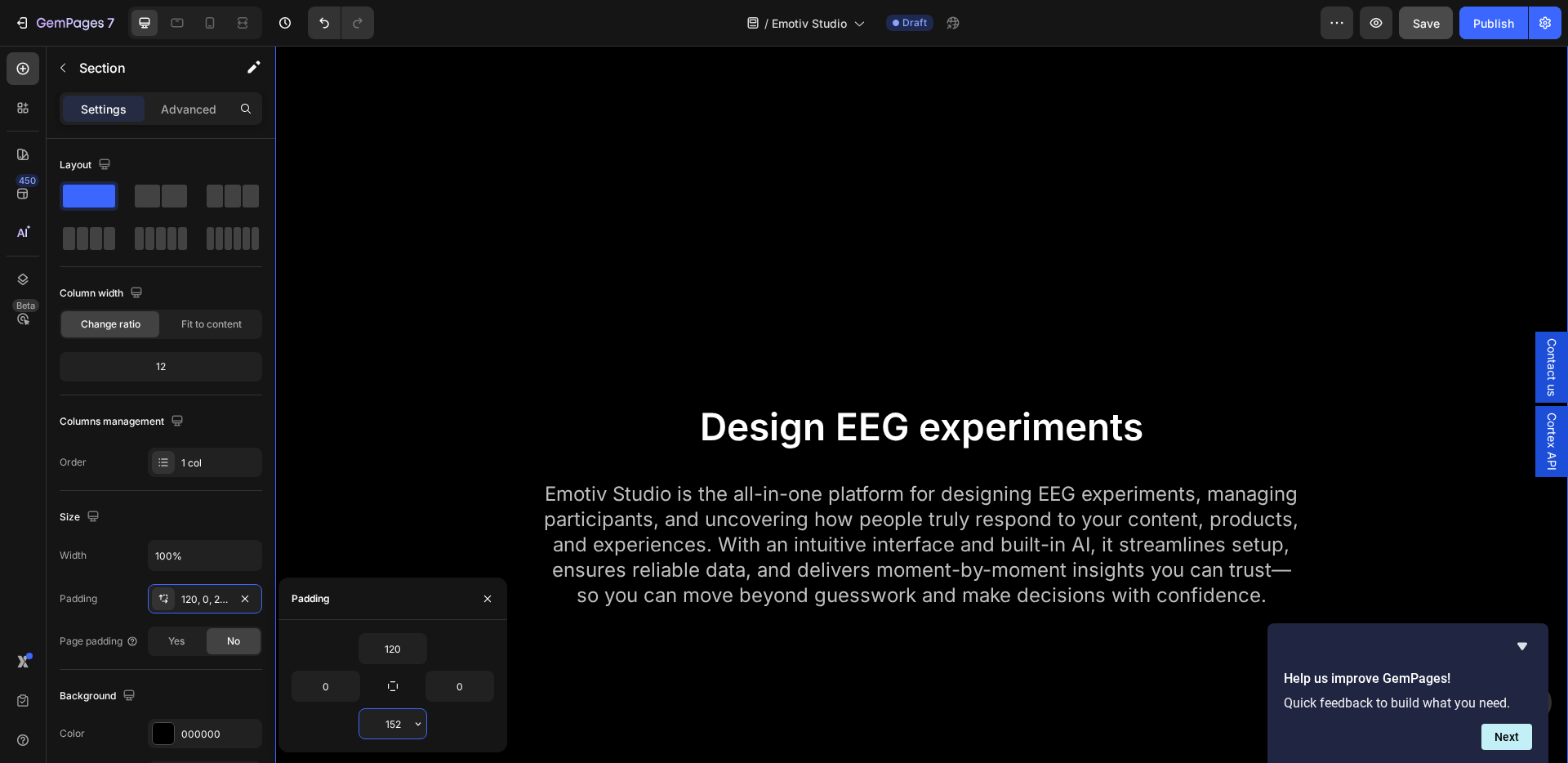
click at [390, 723] on input "152" at bounding box center [392, 724] width 67 height 30
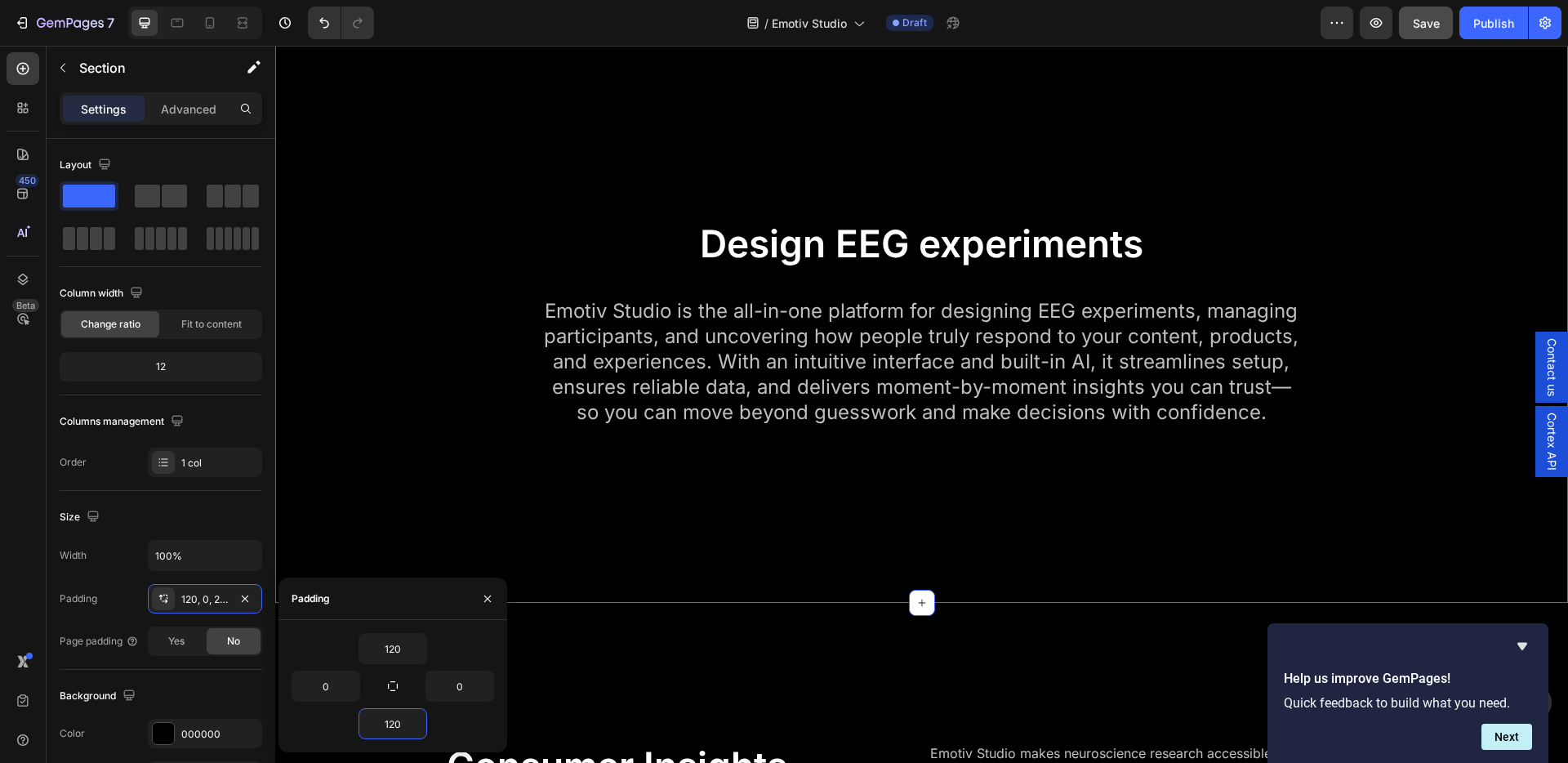
type input "120"
click at [549, 235] on div "Video Row Design EEG experiments Heading Emotiv Studio is the all-in-one platfo…" at bounding box center [922, 131] width 1293 height 747
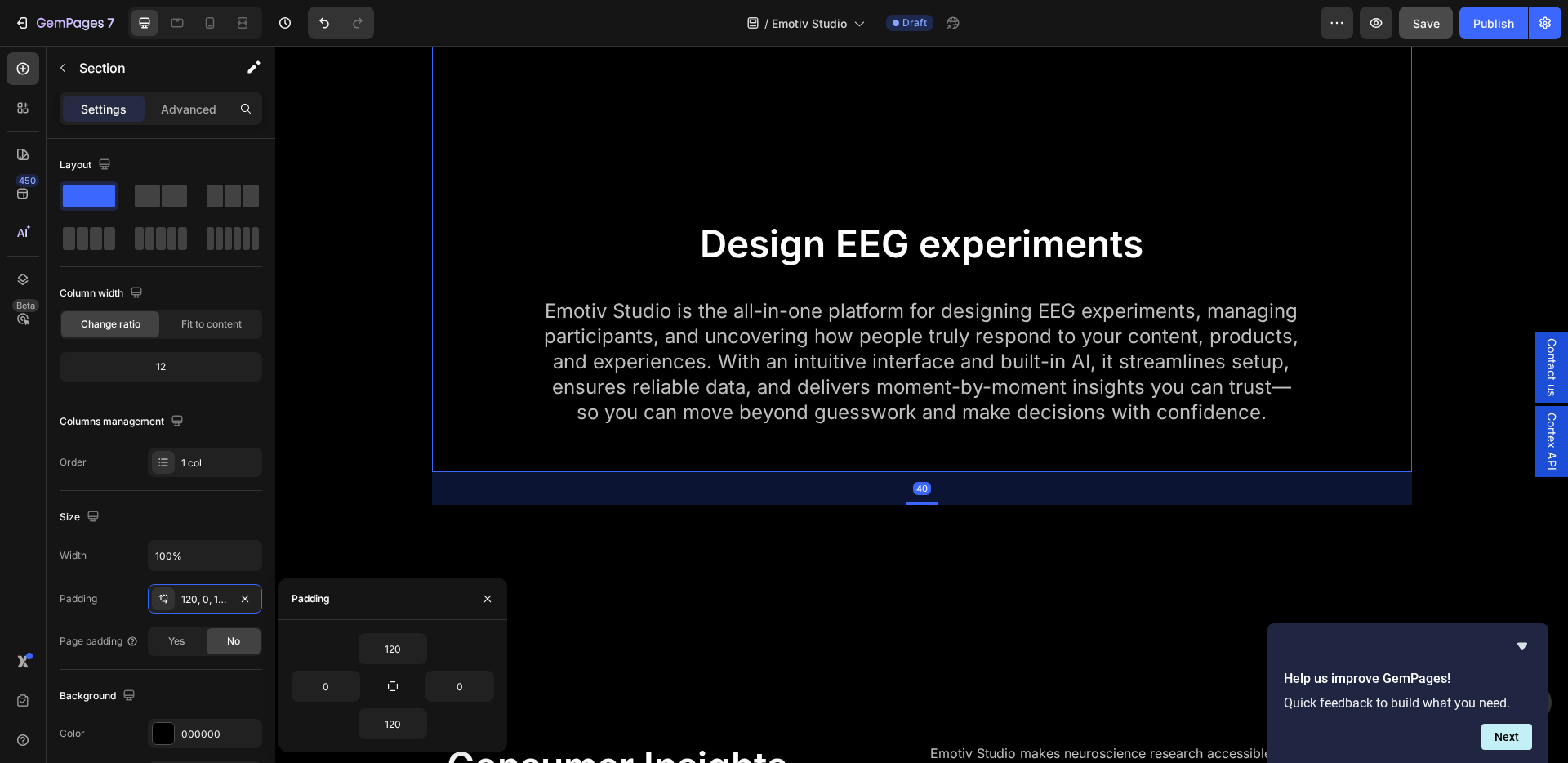
click at [572, 193] on div "Video Row Design EEG experiments Heading Emotiv Studio is the all-in-one platfo…" at bounding box center [922, 114] width 954 height 688
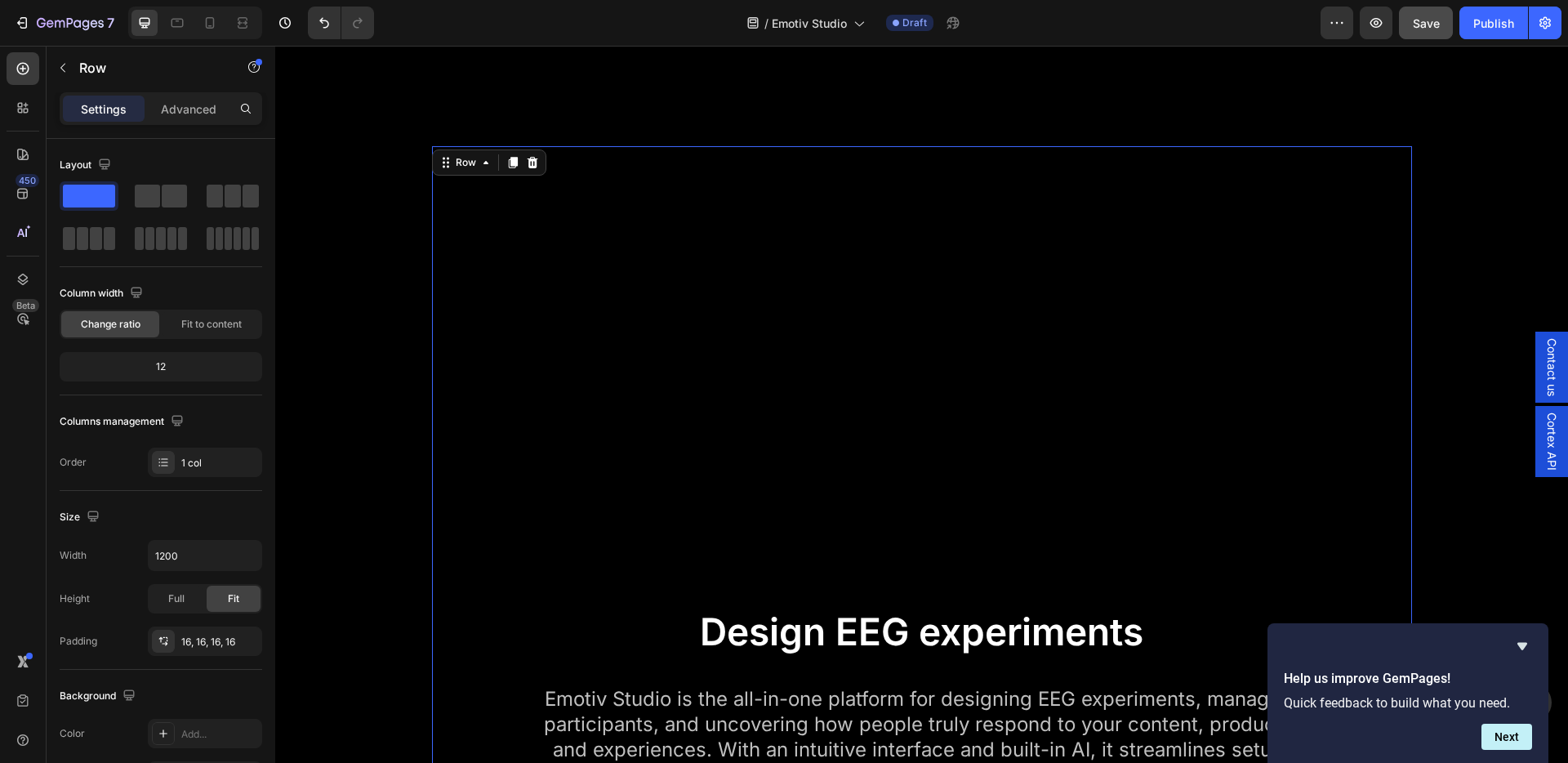
scroll to position [1290, 0]
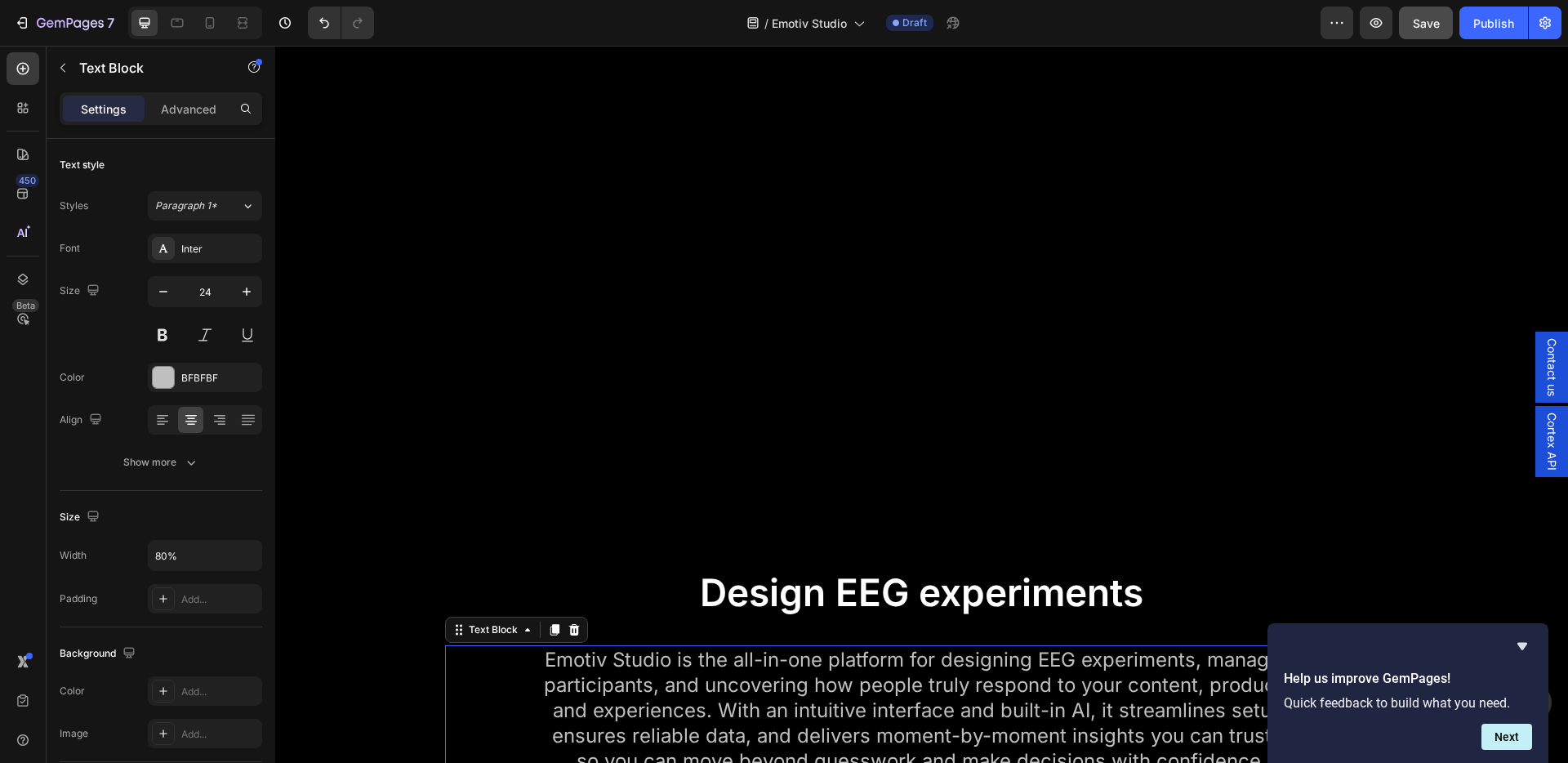
click at [925, 647] on p "Emotiv Studio is the all-in-one platform for designing EEG experiments, managin…" at bounding box center [921, 710] width 759 height 127
drag, startPoint x: 927, startPoint y: 560, endPoint x: 898, endPoint y: 520, distance: 49.4
click at [928, 646] on div "Emotiv Studio is the all-in-one platform for designing EEG experiments, managin…" at bounding box center [922, 710] width 954 height 130
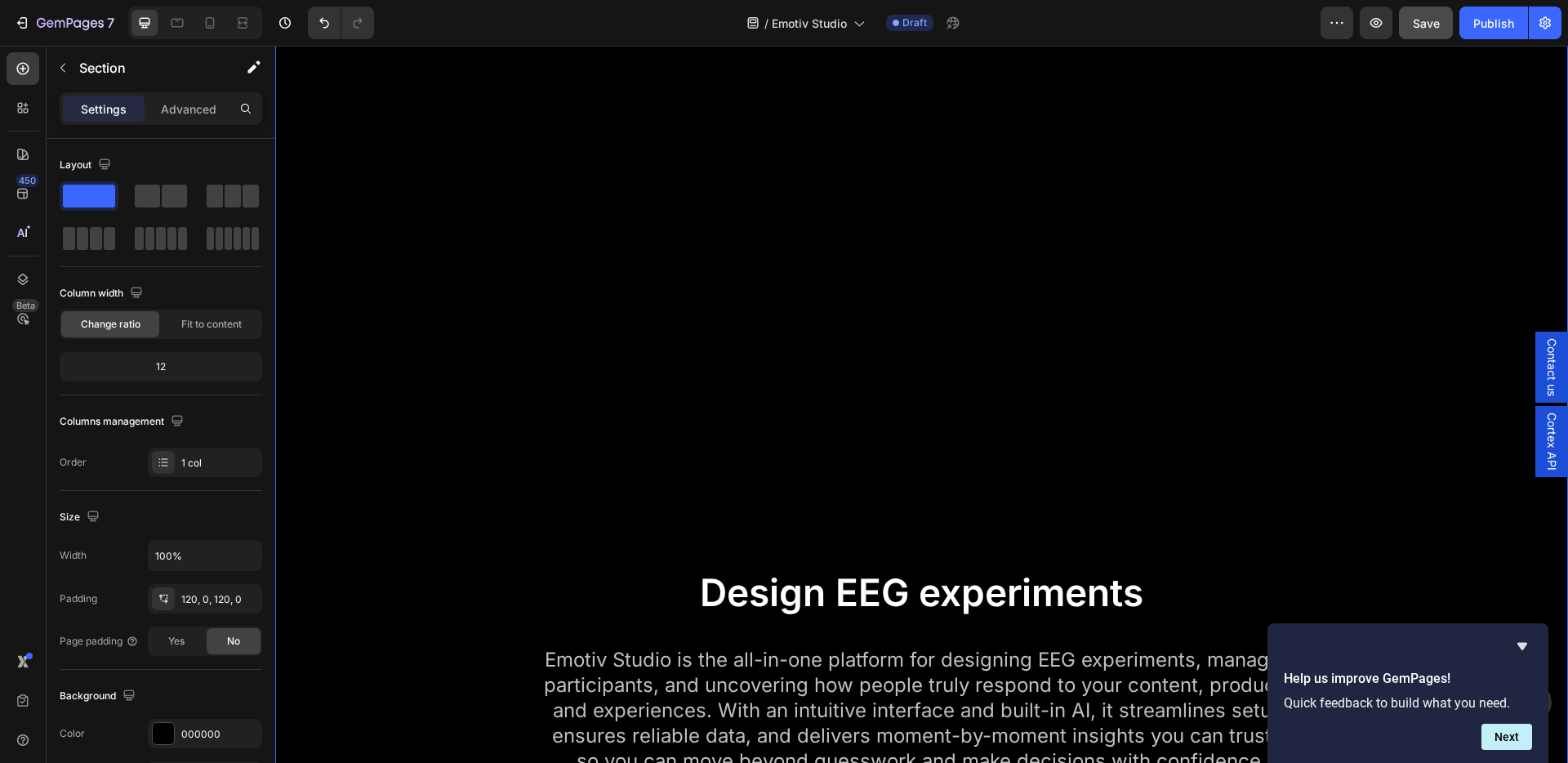
click at [638, 603] on div "Video Row Design EEG experiments Heading Emotiv Studio is the all-in-one platfo…" at bounding box center [922, 464] width 1293 height 911
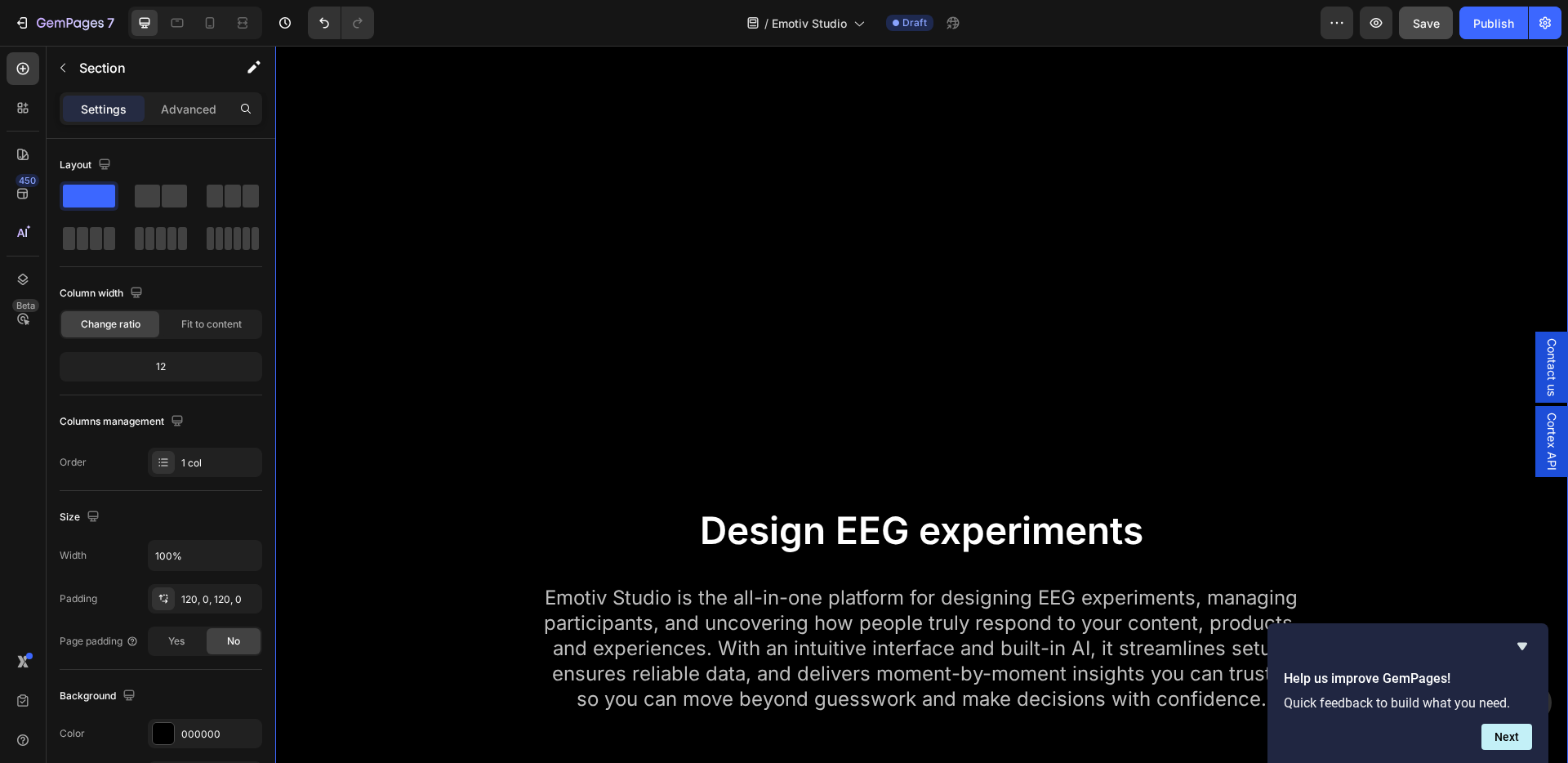
scroll to position [1495, 0]
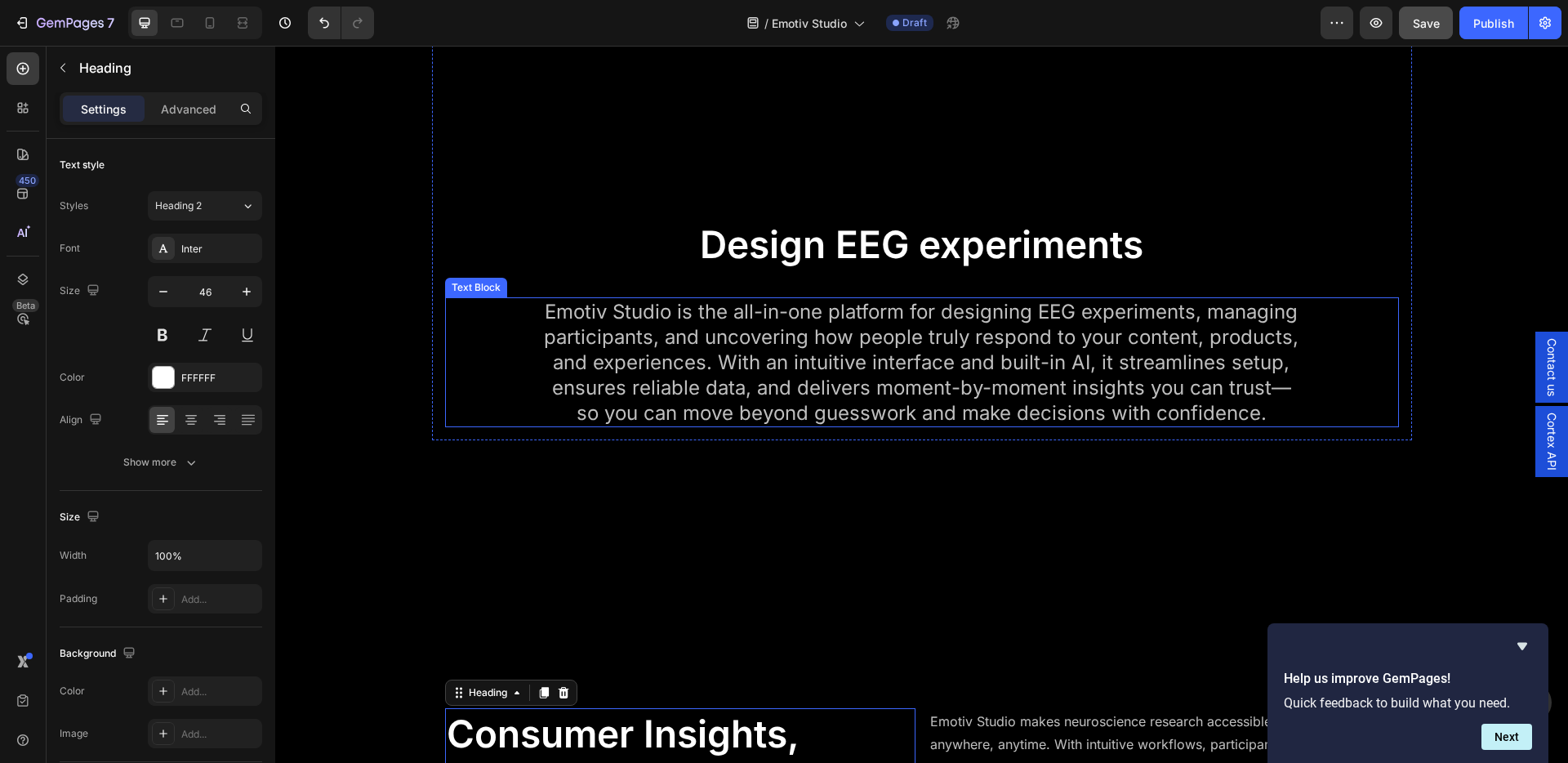
scroll to position [1649, 0]
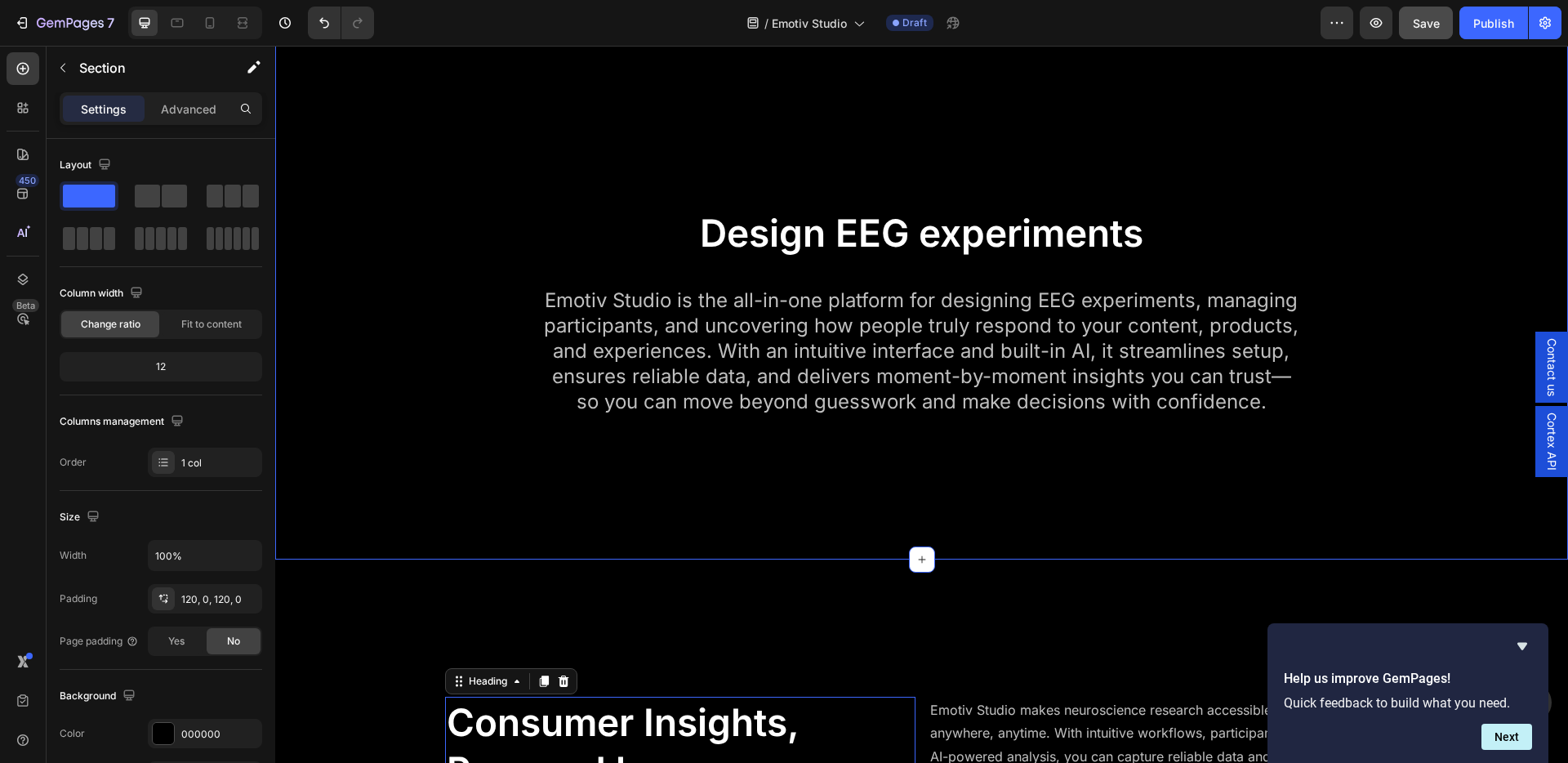
click at [623, 278] on div "Video Row Design EEG experiments Heading Emotiv Studio is the all-in-one platfo…" at bounding box center [922, 105] width 1293 height 911
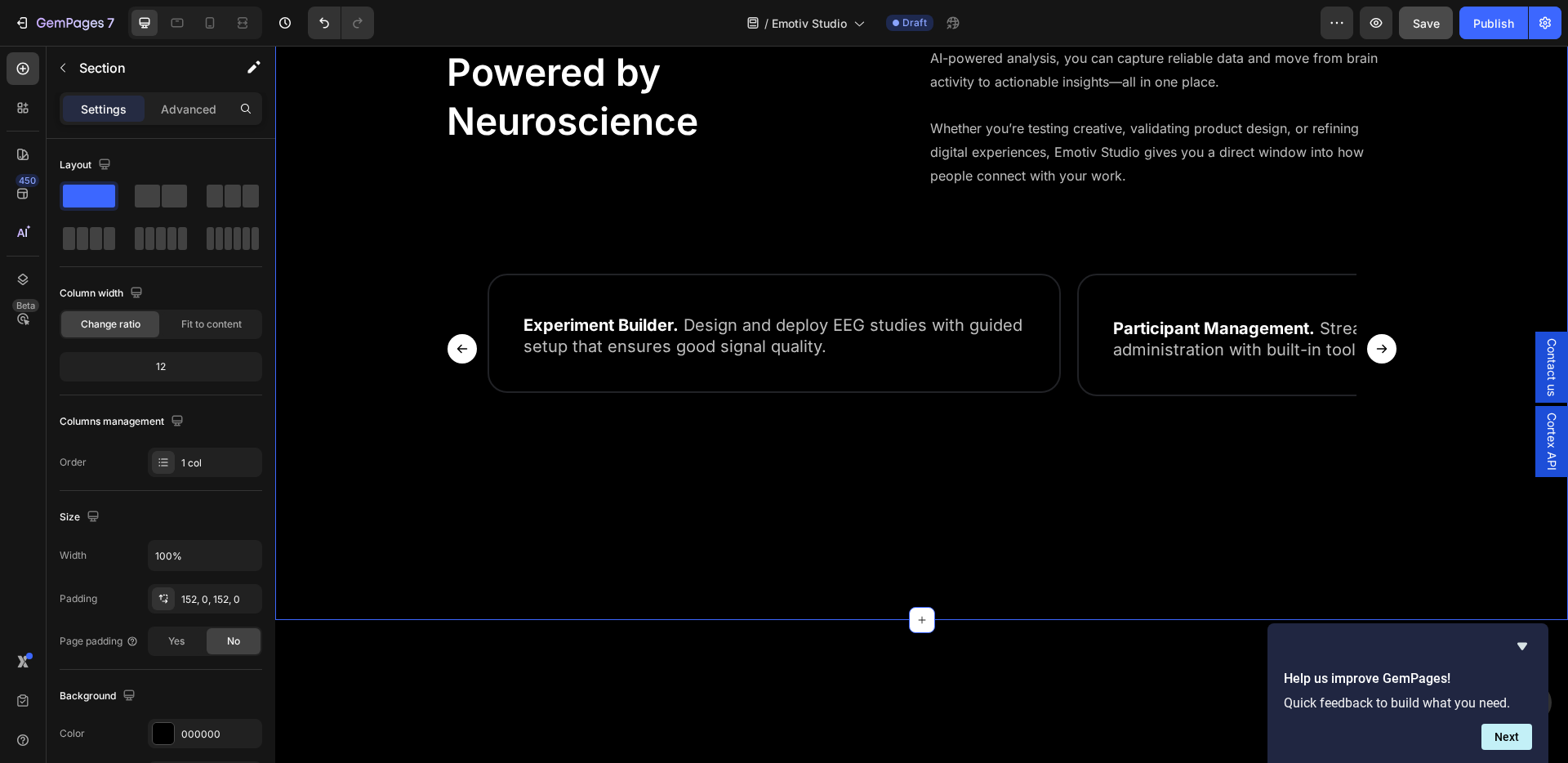
scroll to position [2257, 0]
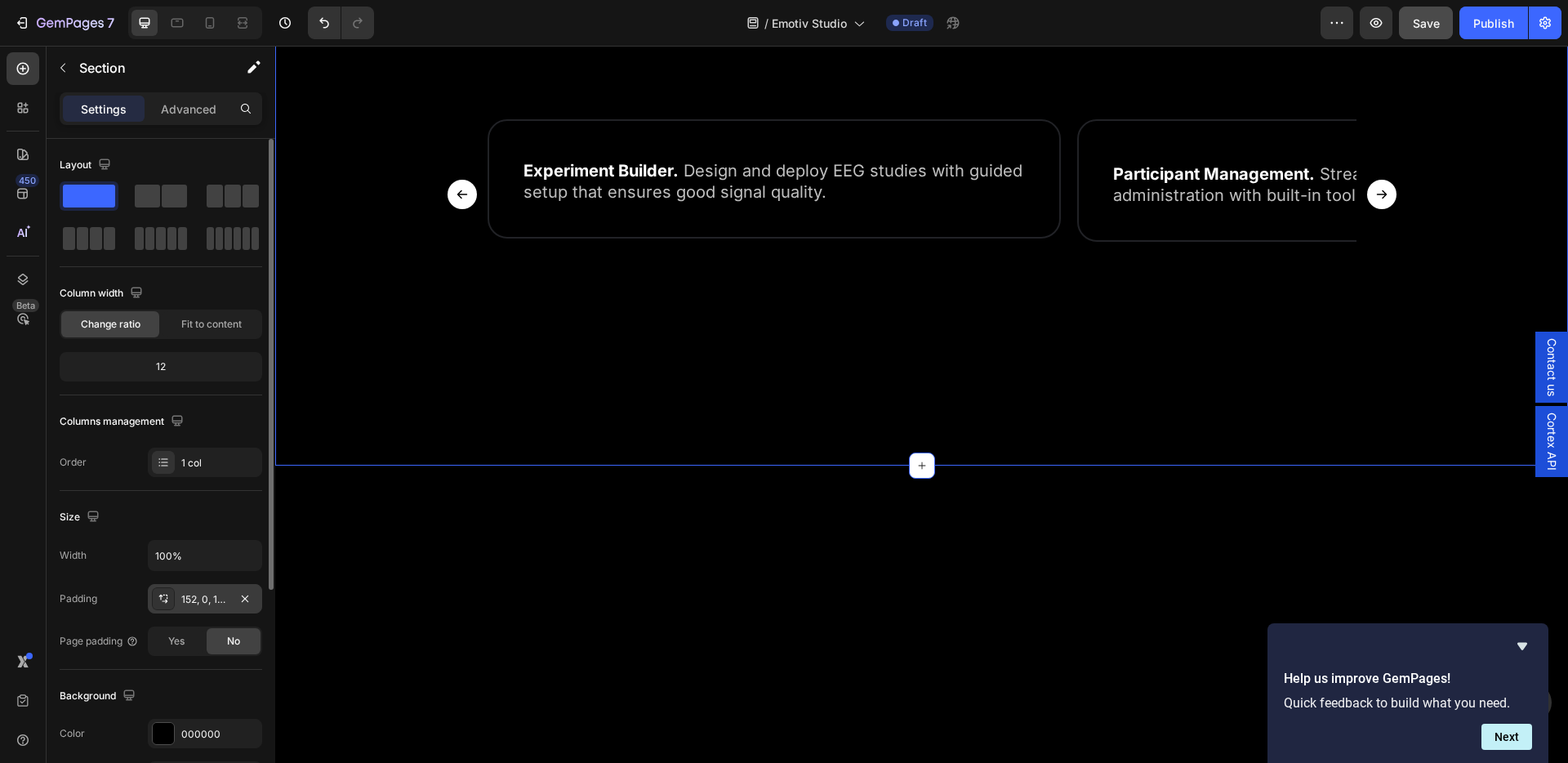
click at [190, 606] on div "152, 0, 152, 0" at bounding box center [205, 599] width 47 height 14
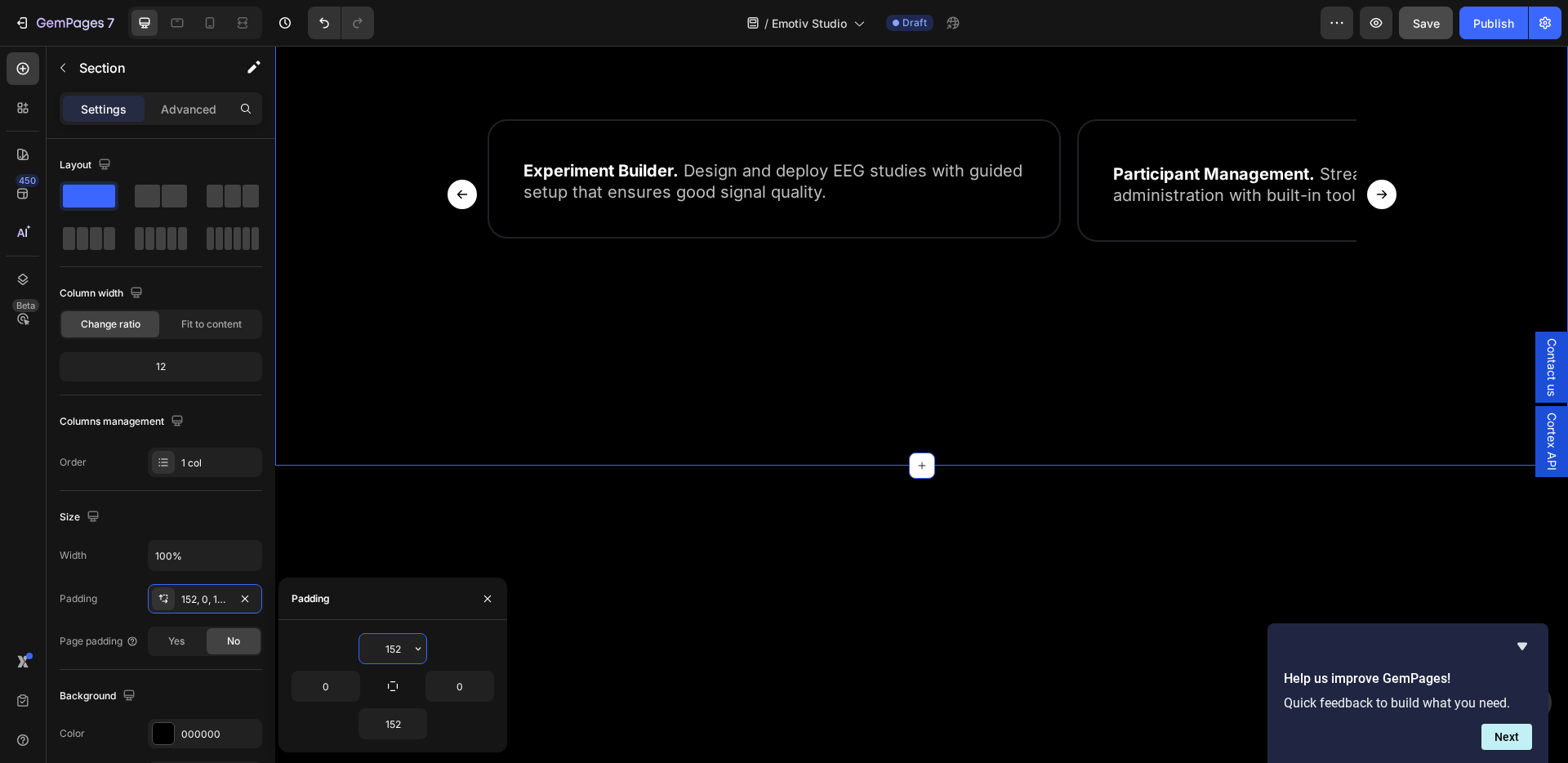
click at [403, 648] on input "152" at bounding box center [392, 649] width 67 height 30
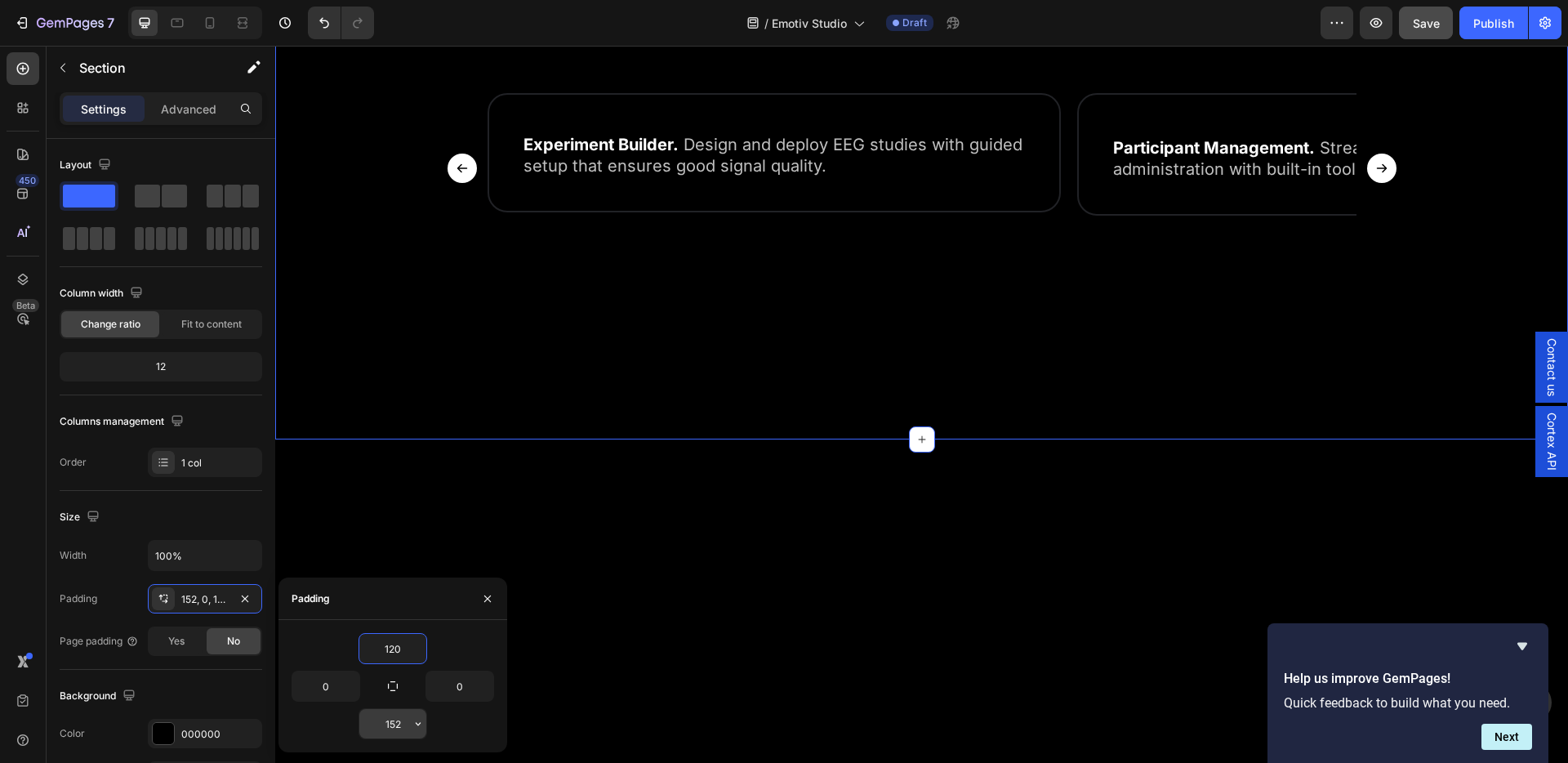
type input "120"
click at [400, 731] on input "152" at bounding box center [392, 724] width 67 height 30
type input "120"
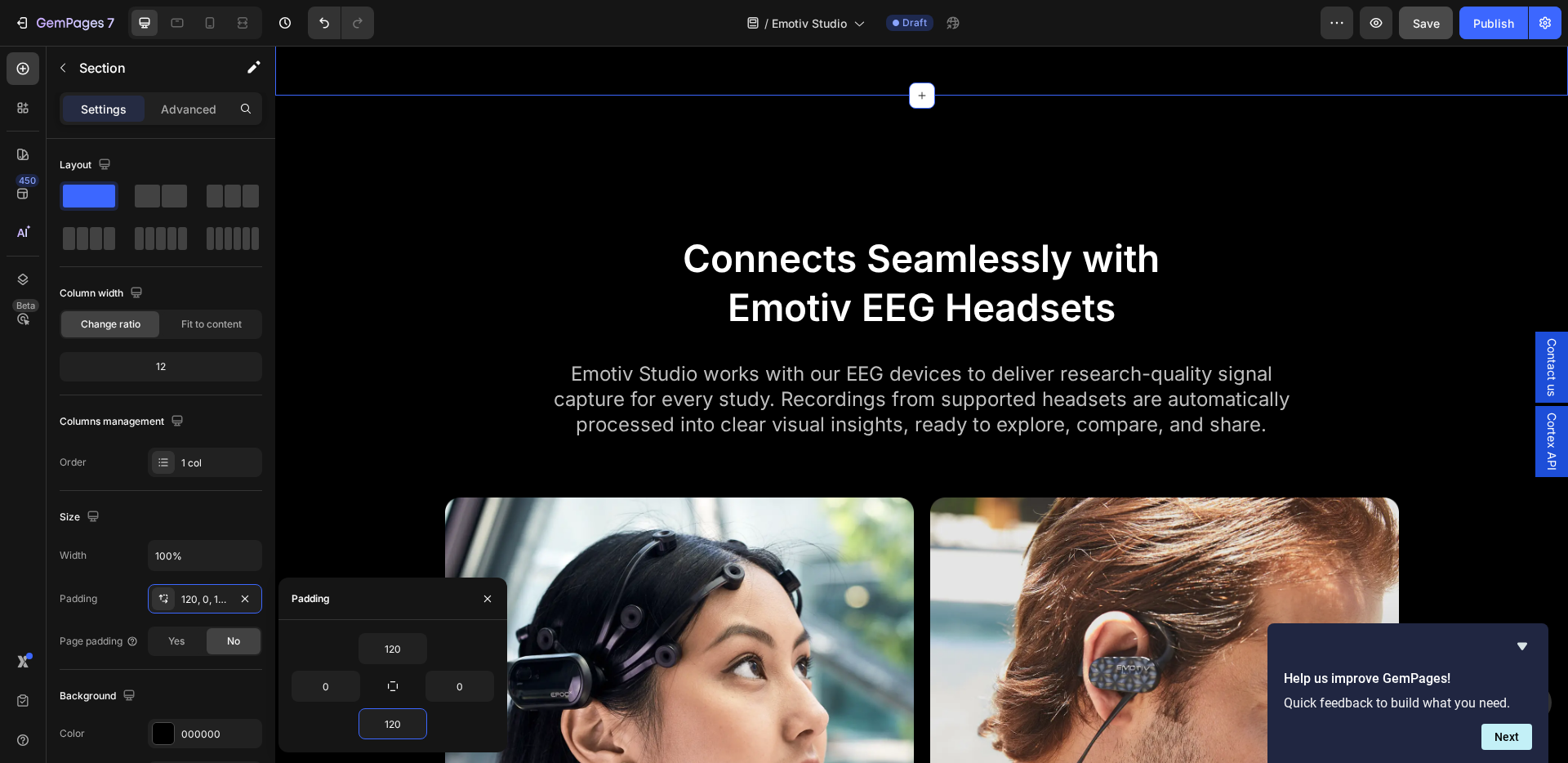
scroll to position [2665, 0]
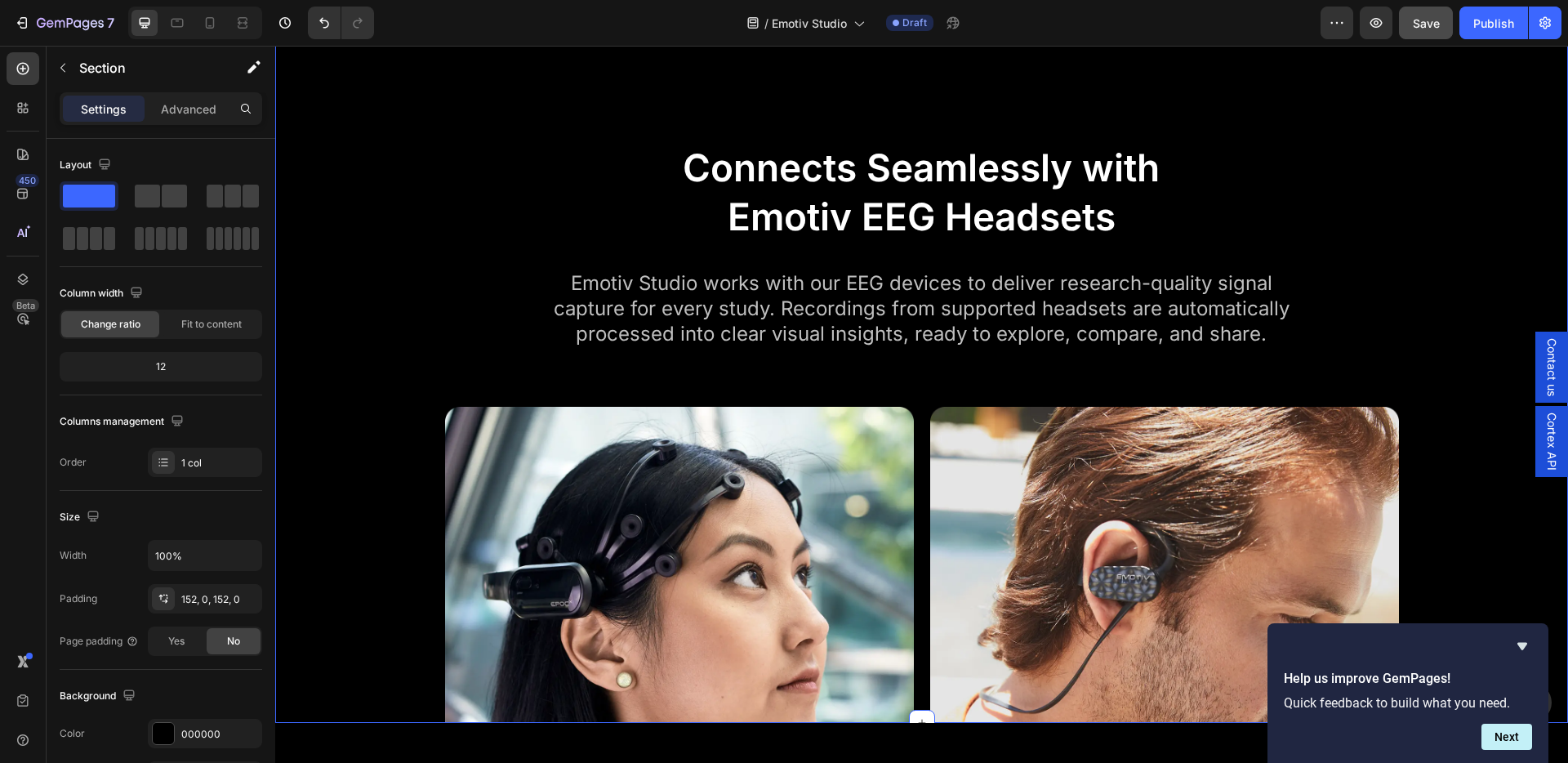
click at [590, 447] on div "Connects Seamlessly with Emotiv EEG Headsets Heading Emotiv Studio works with o…" at bounding box center [922, 363] width 1293 height 718
drag, startPoint x: 192, startPoint y: 600, endPoint x: 203, endPoint y: 600, distance: 11.0
click at [193, 600] on div "152, 0, 152, 0" at bounding box center [205, 599] width 47 height 14
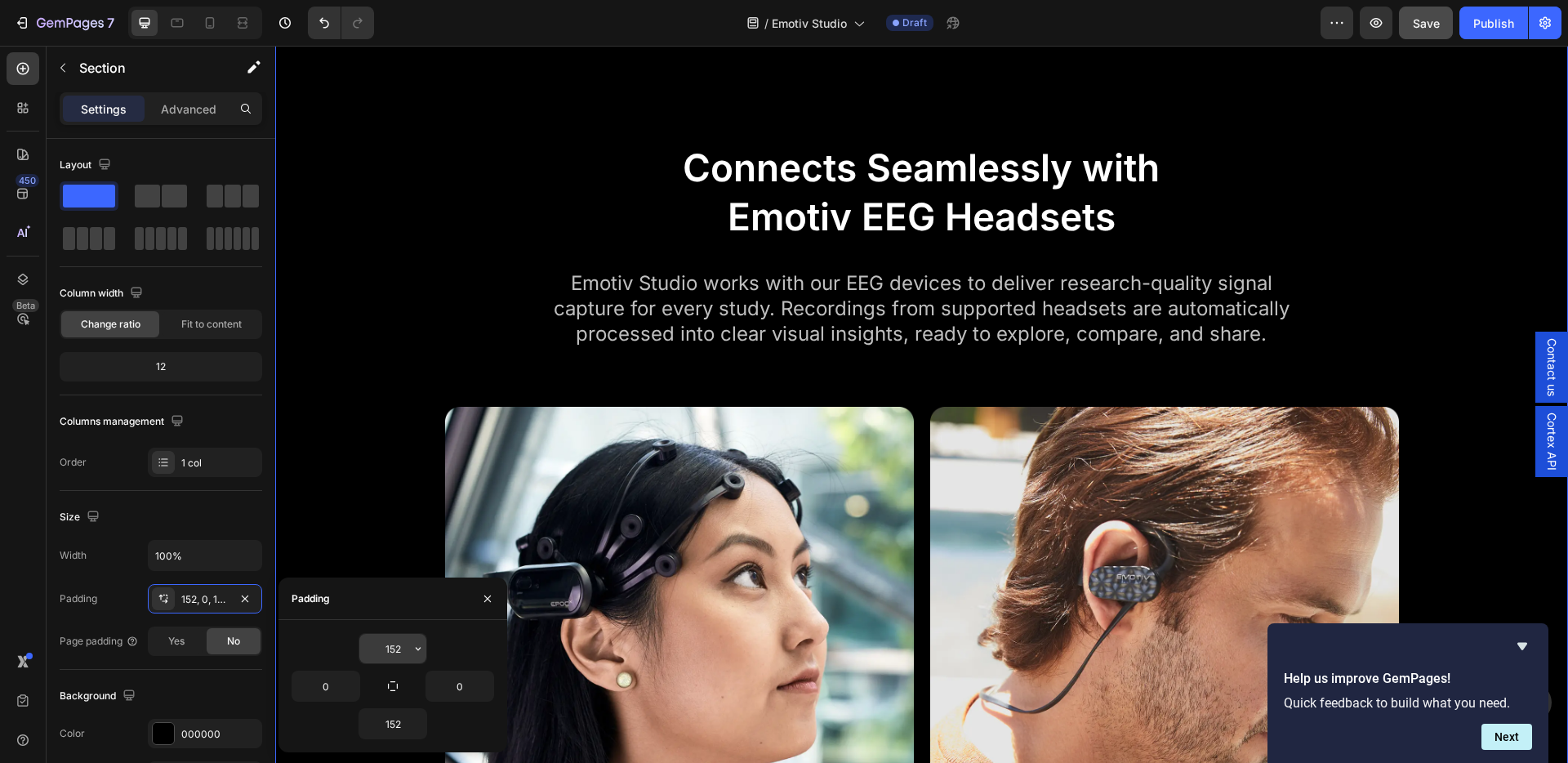
click at [408, 648] on input "152" at bounding box center [392, 649] width 67 height 30
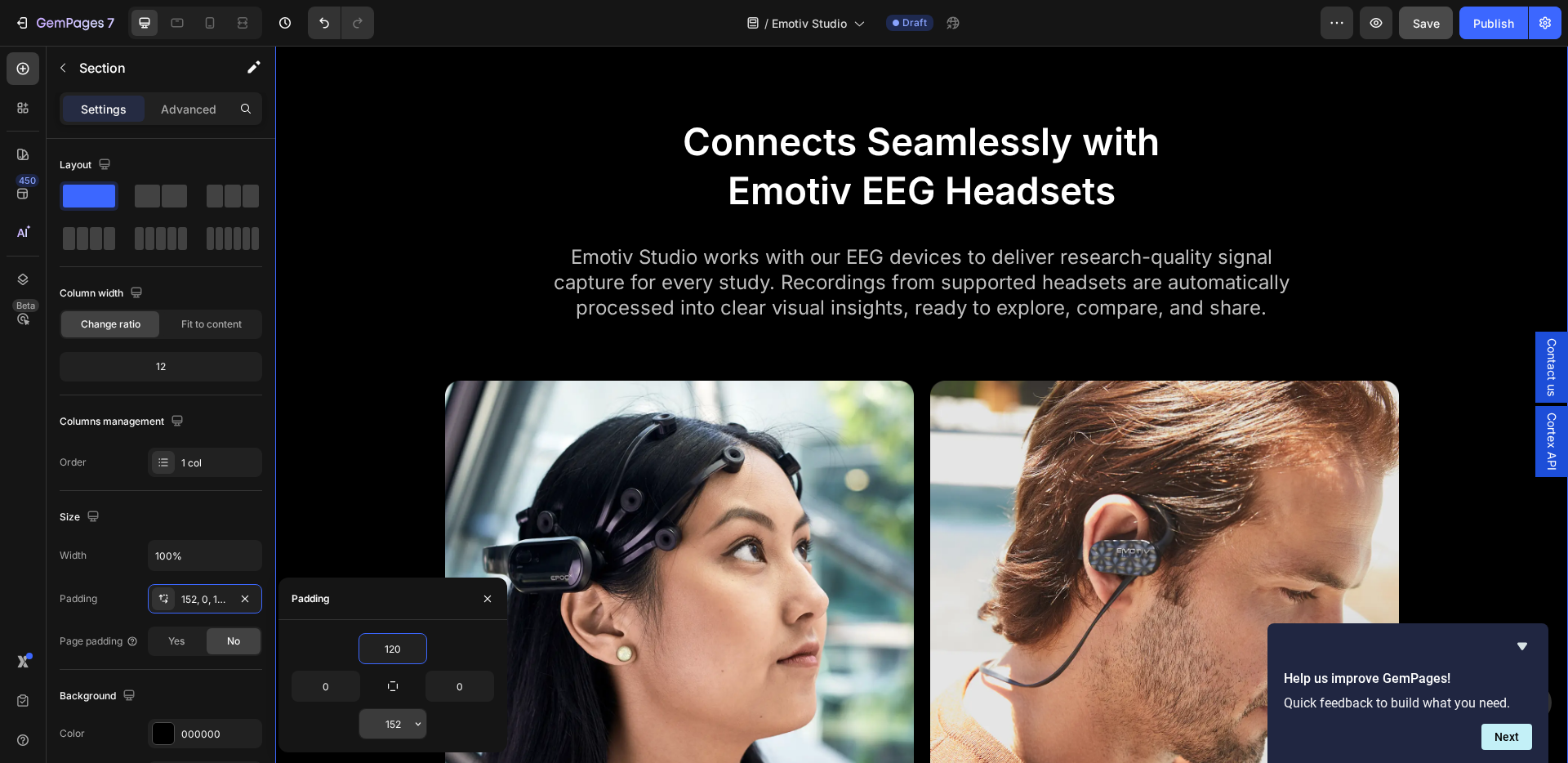
type input "120"
click at [392, 725] on input "152" at bounding box center [392, 724] width 67 height 30
type input "120"
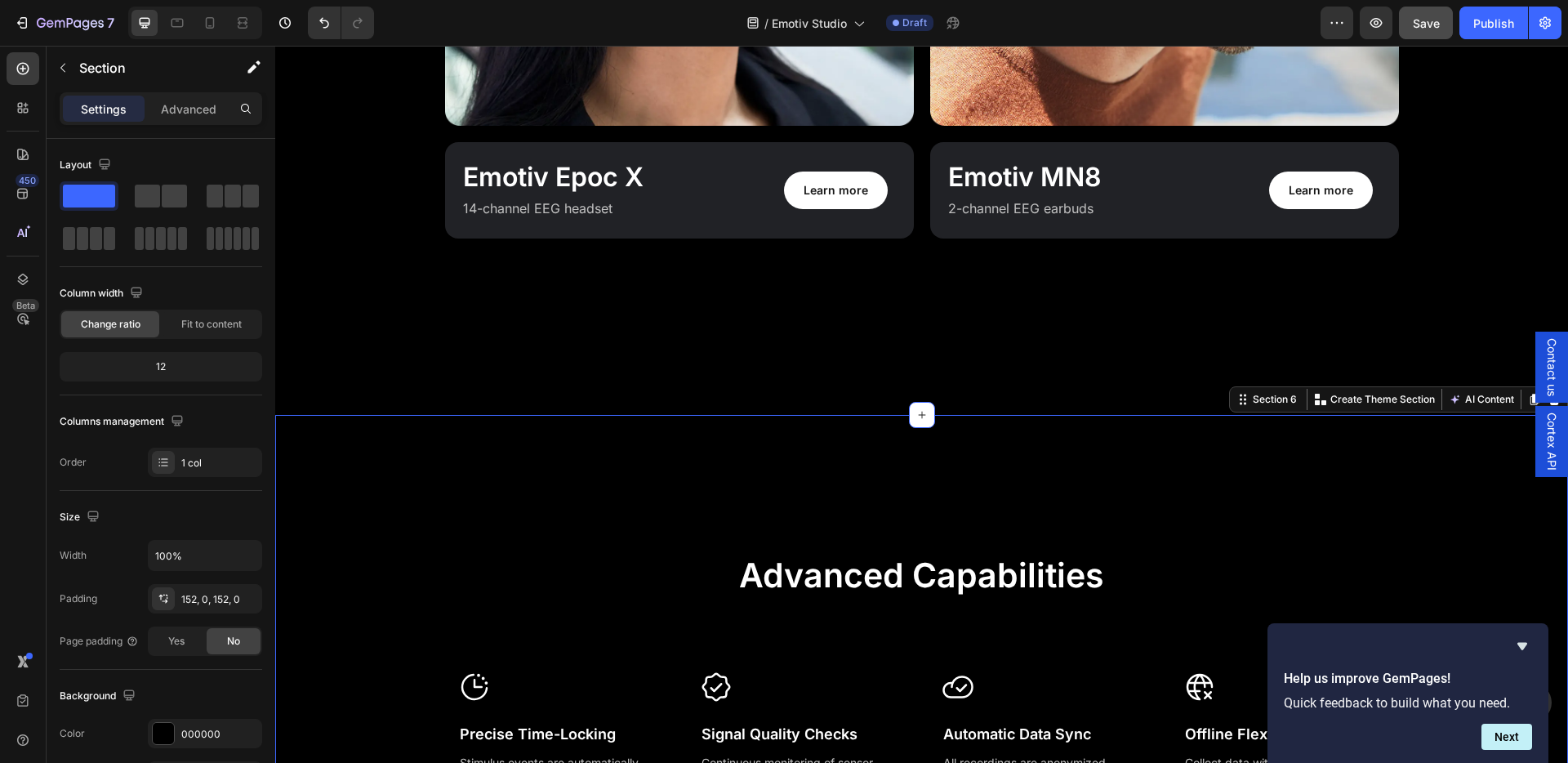
scroll to position [3797, 0]
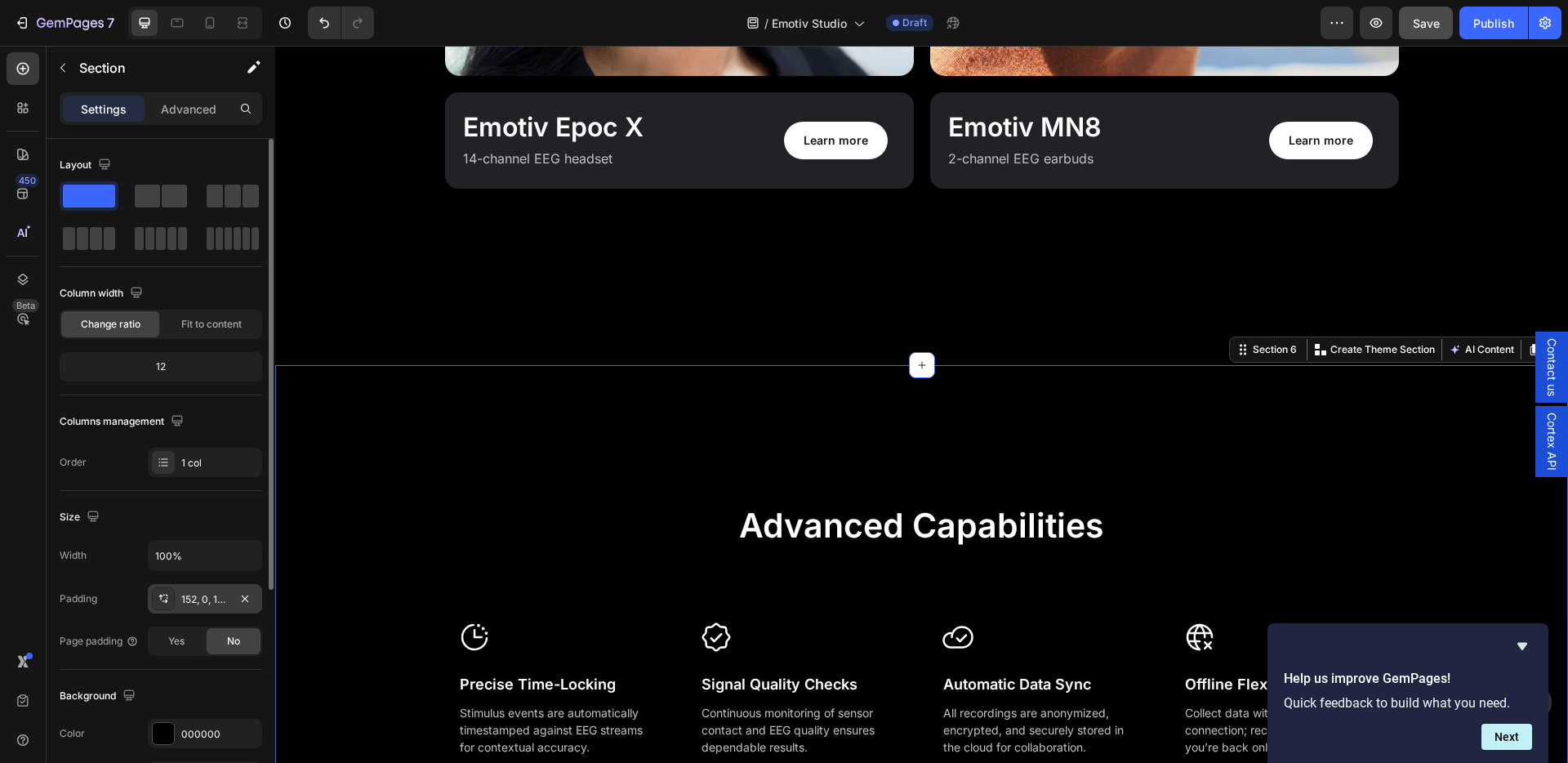
click at [207, 601] on div "152, 0, 152, 0" at bounding box center [205, 599] width 47 height 14
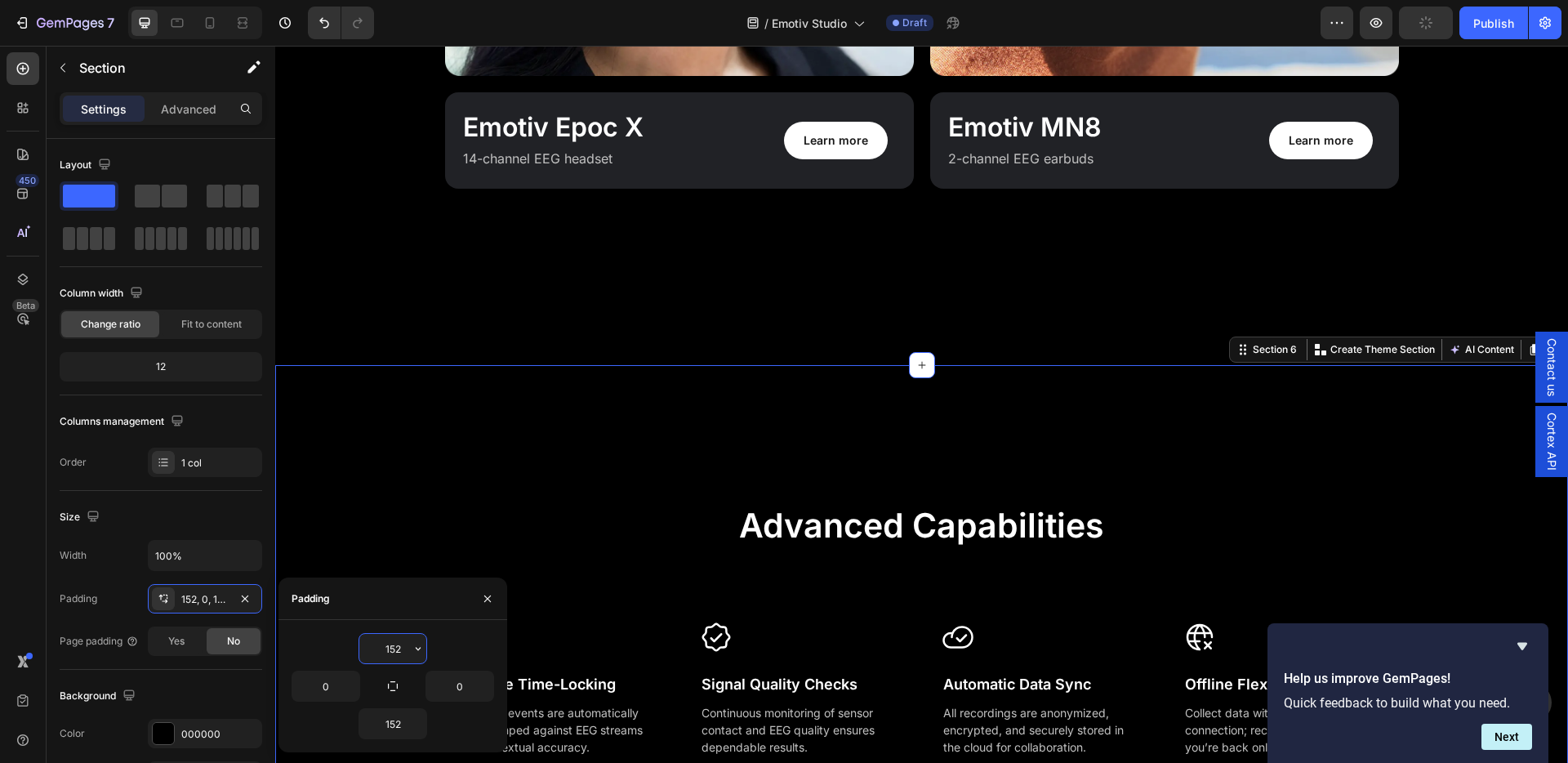
click at [400, 643] on input "152" at bounding box center [392, 649] width 67 height 30
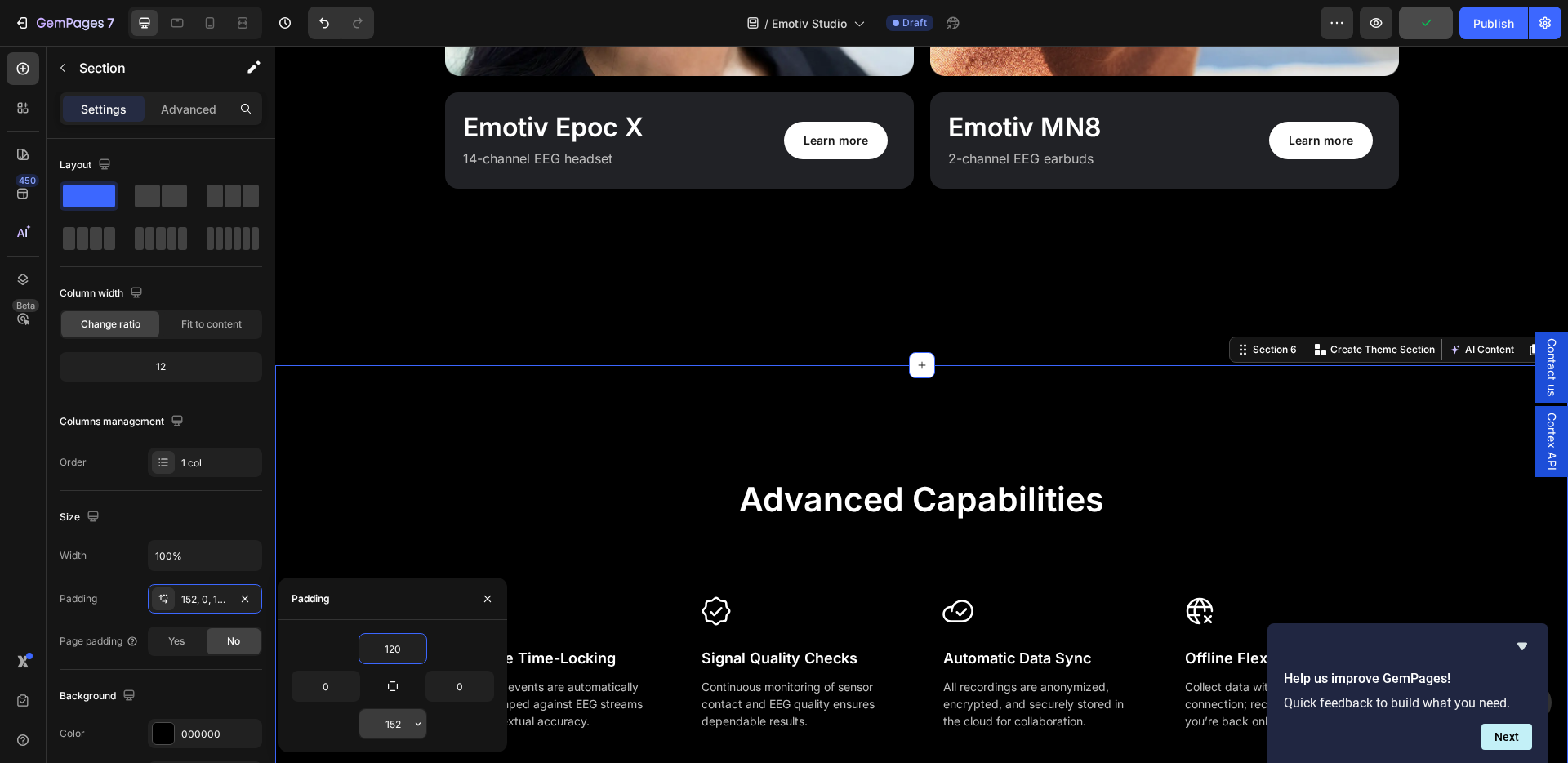
type input "120"
click at [377, 722] on input "152" at bounding box center [392, 724] width 67 height 30
type input "120"
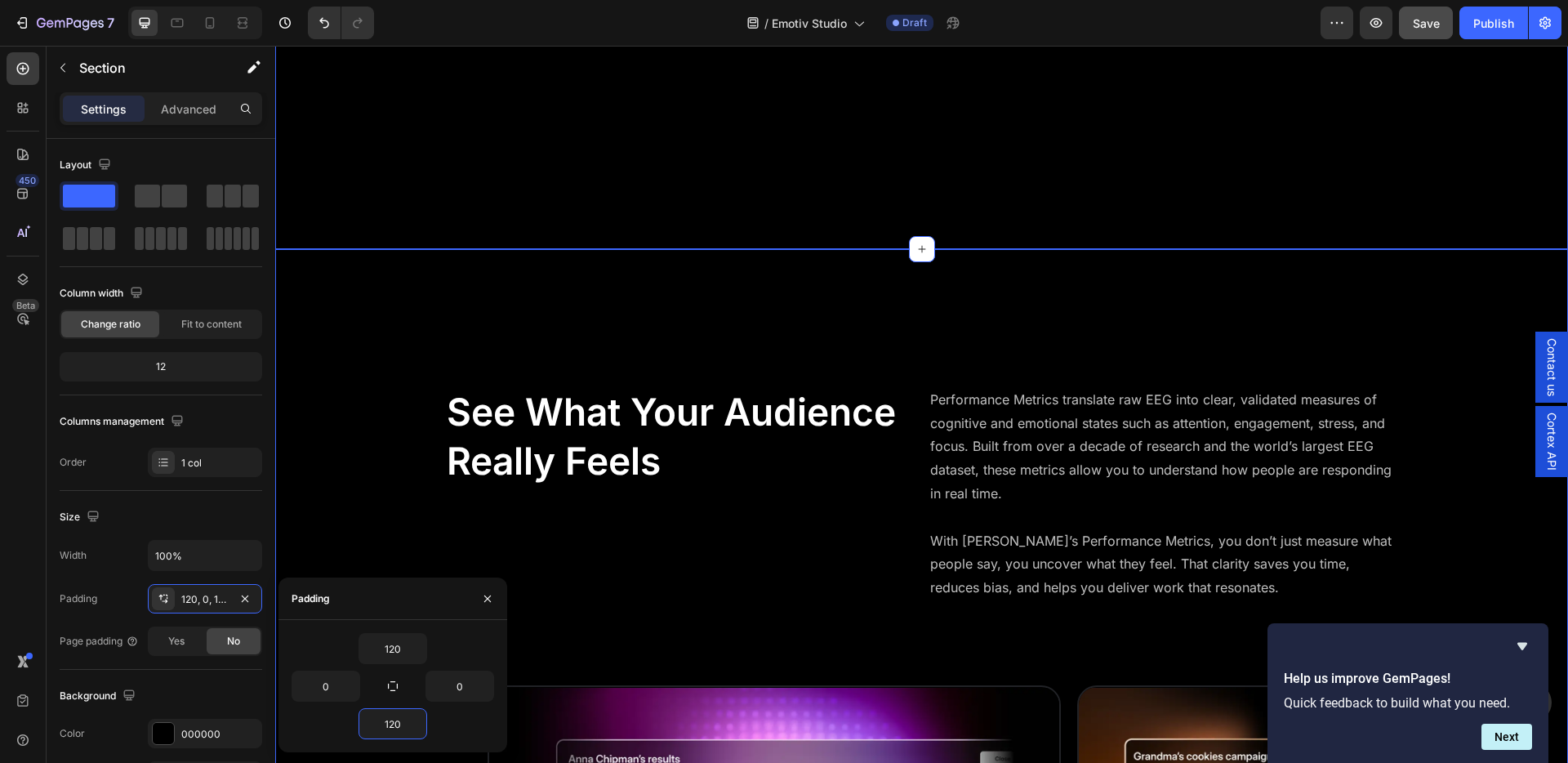
scroll to position [4664, 0]
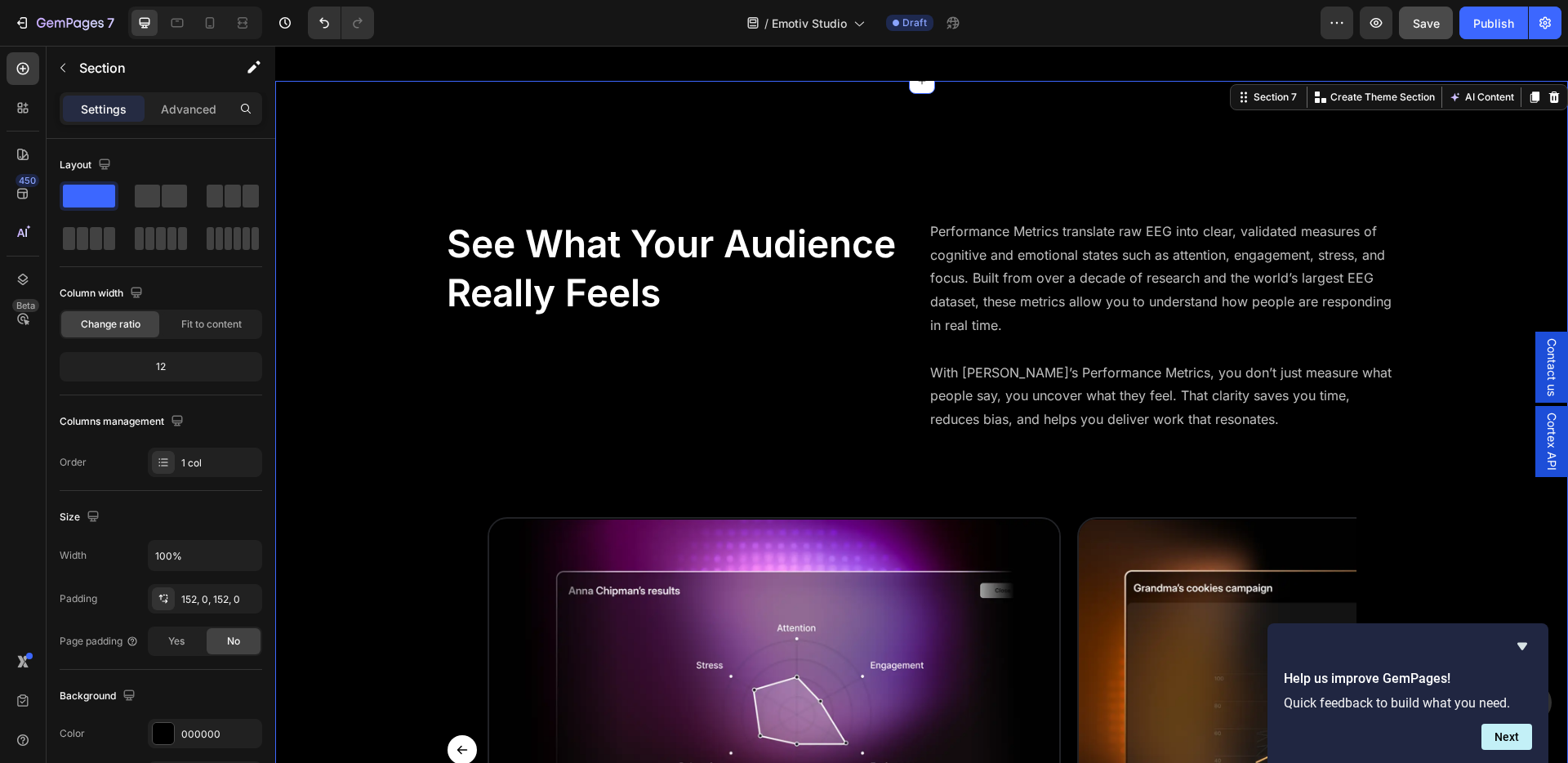
click at [353, 201] on div "See What Your Audience Really Feels Heading Performance Metrics translate raw E…" at bounding box center [922, 715] width 1293 height 1269
click at [206, 599] on div "152, 0, 152, 0" at bounding box center [205, 599] width 47 height 14
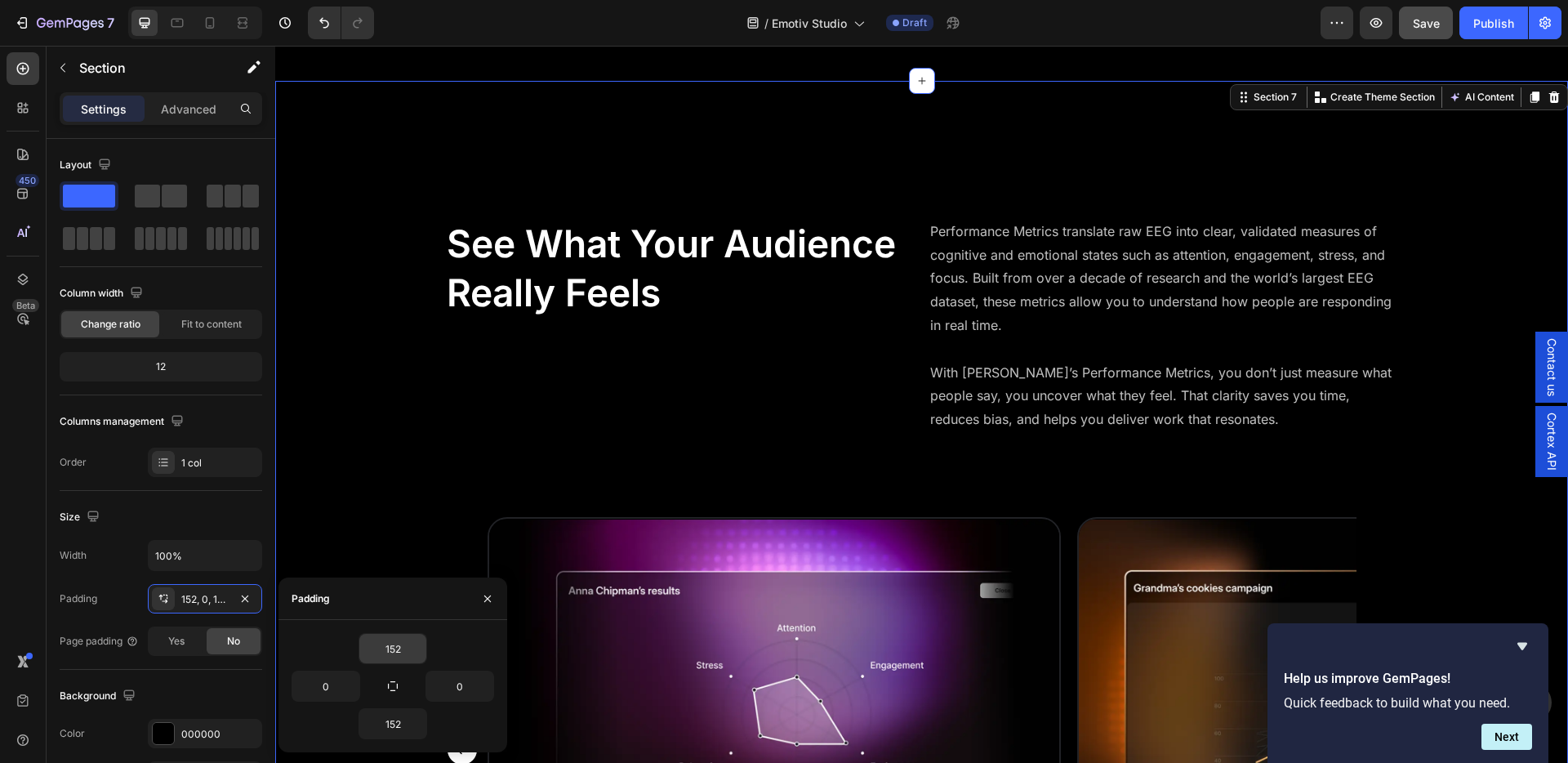
drag, startPoint x: 388, startPoint y: 631, endPoint x: 385, endPoint y: 645, distance: 14.3
click at [387, 633] on div "152 0 0 152" at bounding box center [392, 686] width 229 height 132
click at [386, 648] on input "152" at bounding box center [392, 649] width 67 height 30
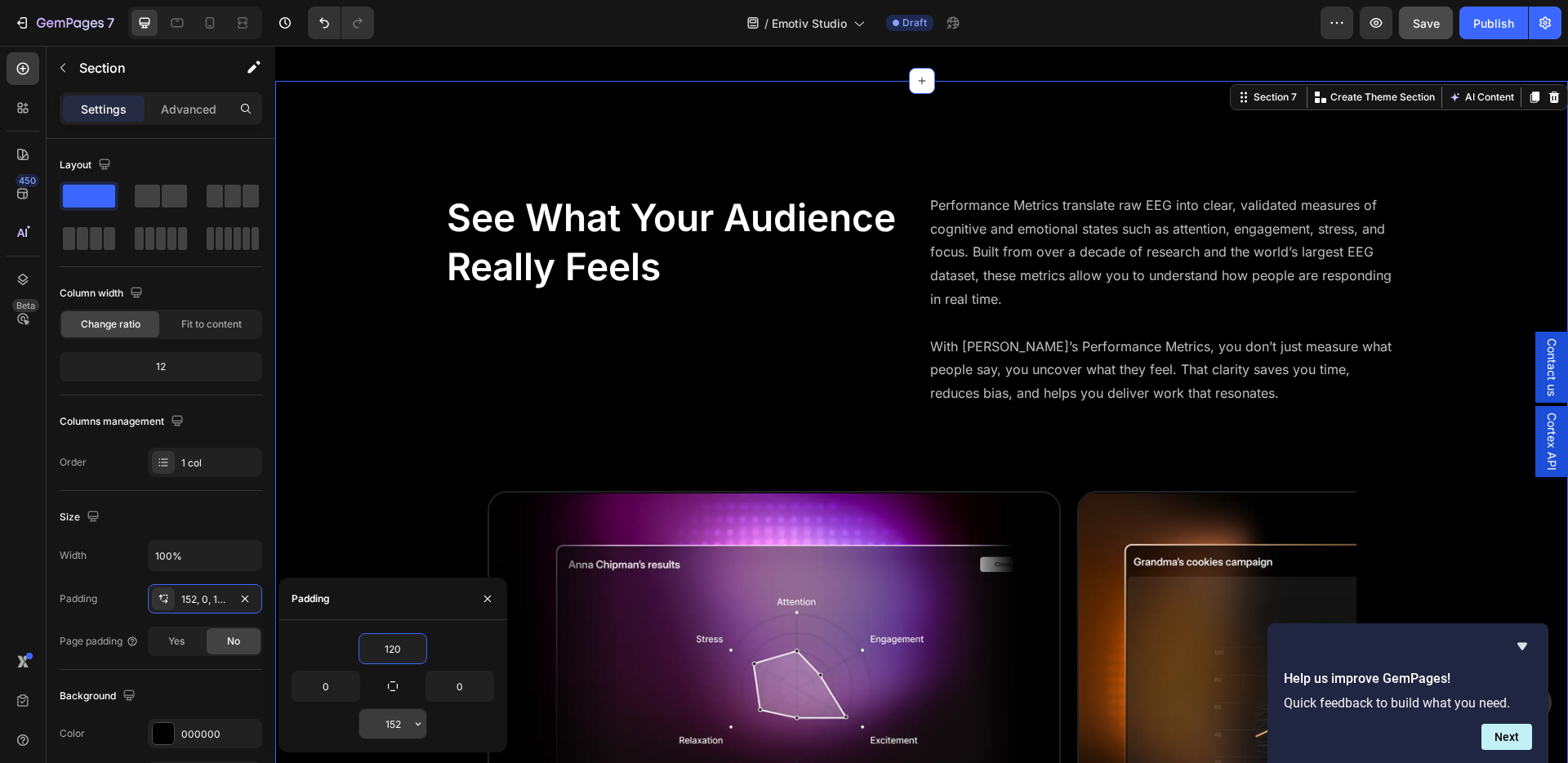
type input "120"
click at [392, 726] on input "152" at bounding box center [392, 724] width 67 height 30
type input "120"
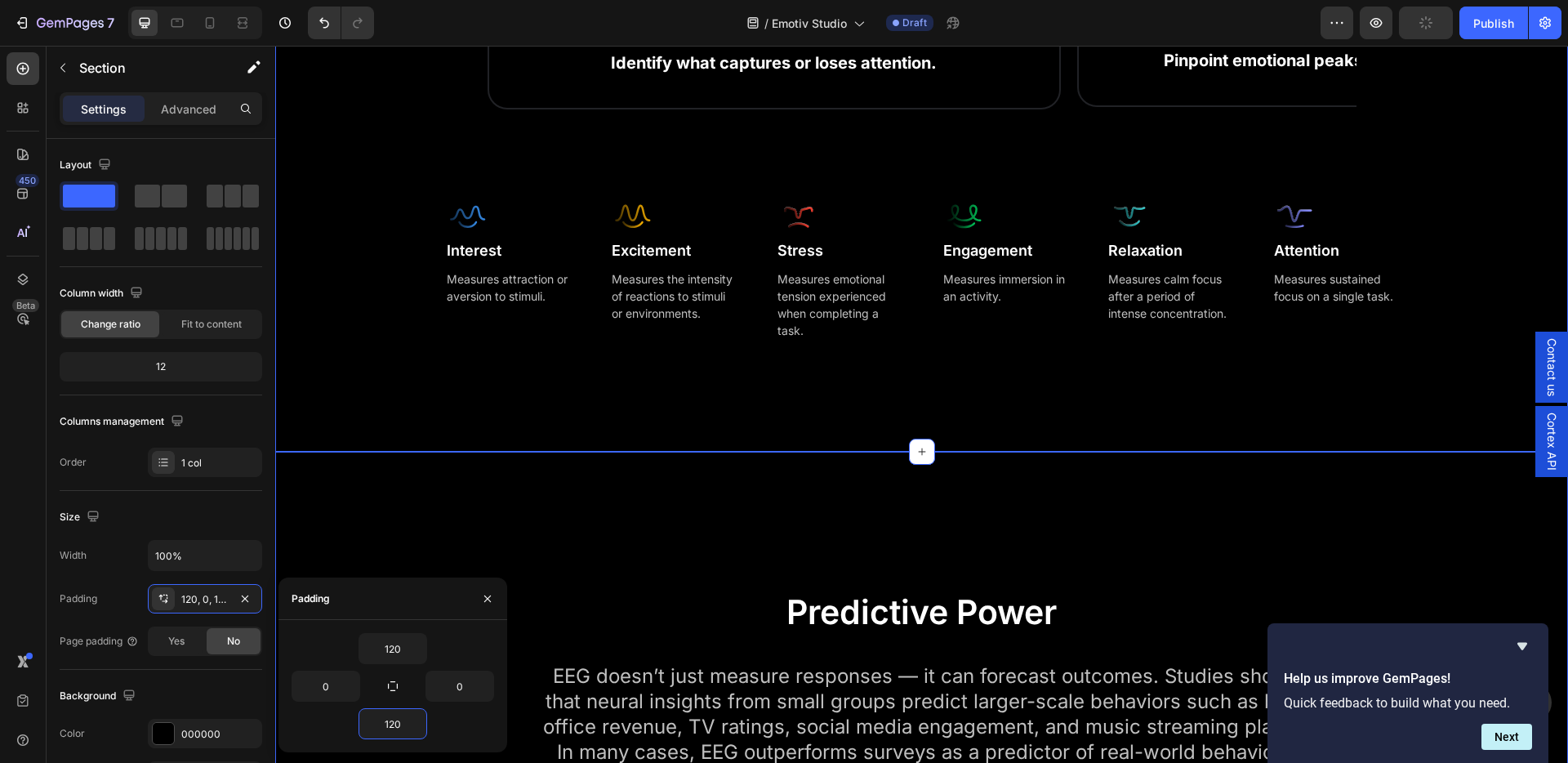
scroll to position [5628, 0]
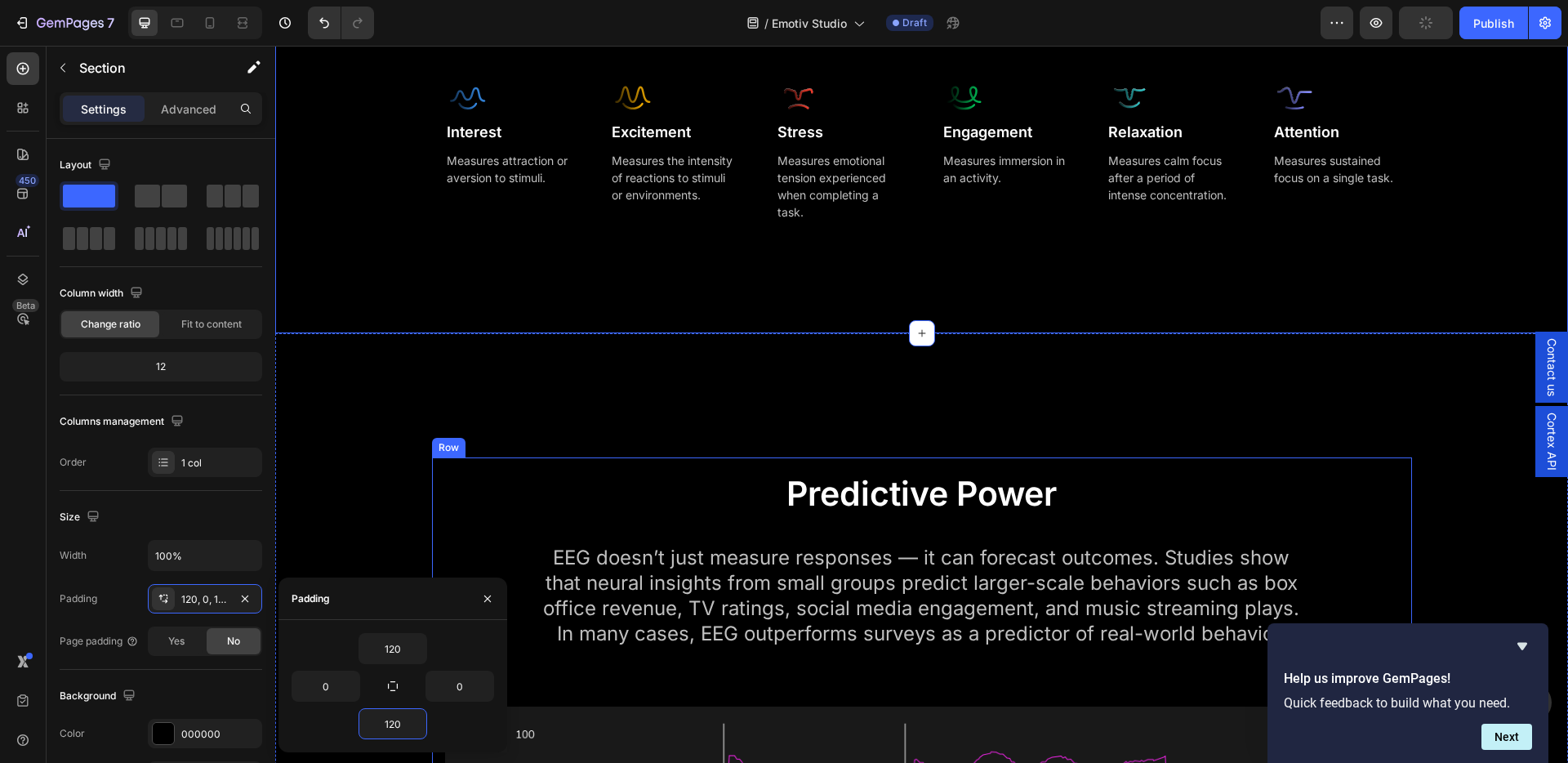
click at [633, 420] on div "Predictive Power Heading EEG doesn’t just measure responses — it can forecast o…" at bounding box center [922, 748] width 1293 height 828
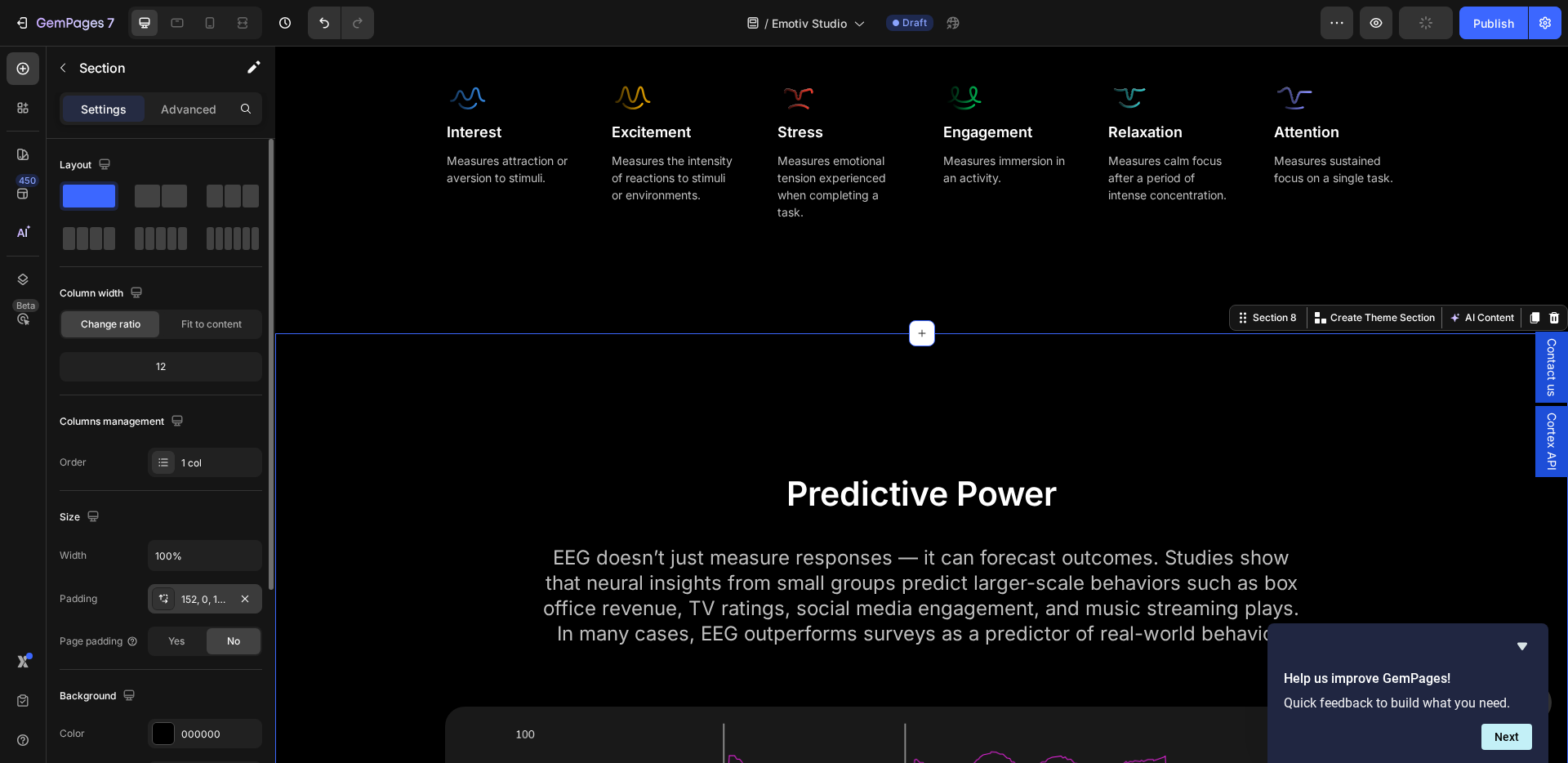
click at [190, 600] on div "152, 0, 152, 0" at bounding box center [205, 599] width 47 height 14
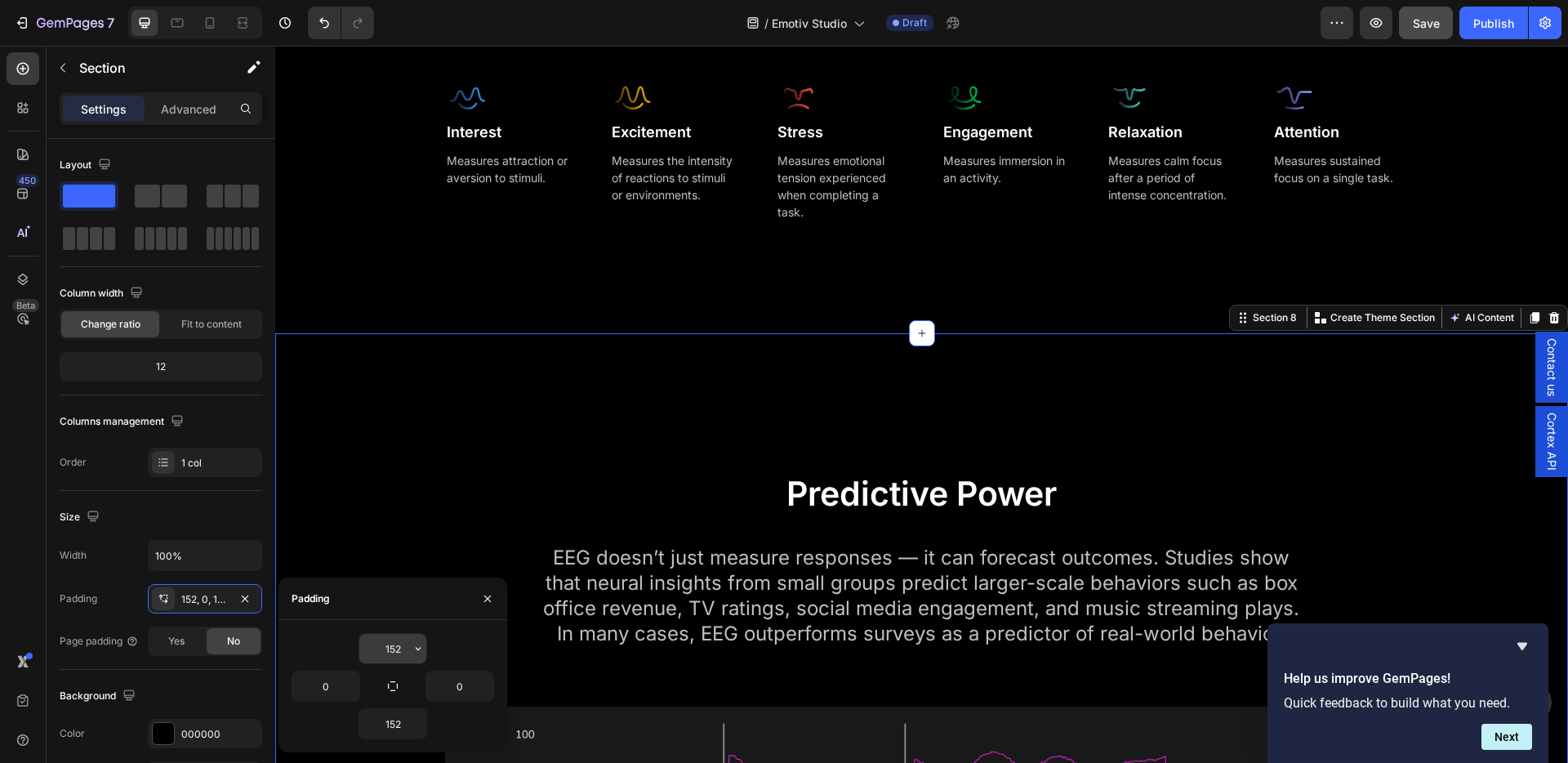
click at [391, 643] on input "152" at bounding box center [392, 649] width 67 height 30
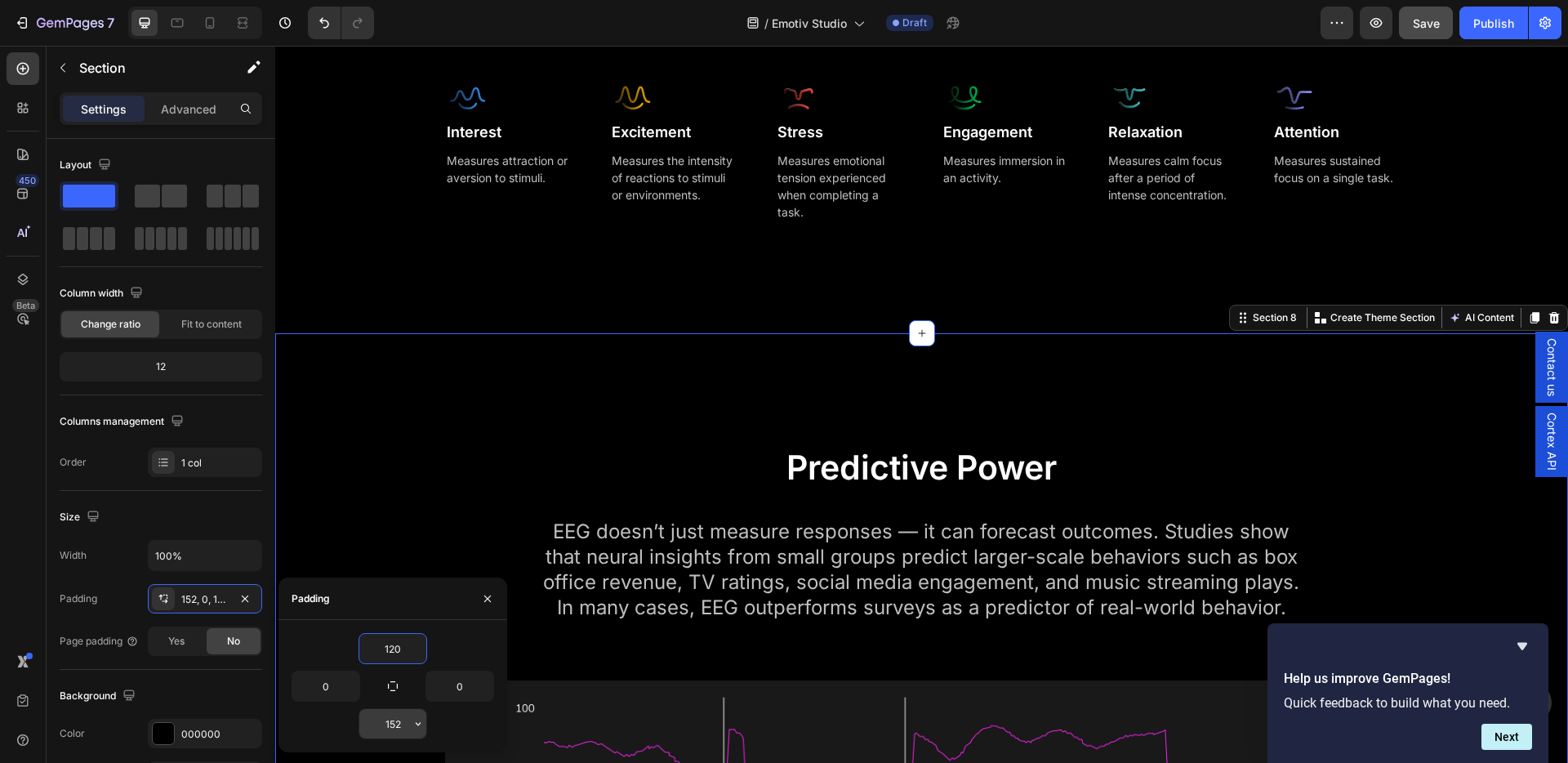
type input "120"
click at [398, 725] on input "152" at bounding box center [392, 724] width 67 height 30
type input "120"
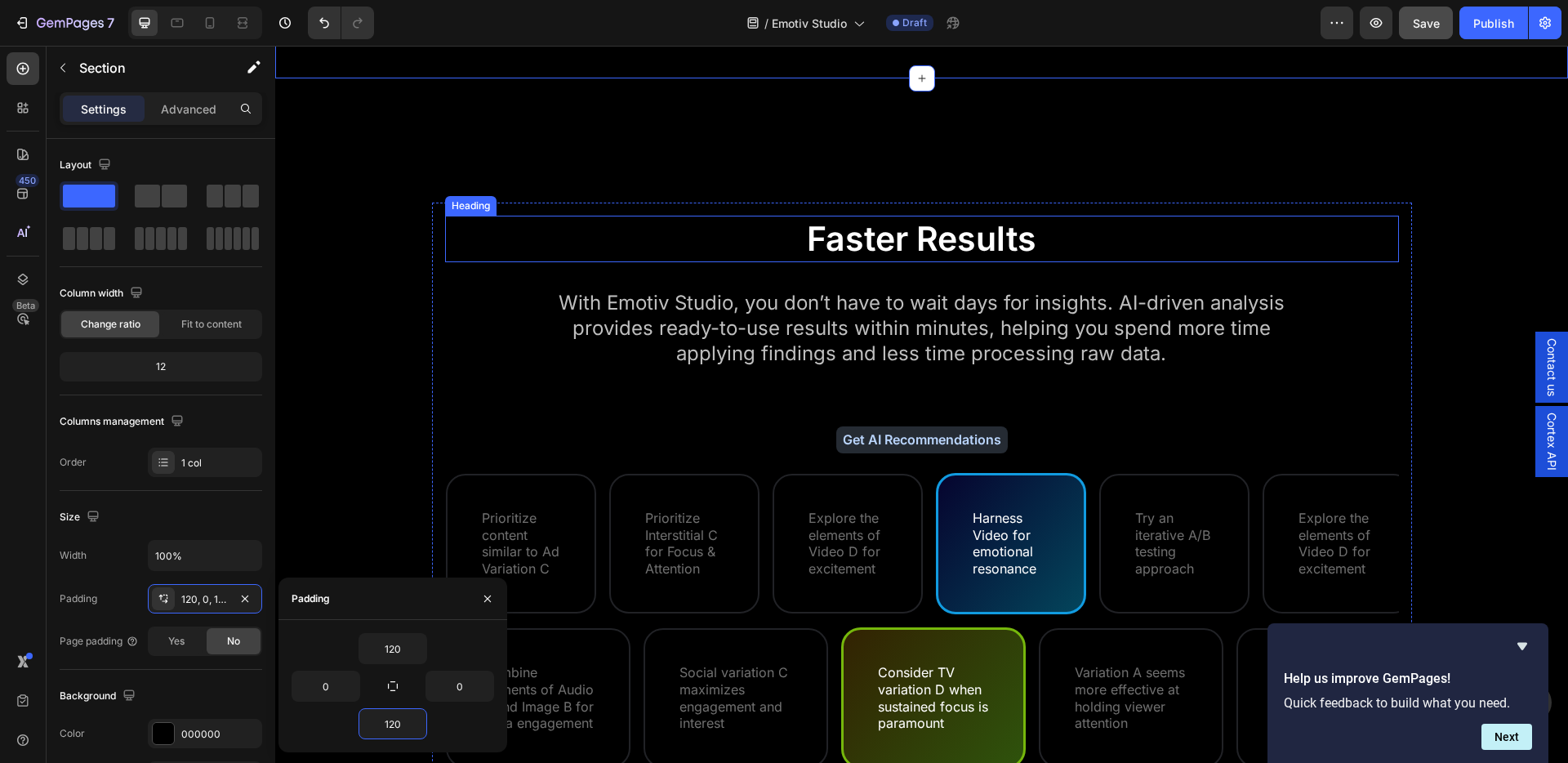
scroll to position [6660, 0]
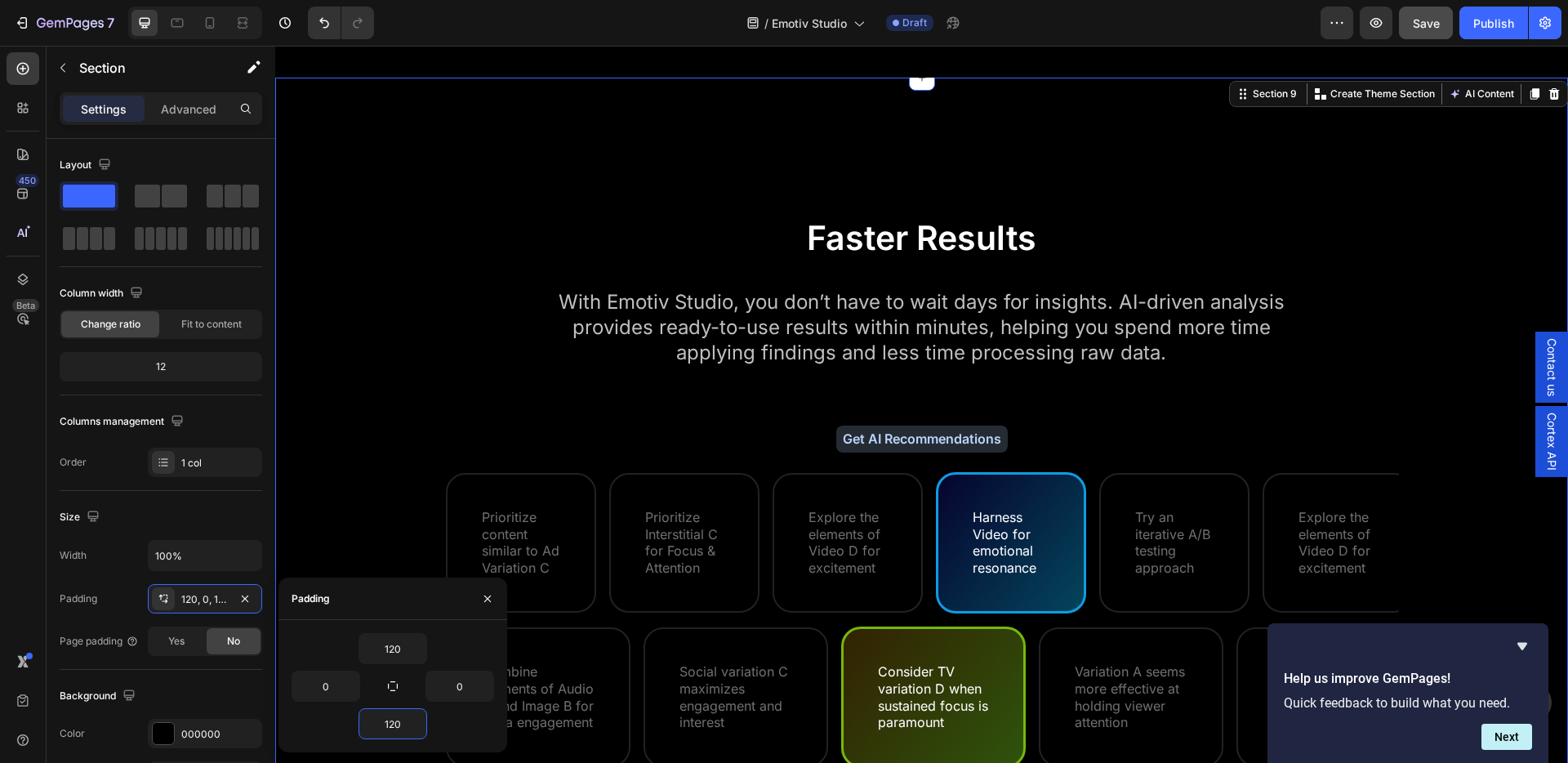
click at [625, 134] on div "Faster Results Heading With Emotiv Studio, you don’t have to wait days for insi…" at bounding box center [922, 521] width 1293 height 886
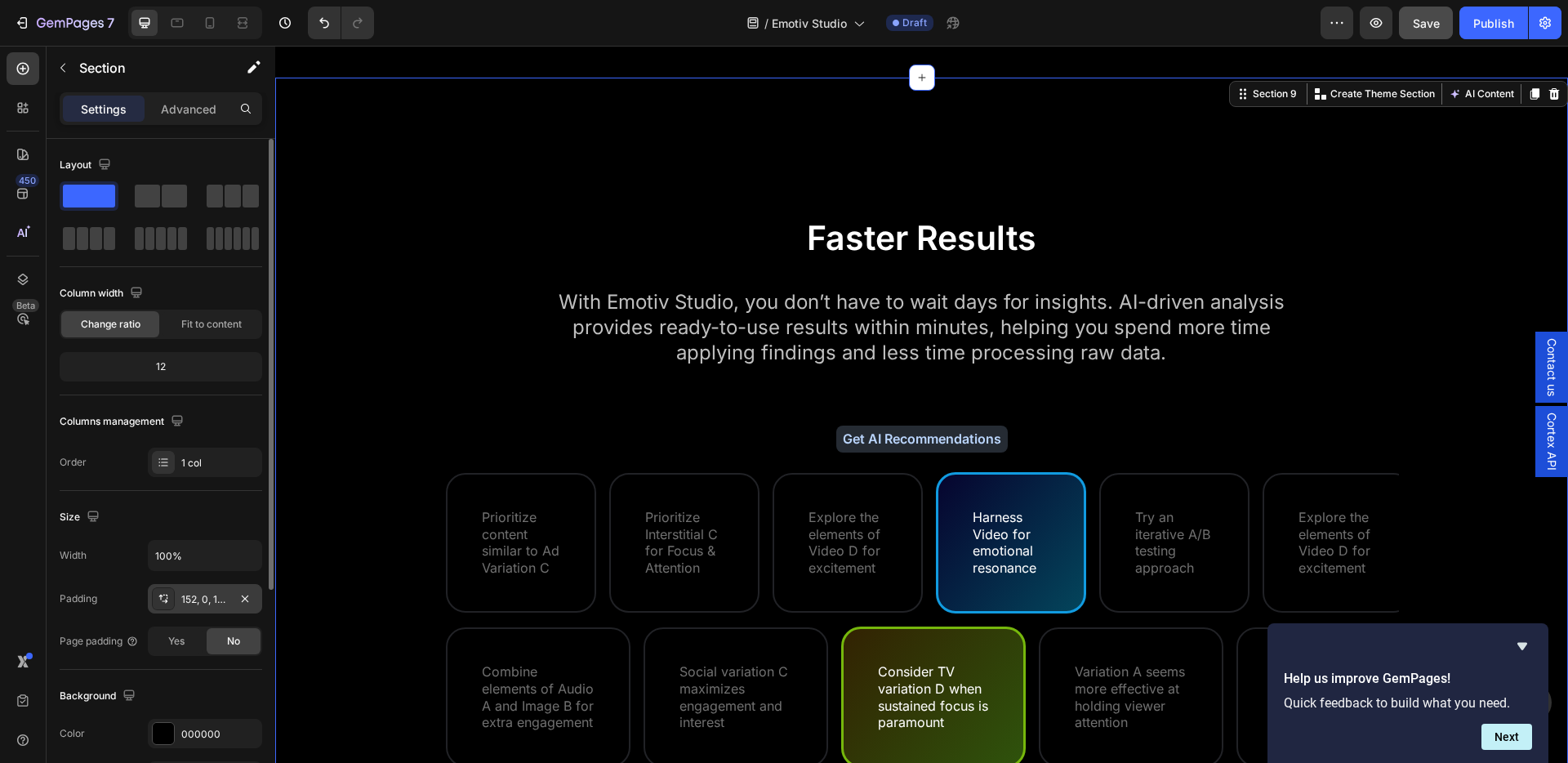
click at [191, 595] on div "152, 0, 152, 0" at bounding box center [205, 599] width 47 height 14
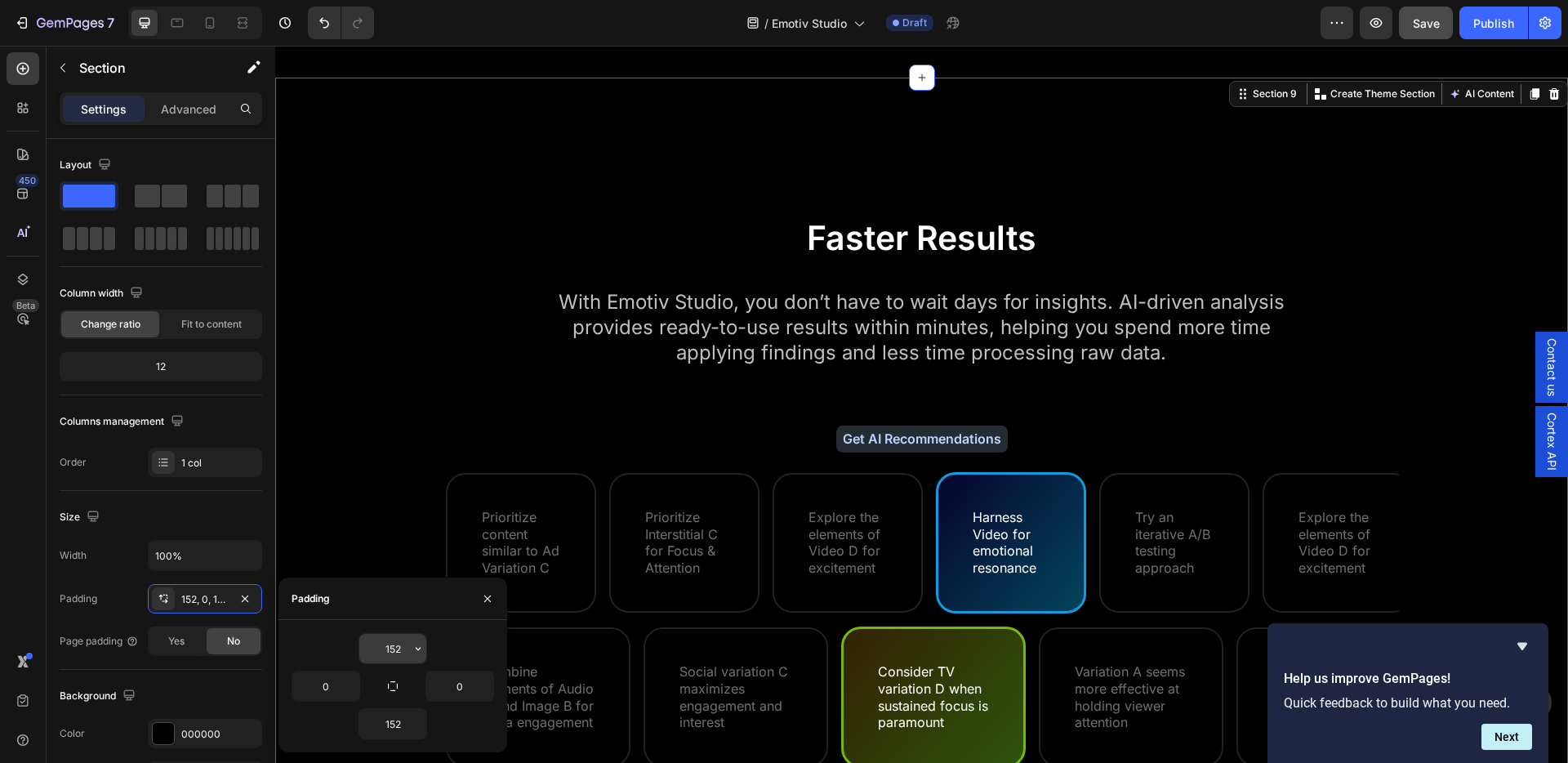
click at [394, 649] on input "152" at bounding box center [392, 649] width 67 height 30
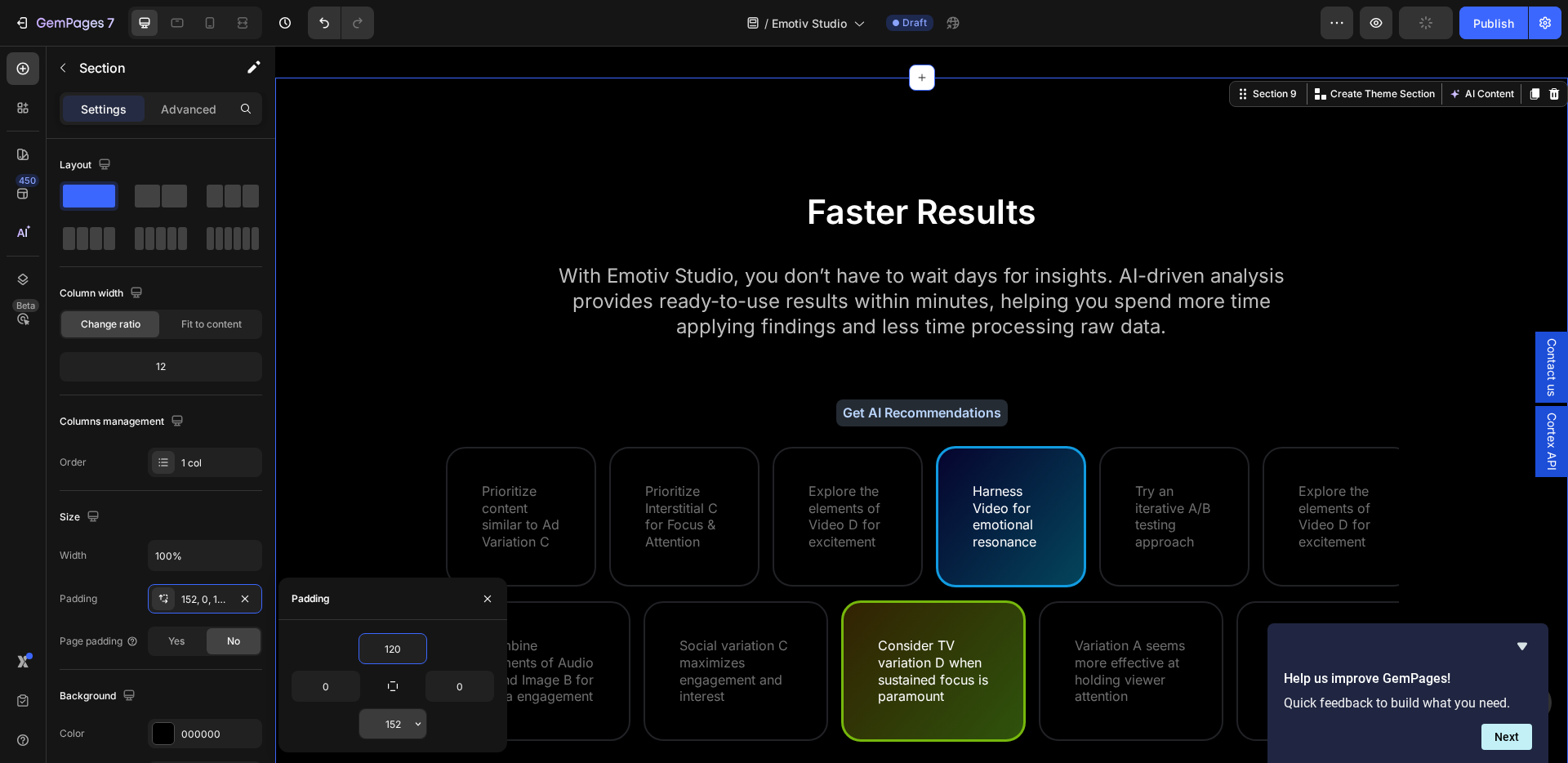
type input "120"
click at [393, 731] on input "152" at bounding box center [392, 724] width 67 height 30
type input "120"
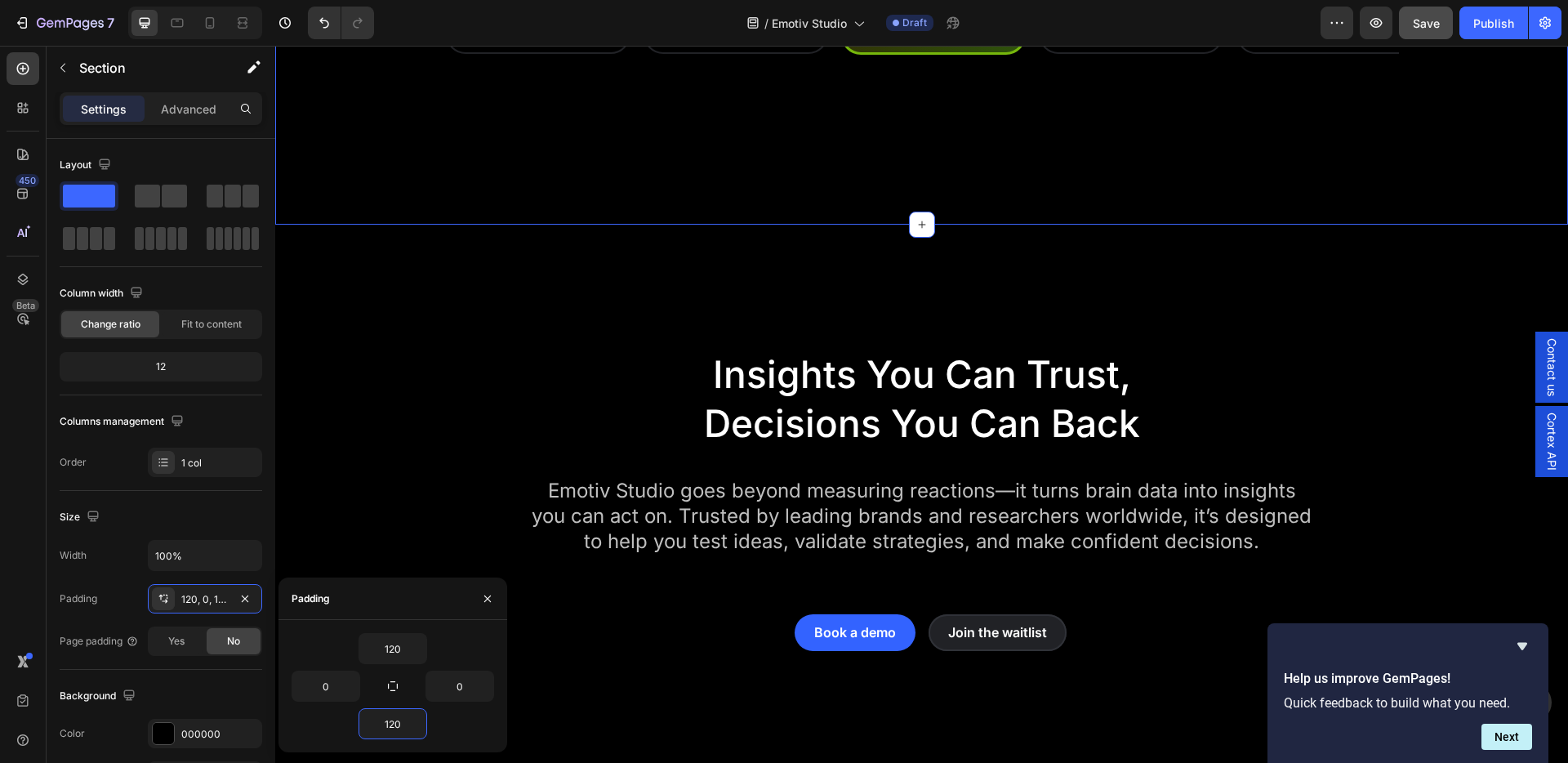
scroll to position [7356, 0]
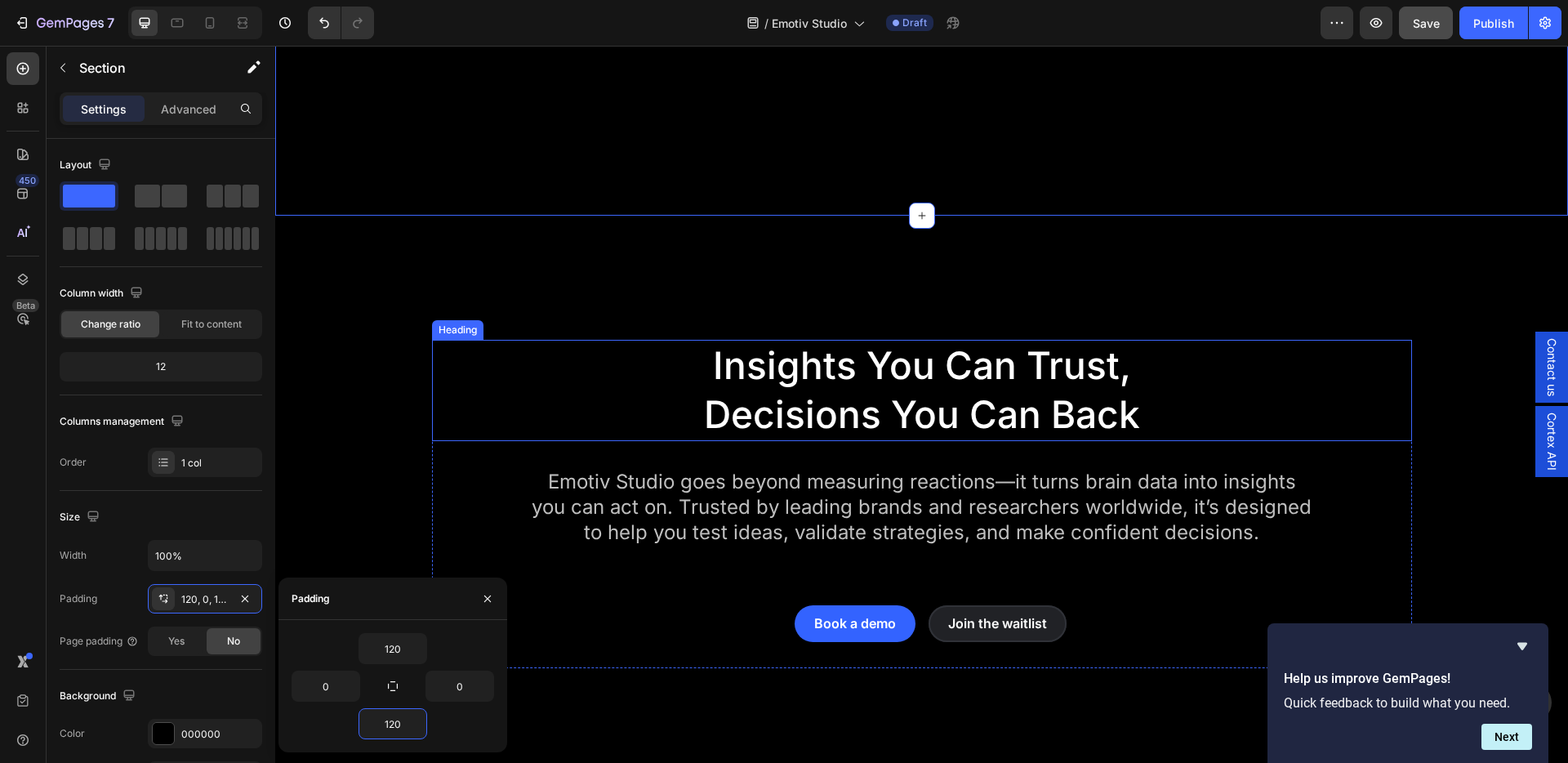
click at [558, 332] on div "Insights You Can Trust, Decisions You Can Back Heading Emotiv Studio goes beyon…" at bounding box center [922, 504] width 1293 height 576
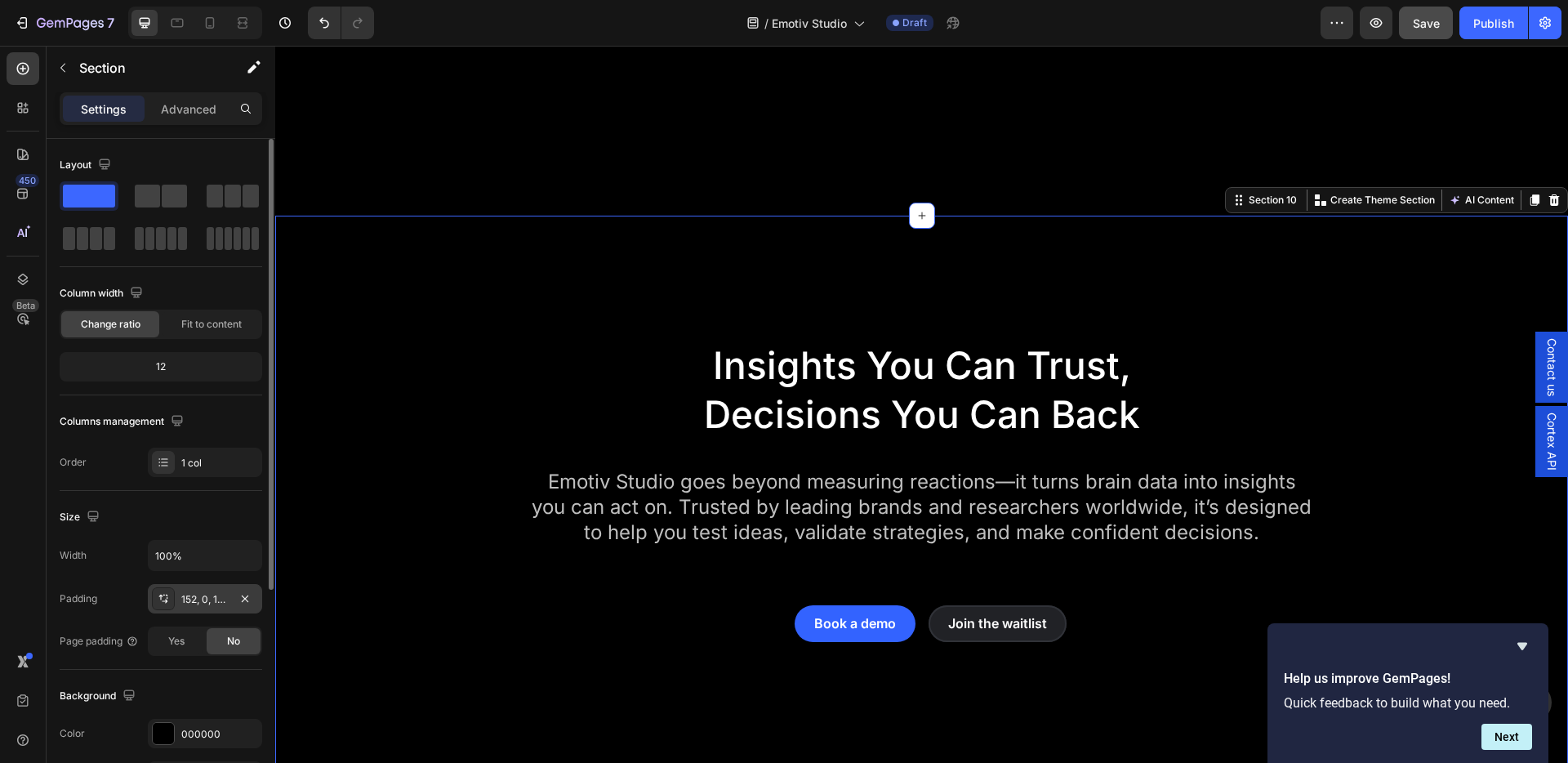
drag, startPoint x: 195, startPoint y: 598, endPoint x: 213, endPoint y: 599, distance: 18.0
click at [196, 598] on div "152, 0, 152, 0" at bounding box center [205, 599] width 47 height 14
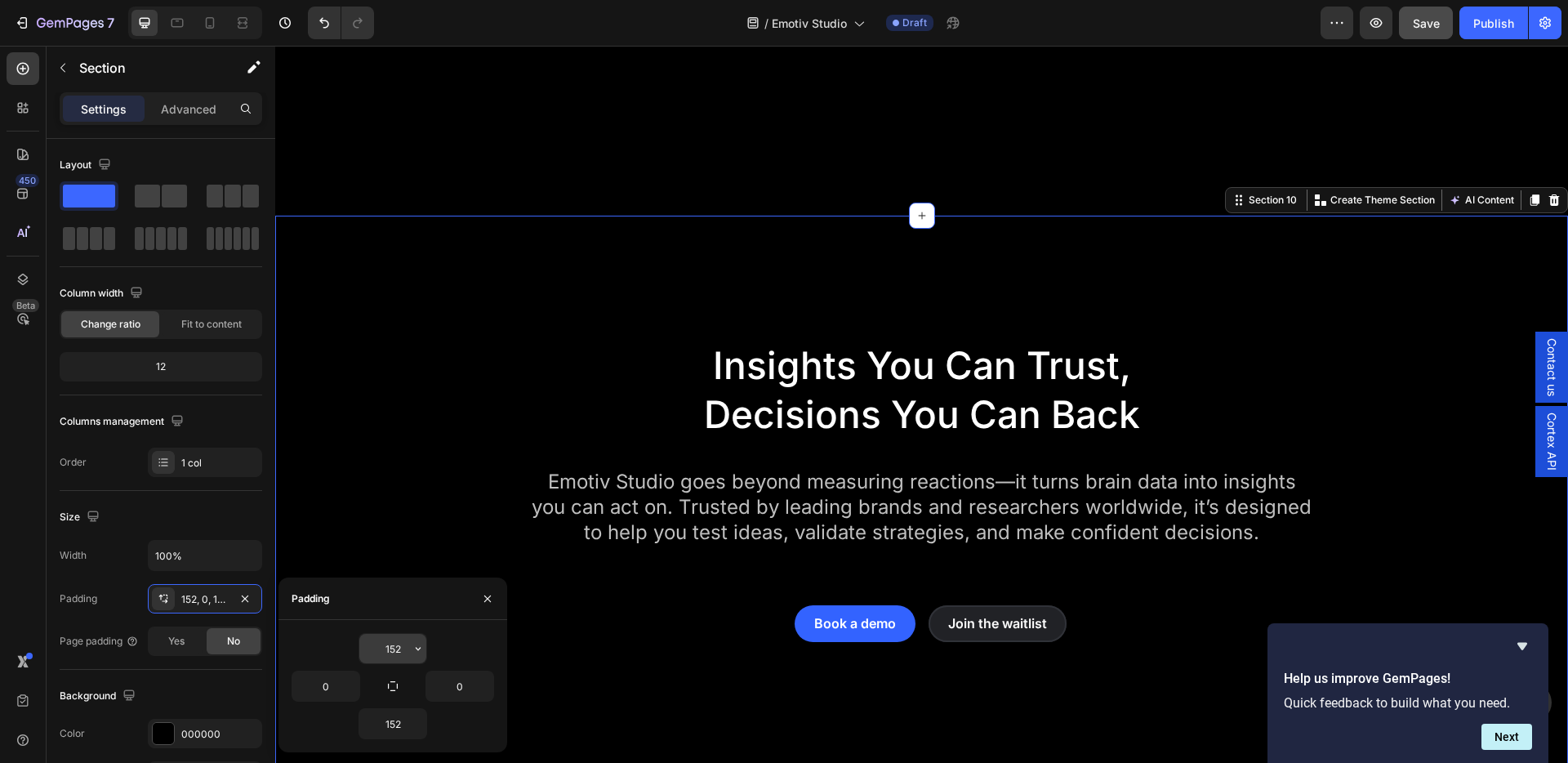
click at [400, 648] on input "152" at bounding box center [392, 649] width 67 height 30
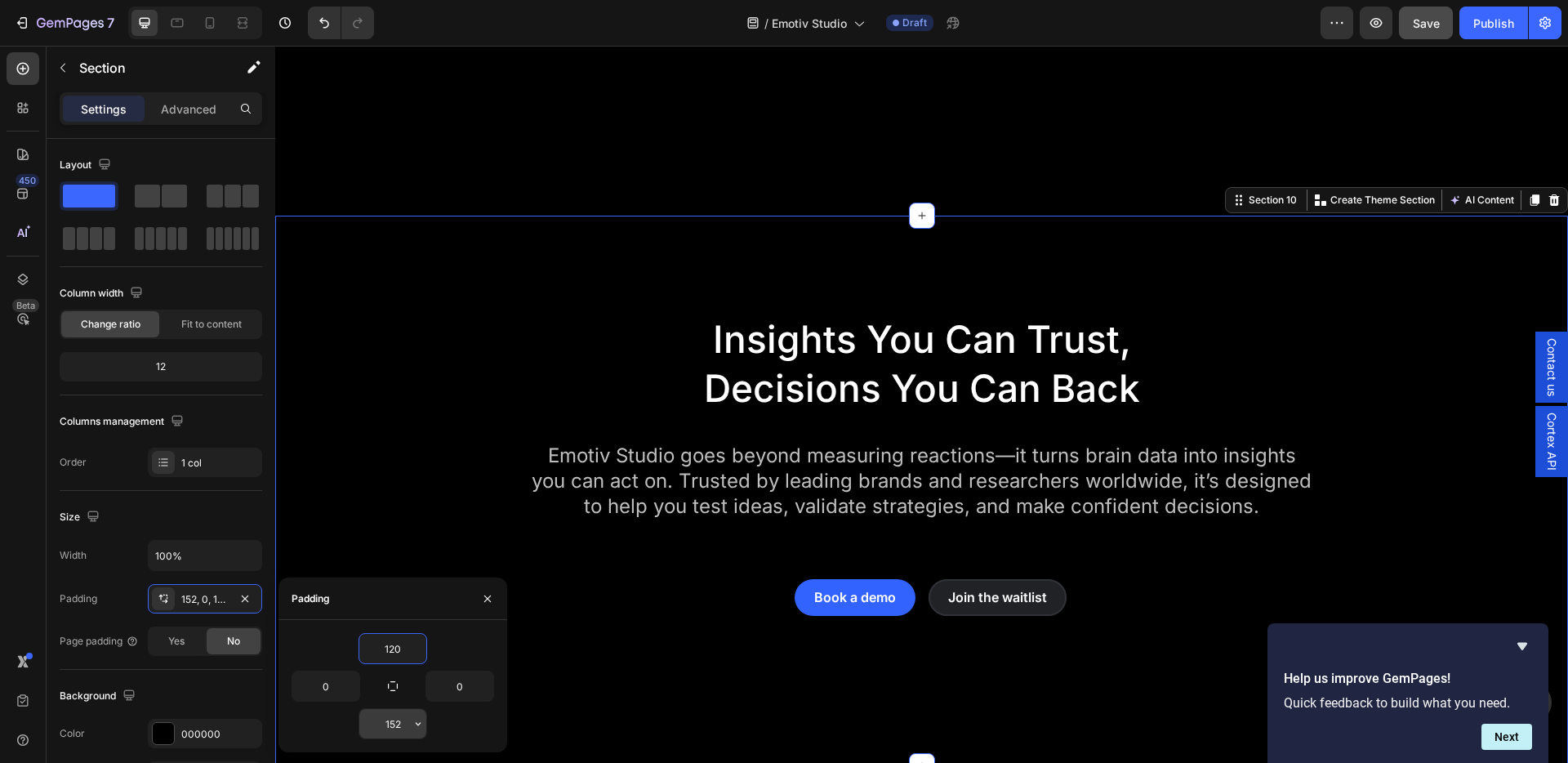
type input "120"
click at [395, 722] on input "152" at bounding box center [392, 724] width 67 height 30
type input "120"
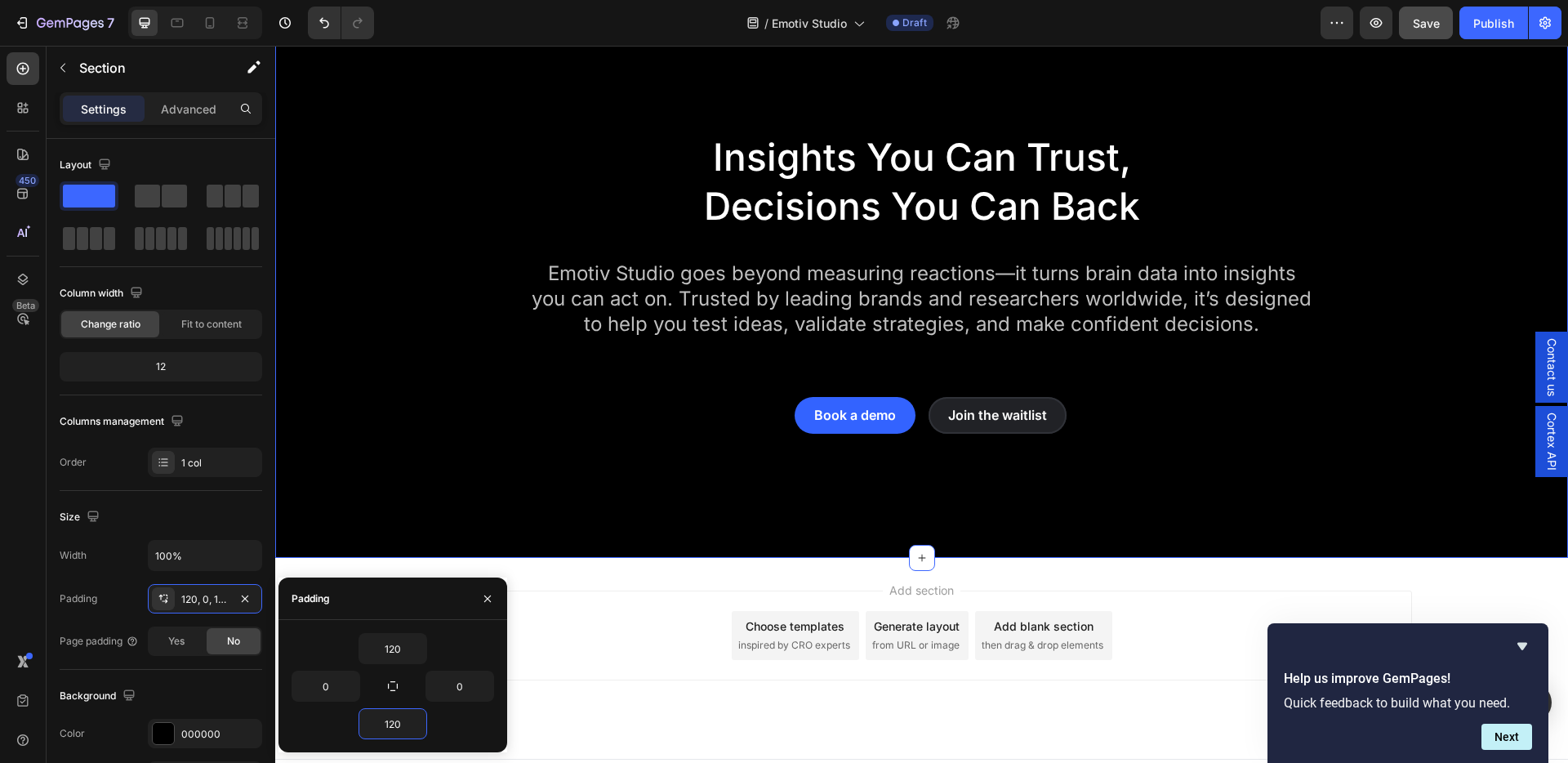
scroll to position [7541, 0]
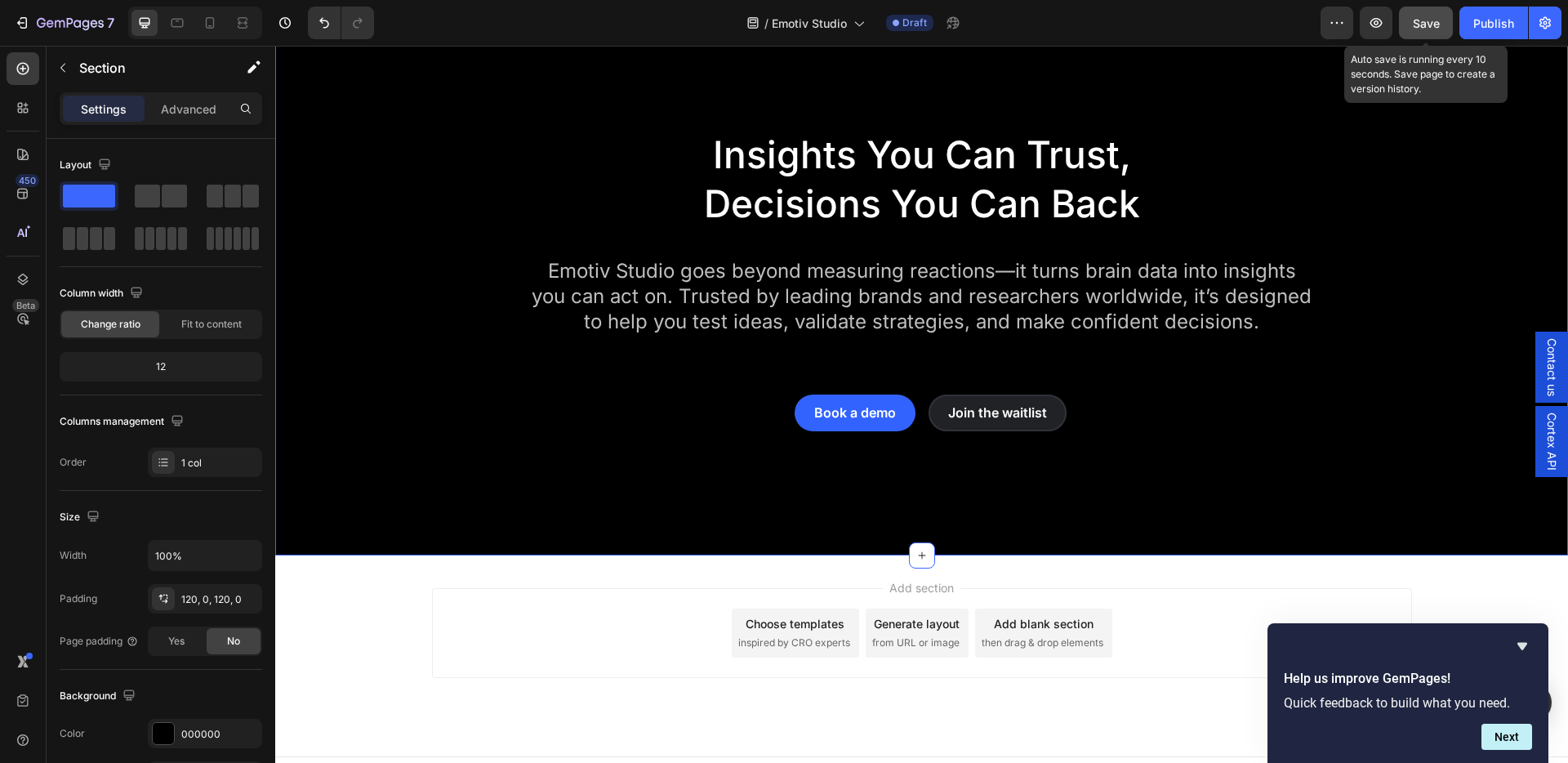
click at [1419, 28] on span "Save" at bounding box center [1426, 23] width 27 height 14
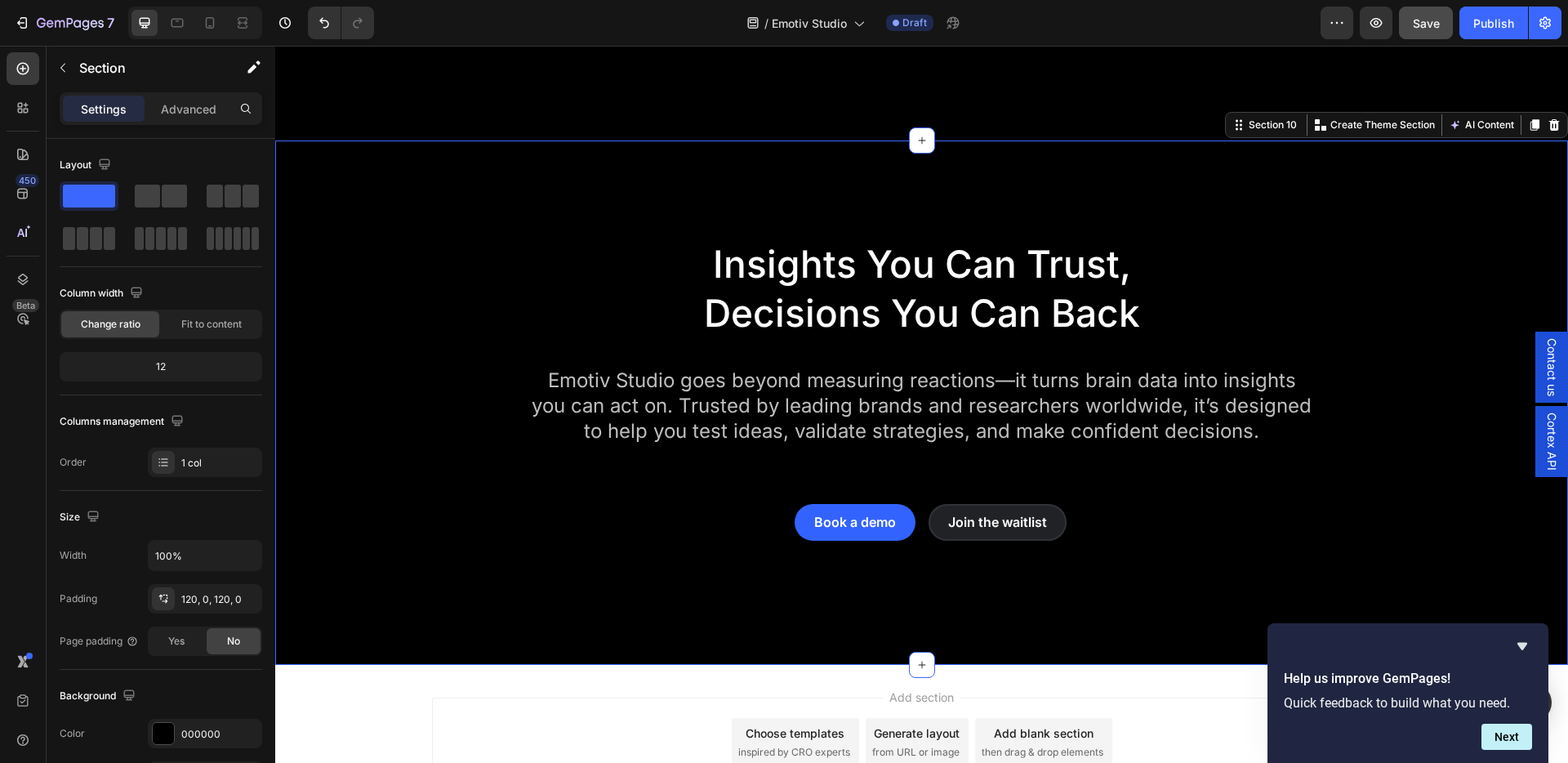
scroll to position [7470, 0]
